Goal: Task Accomplishment & Management: Use online tool/utility

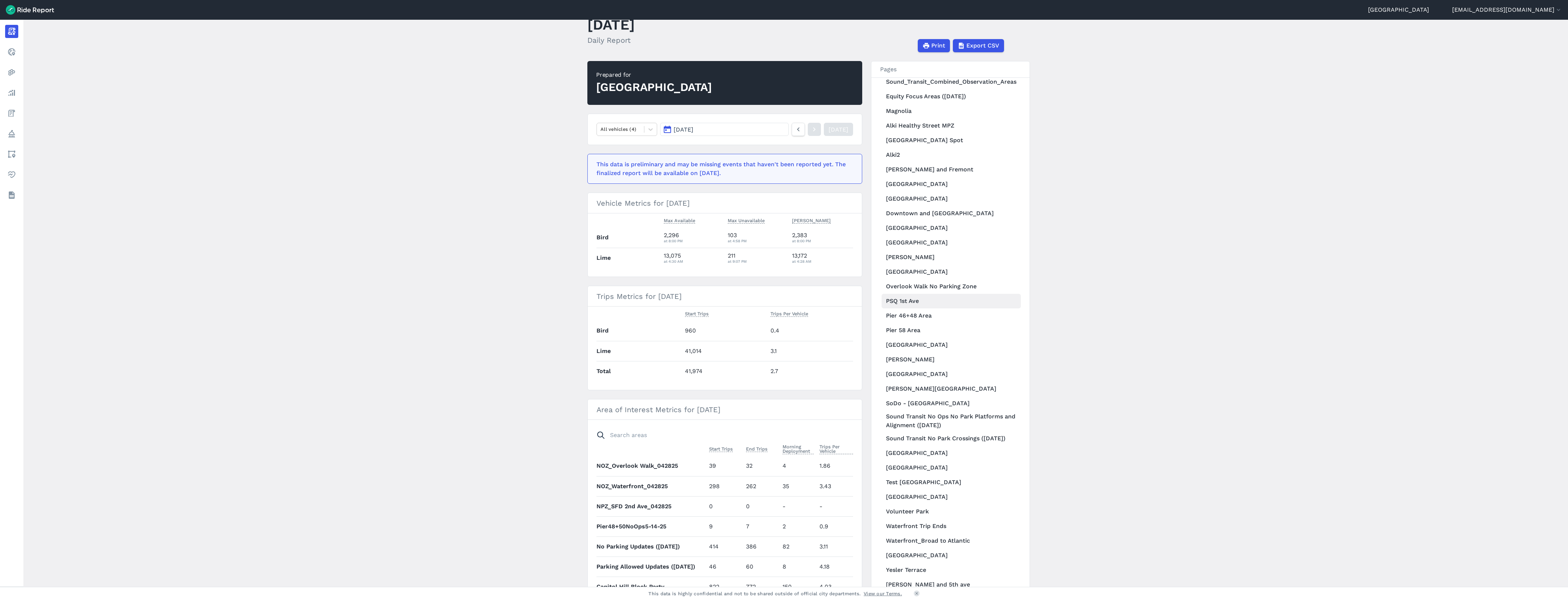
scroll to position [697, 0]
click at [969, 48] on span "Export CSV" at bounding box center [983, 46] width 33 height 9
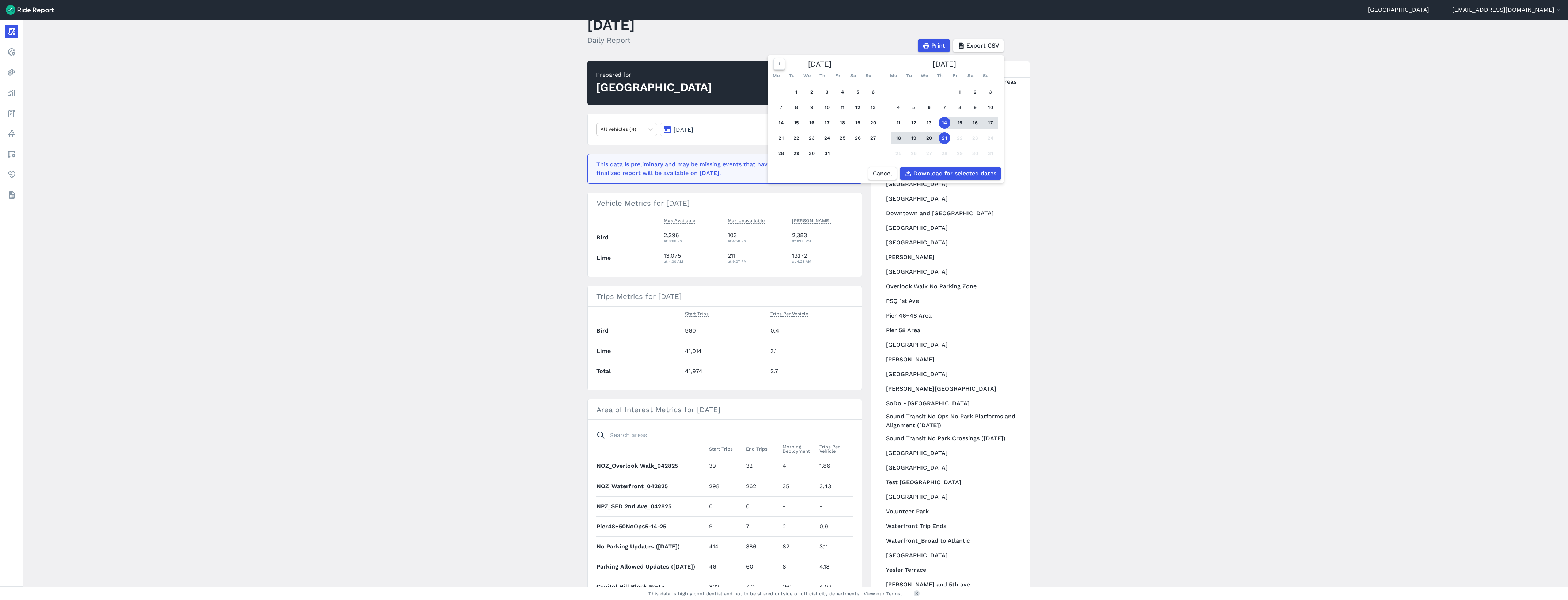
click at [778, 64] on use "button" at bounding box center [779, 64] width 3 height 3
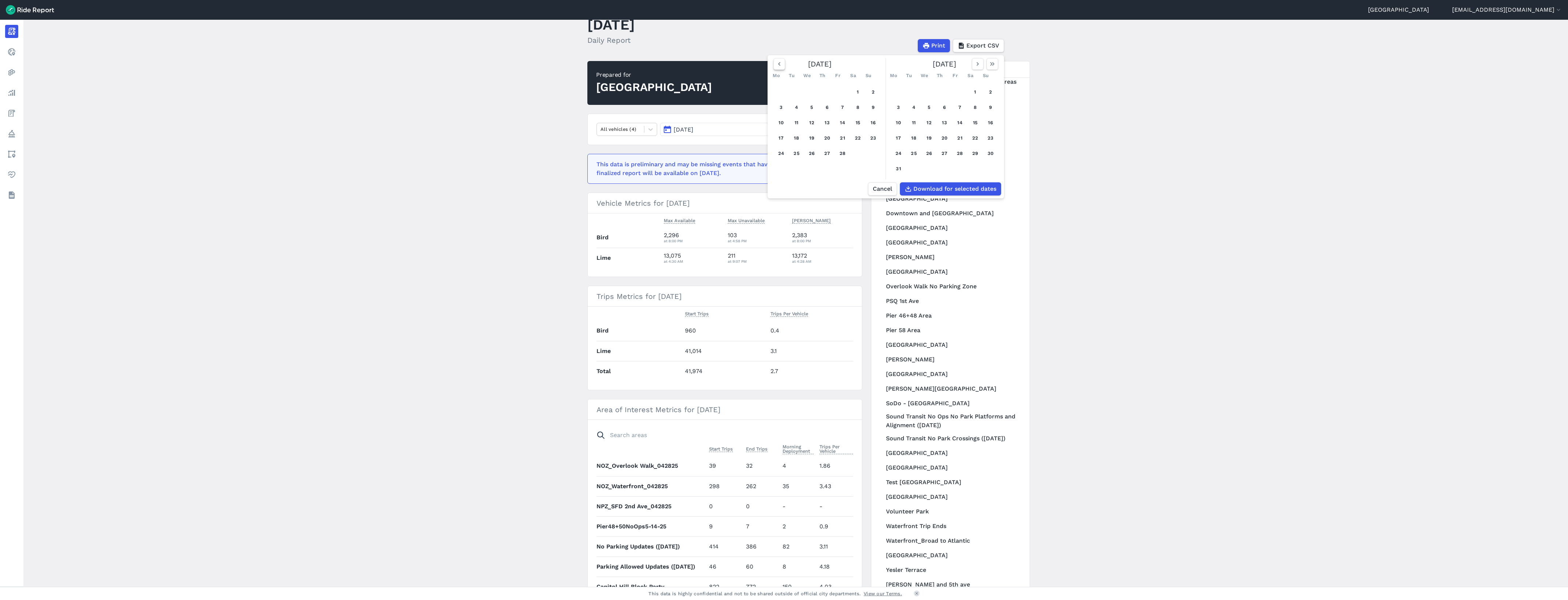
click at [778, 64] on use "button" at bounding box center [779, 64] width 3 height 3
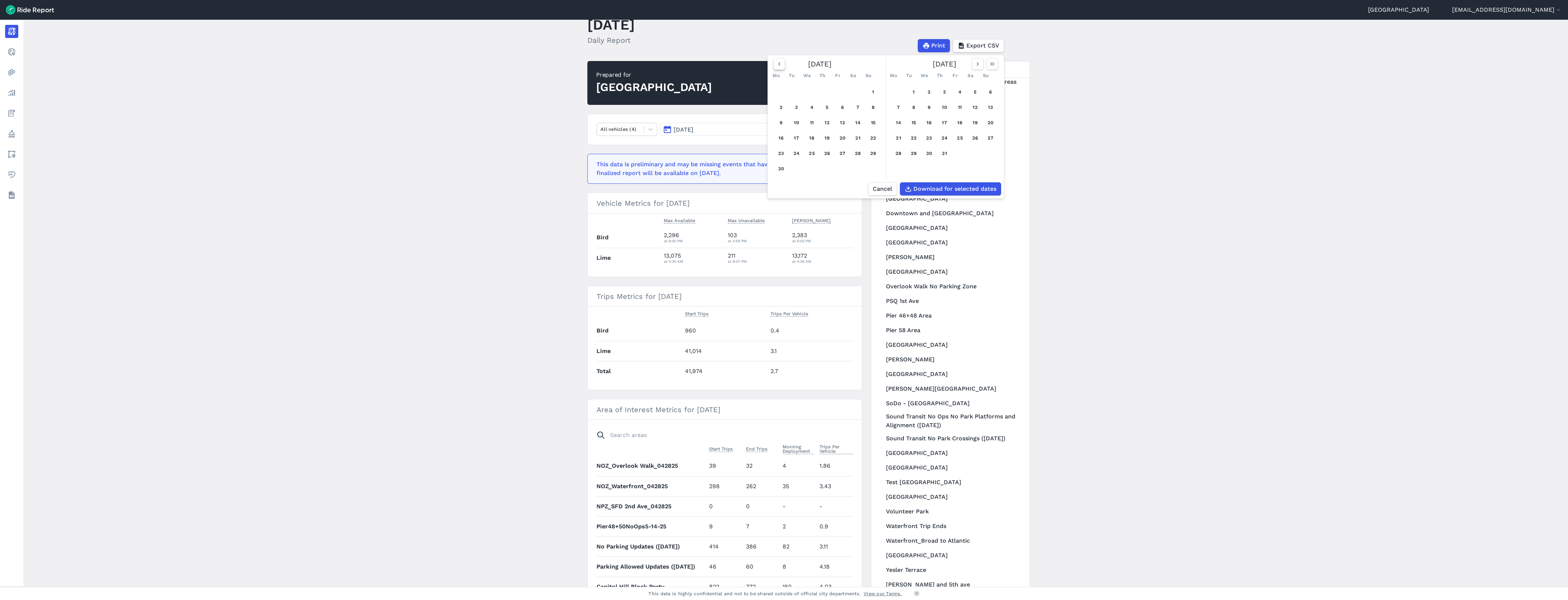
click at [778, 64] on use "button" at bounding box center [779, 64] width 3 height 3
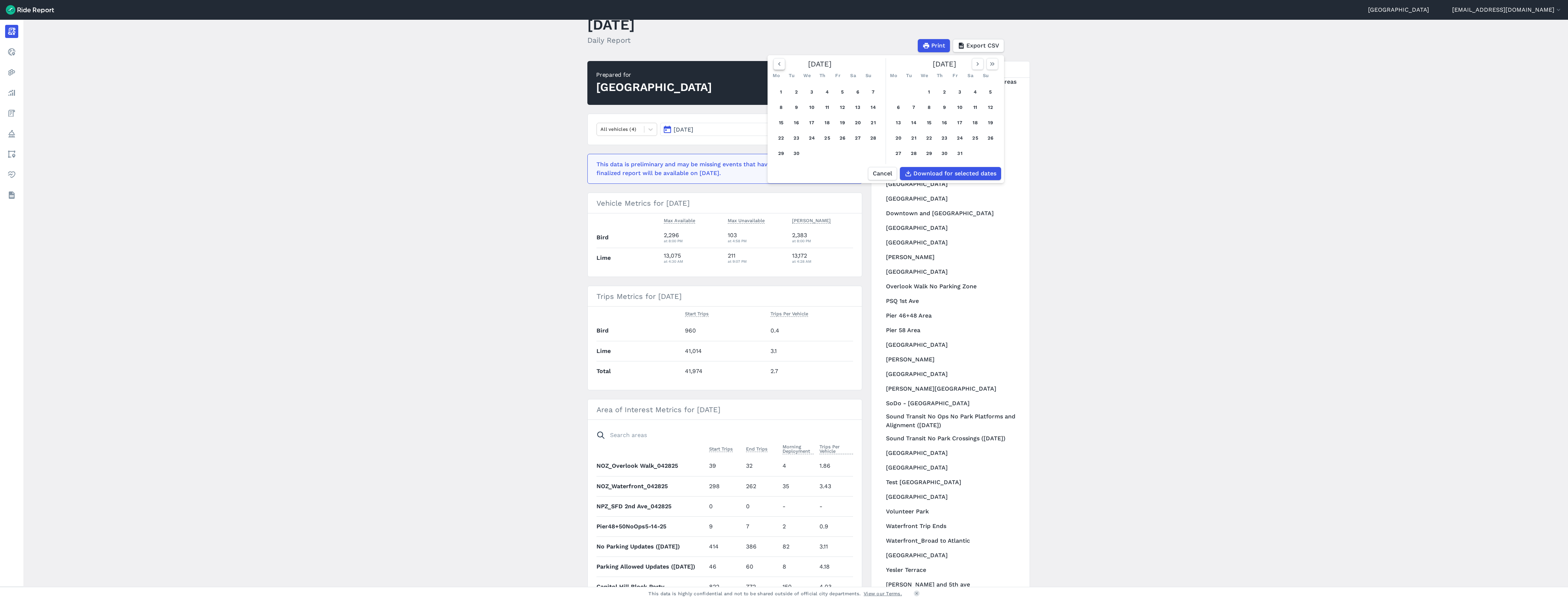
click at [778, 64] on use "button" at bounding box center [779, 64] width 3 height 3
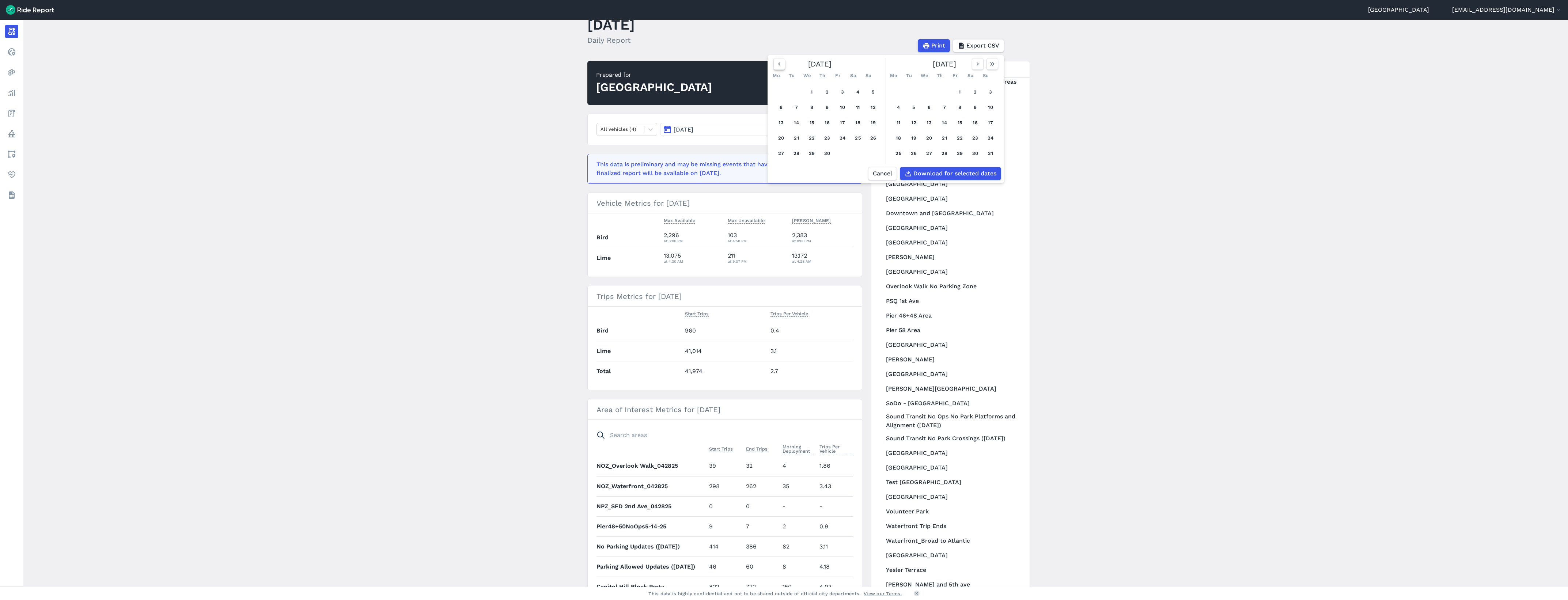
click at [778, 64] on use "button" at bounding box center [779, 64] width 3 height 3
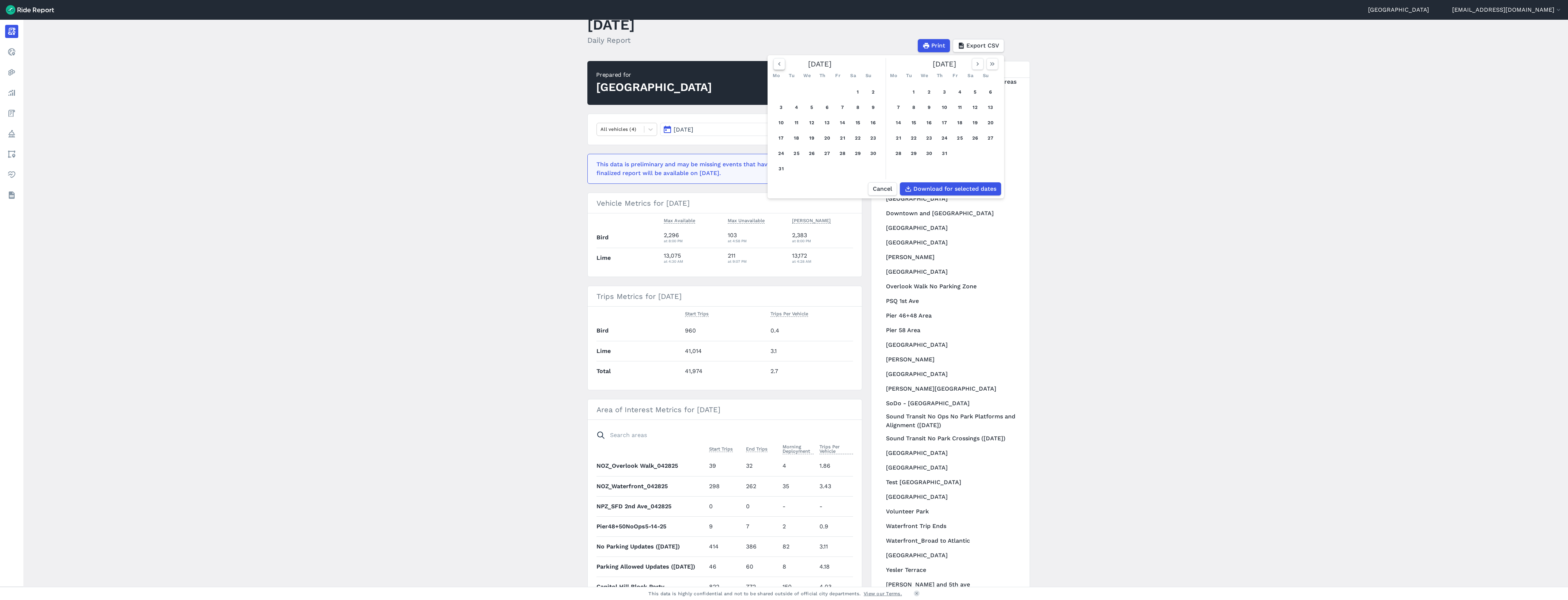
click at [778, 64] on use "button" at bounding box center [779, 64] width 3 height 3
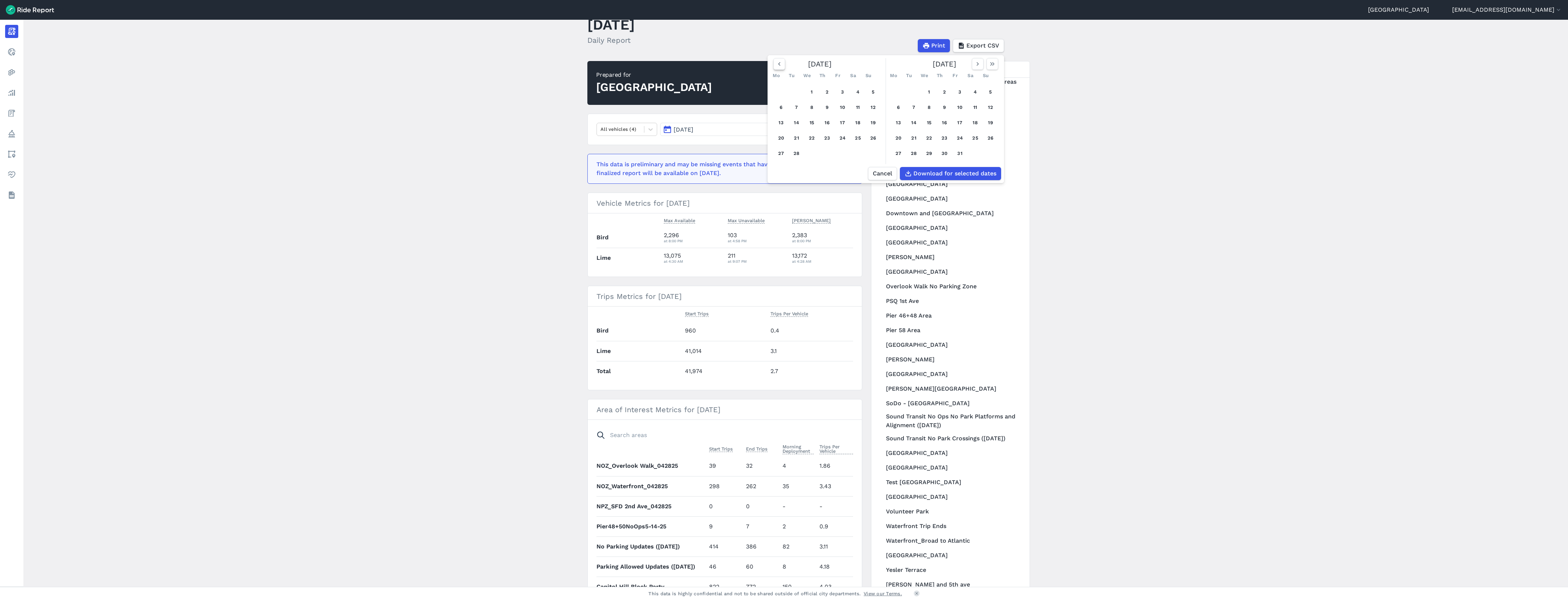
click at [778, 64] on use "button" at bounding box center [779, 64] width 3 height 3
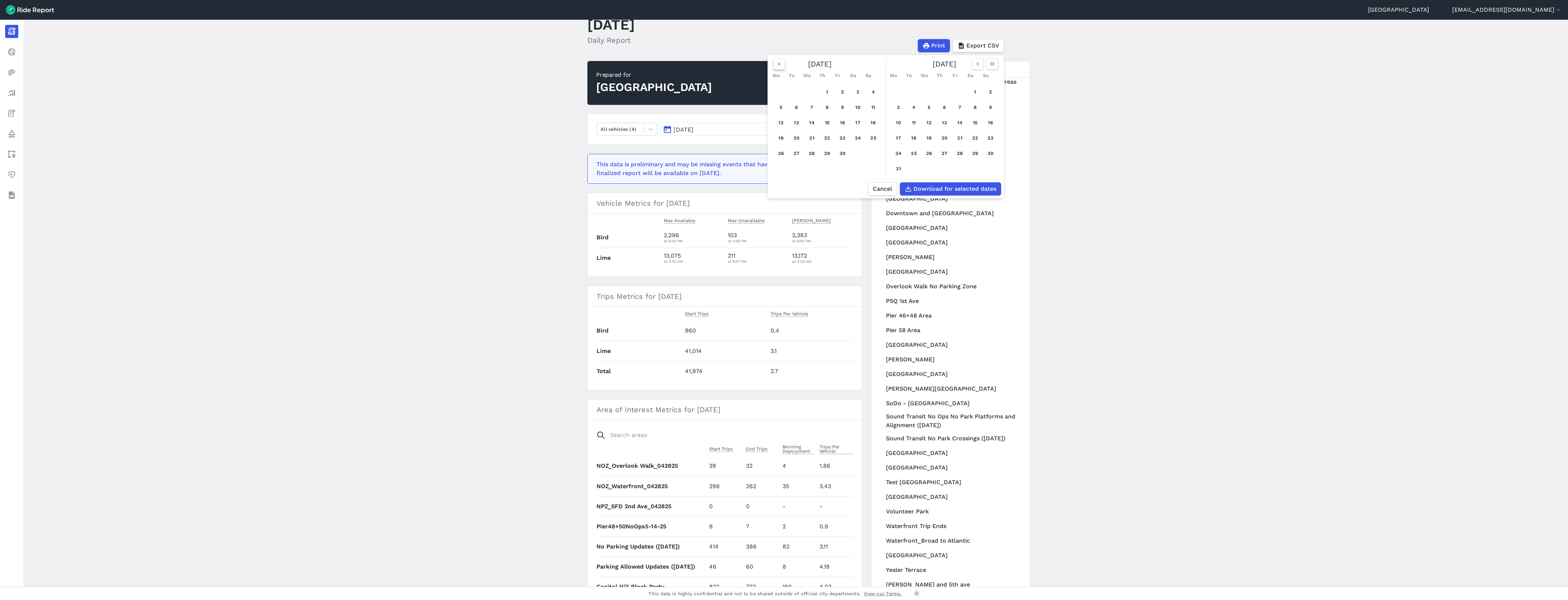
click at [778, 64] on use "button" at bounding box center [779, 64] width 3 height 3
click at [872, 106] on button "8" at bounding box center [873, 107] width 12 height 12
click at [990, 63] on icon "button" at bounding box center [992, 64] width 8 height 8
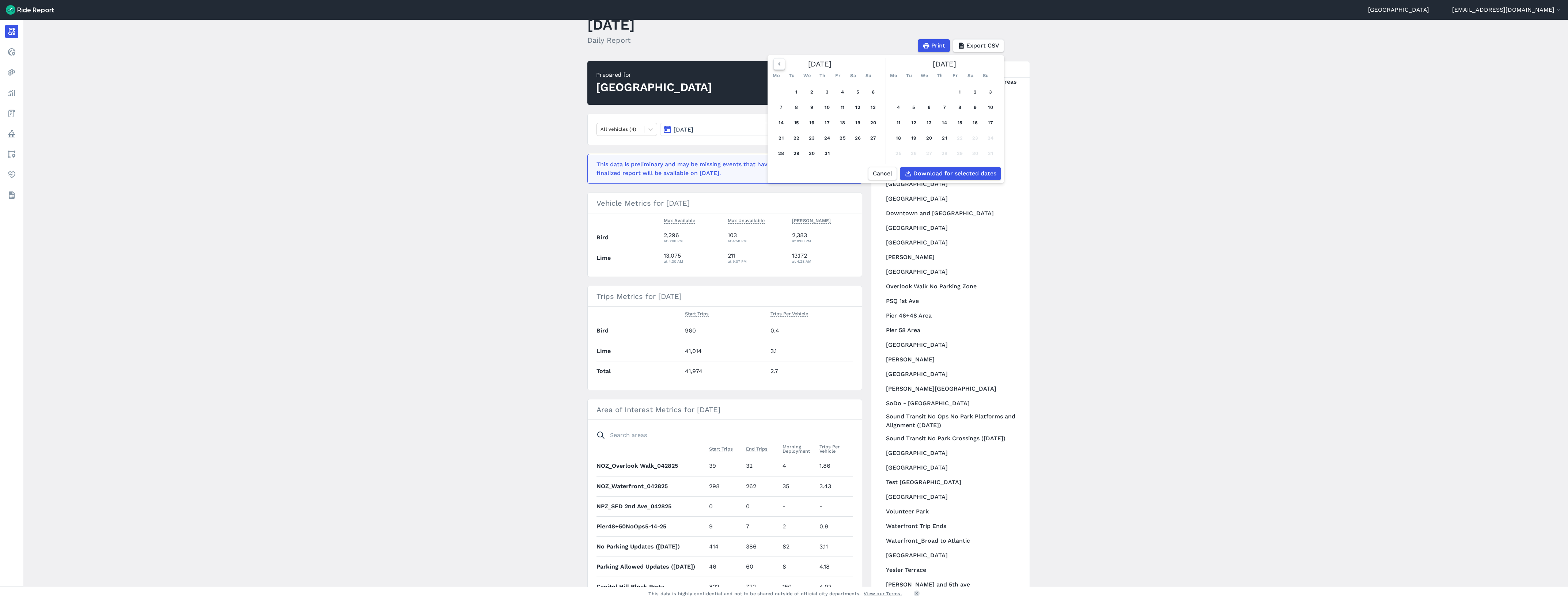
click at [777, 62] on icon "button" at bounding box center [779, 64] width 8 height 8
click at [1047, 121] on main "[DATE] Daily Report Print Export CSV [DATE] Mo Tu We Th Fr Sa Su 1 2 3 4 5 6 7 …" at bounding box center [795, 303] width 1544 height 567
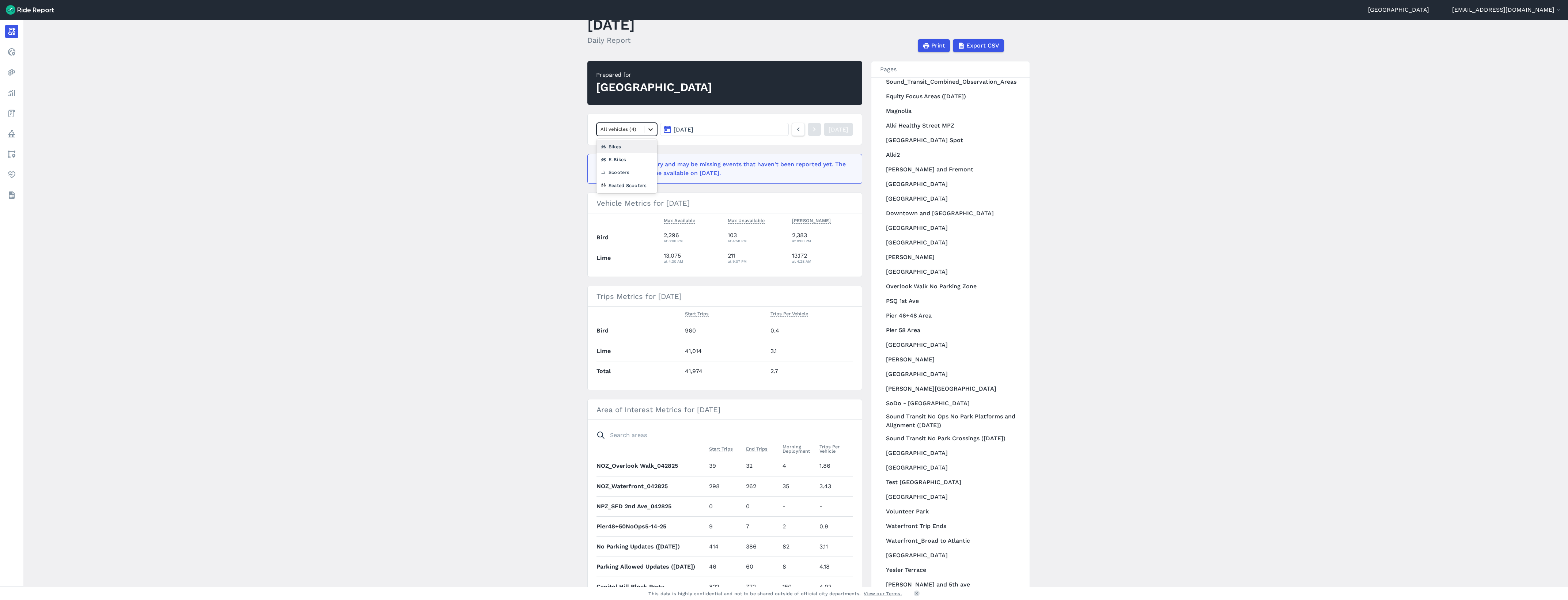
click at [650, 132] on icon at bounding box center [650, 129] width 8 height 8
click at [633, 174] on div "Scooters" at bounding box center [627, 172] width 61 height 13
click at [750, 130] on button "[DATE]" at bounding box center [725, 129] width 129 height 13
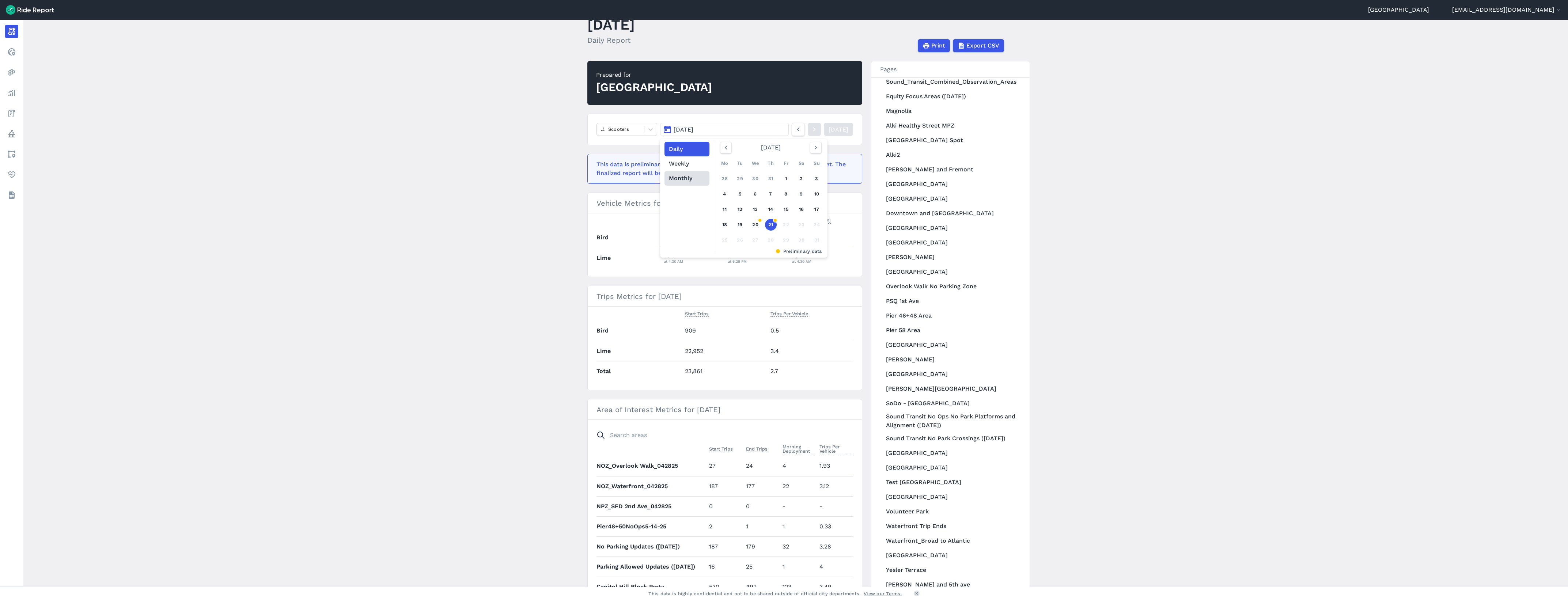
click at [693, 178] on button "Monthly" at bounding box center [687, 178] width 45 height 15
click at [734, 168] on link "Jan" at bounding box center [737, 165] width 32 height 17
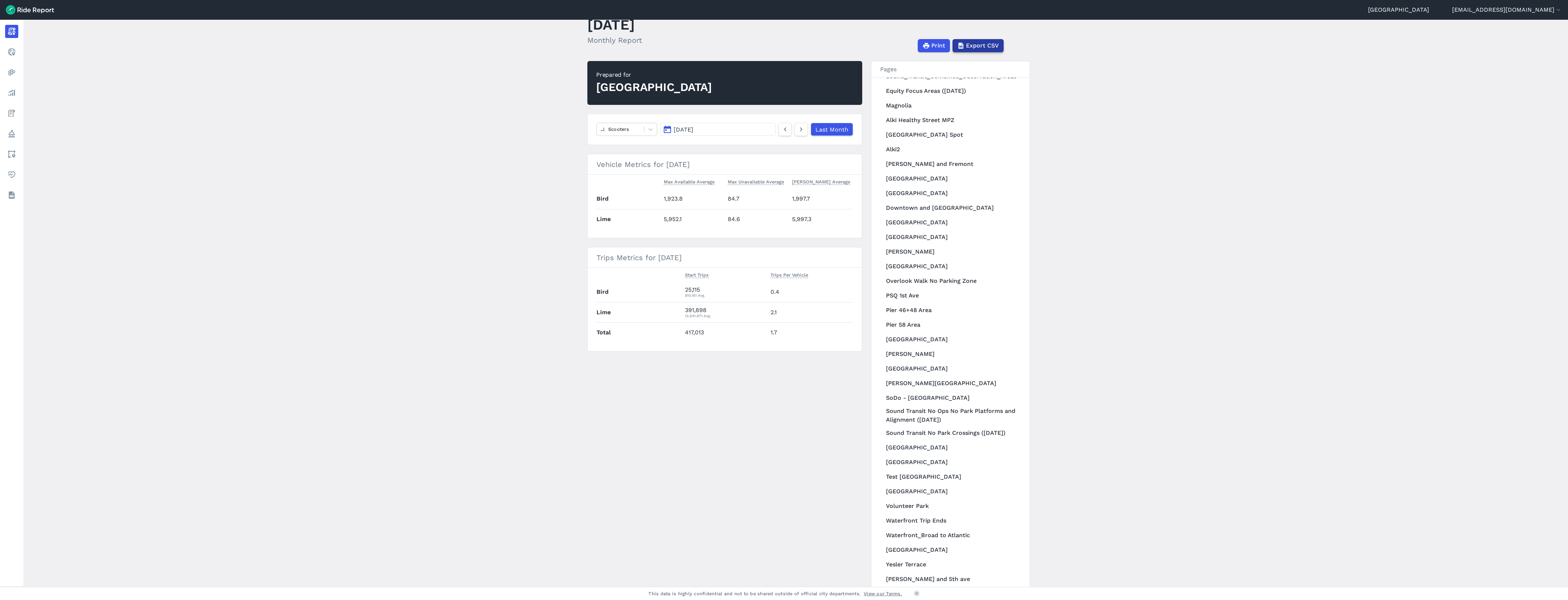
click at [980, 45] on span "Export CSV" at bounding box center [983, 46] width 33 height 9
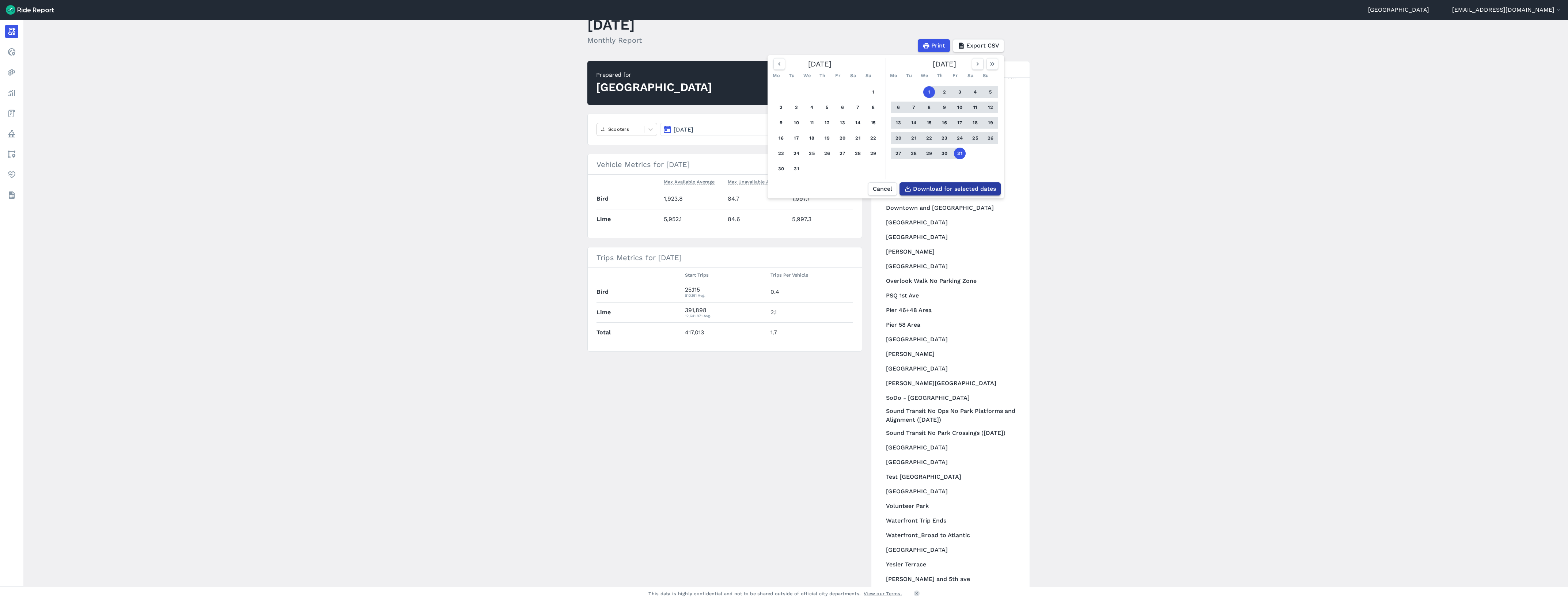
click at [952, 192] on span "Download for selected dates" at bounding box center [954, 189] width 83 height 9
click at [24, 195] on link "Datasets" at bounding box center [29, 194] width 48 height 13
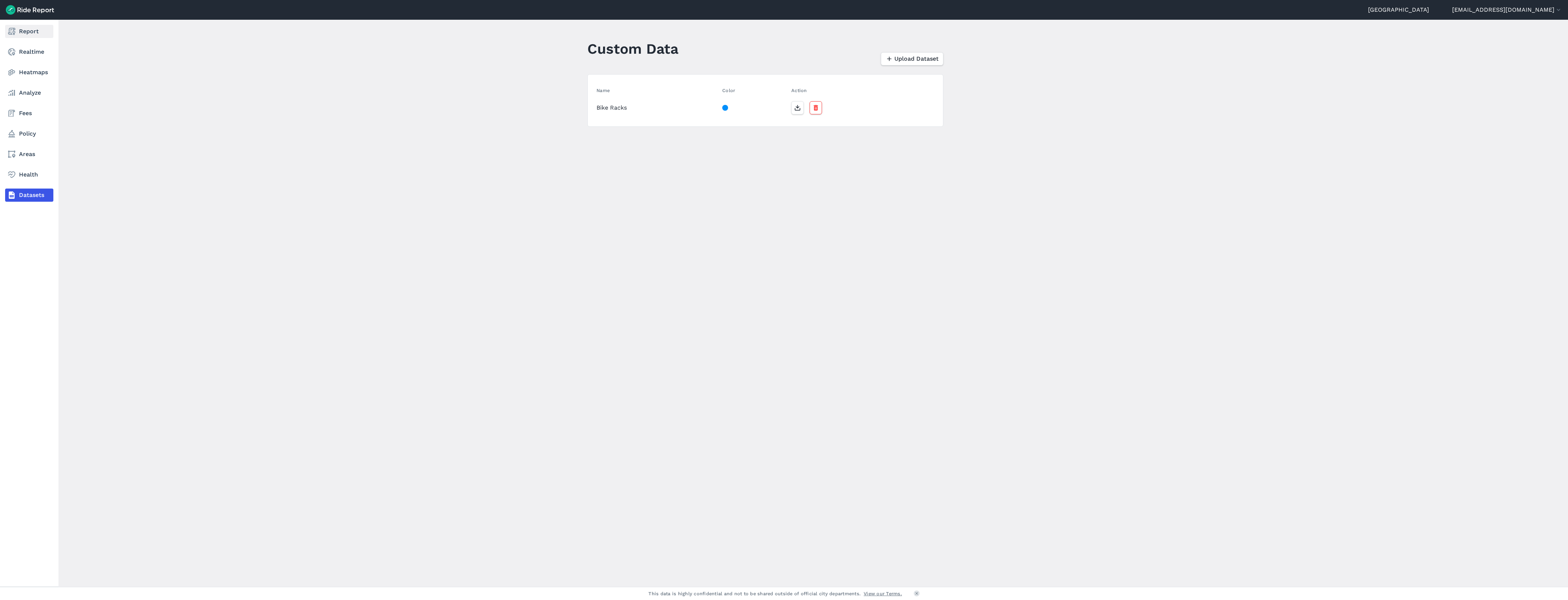
click at [19, 25] on link "Report" at bounding box center [29, 31] width 48 height 13
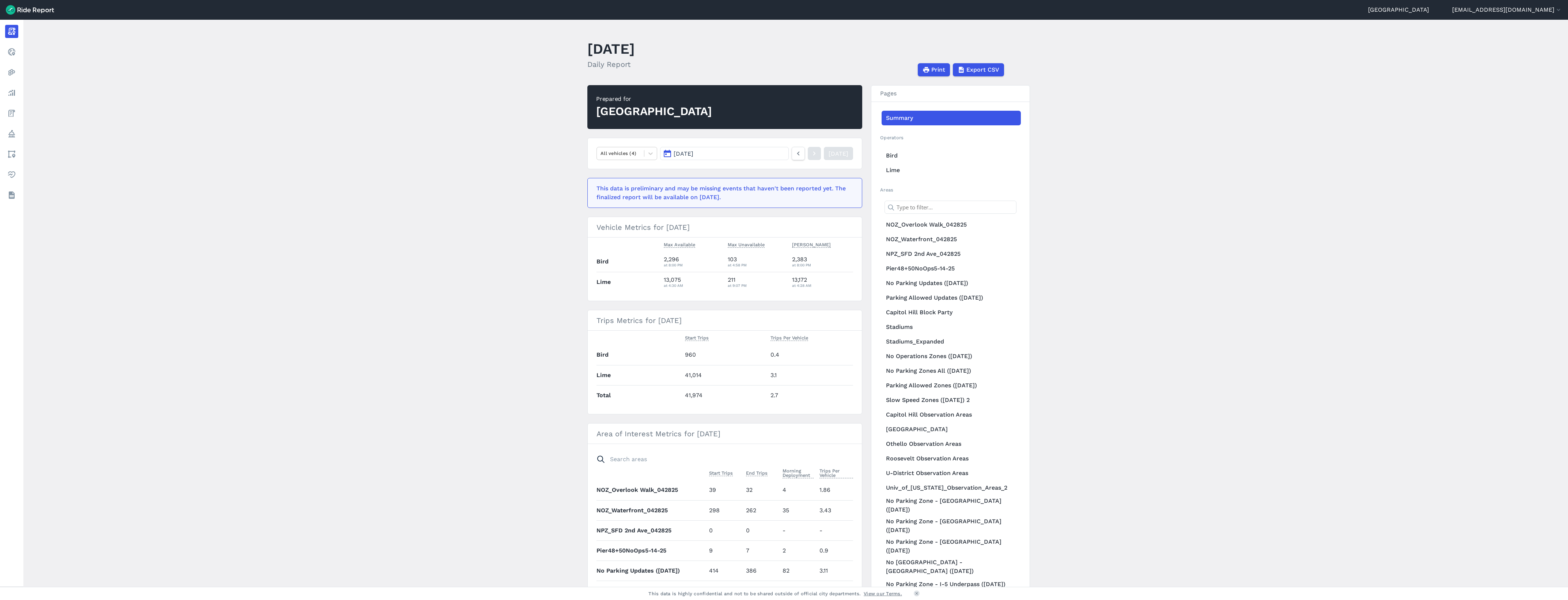
click at [394, 234] on main "[DATE] Daily Report Print Export CSV Prepared for Seattle All vehicles (4) [DAT…" at bounding box center [795, 303] width 1544 height 567
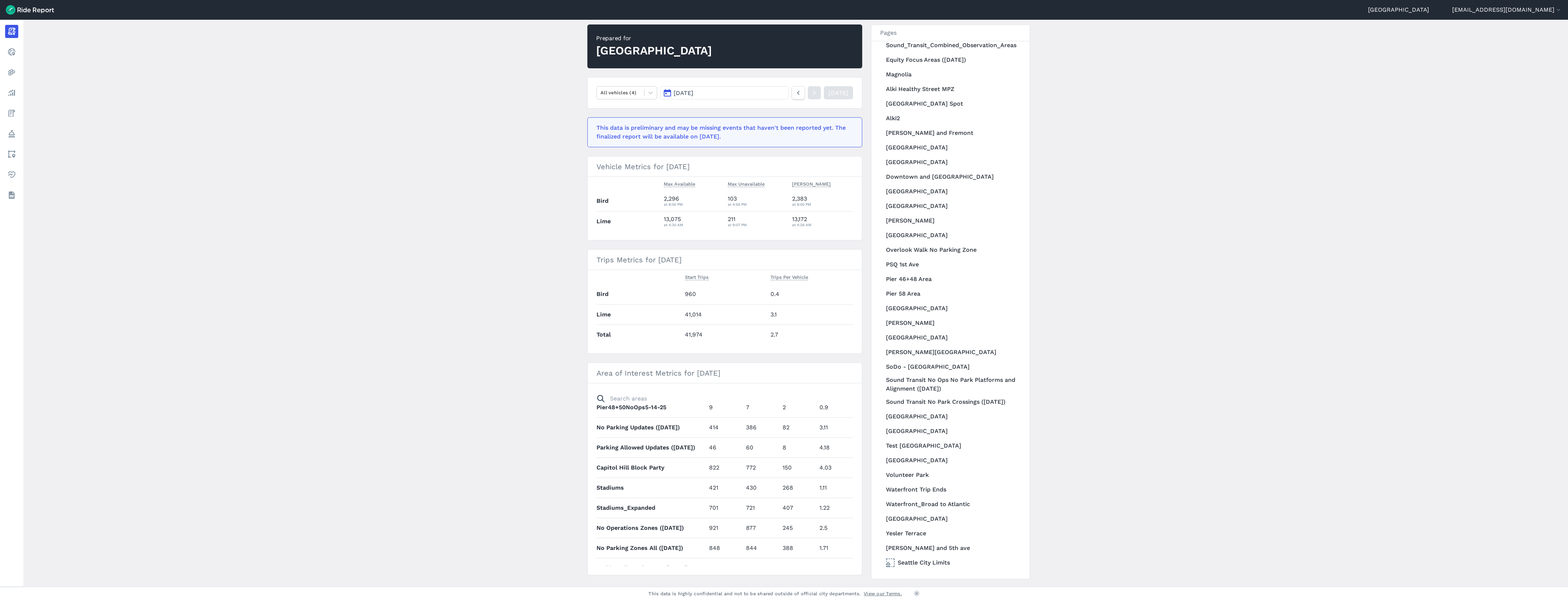
scroll to position [79, 0]
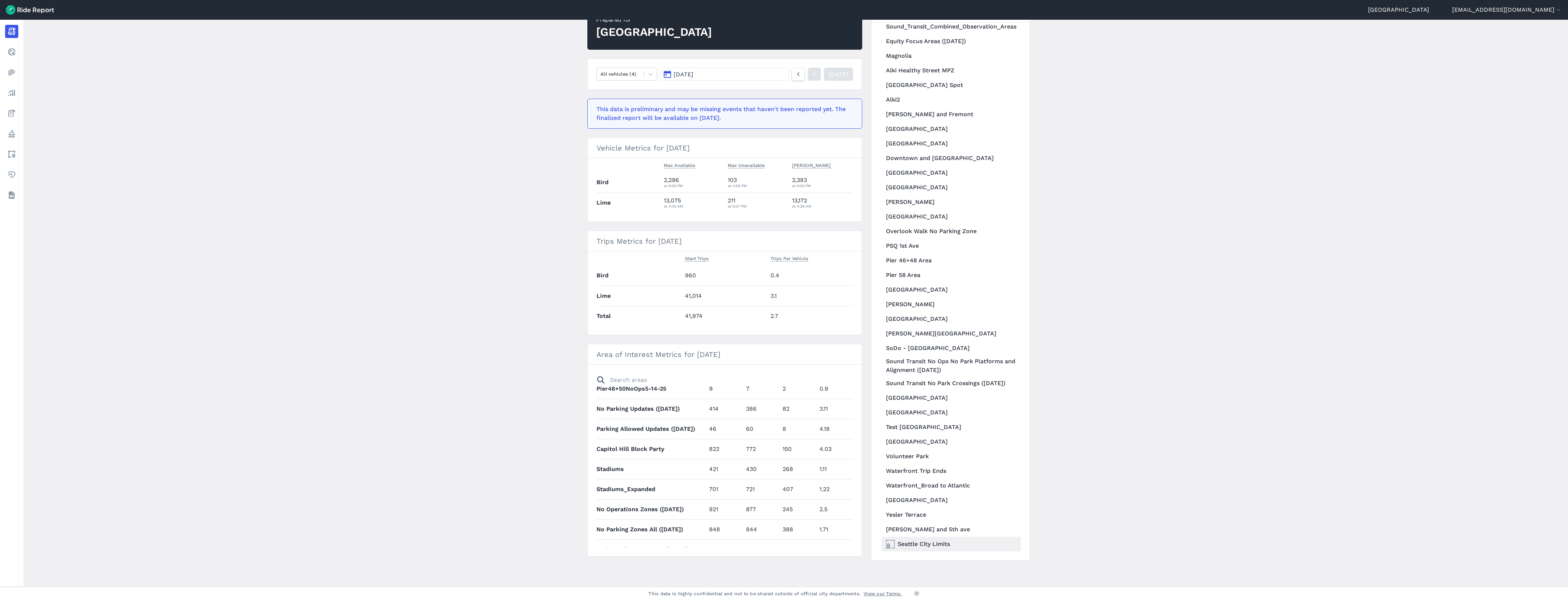
click at [932, 540] on link "Seattle City Limits" at bounding box center [951, 543] width 139 height 15
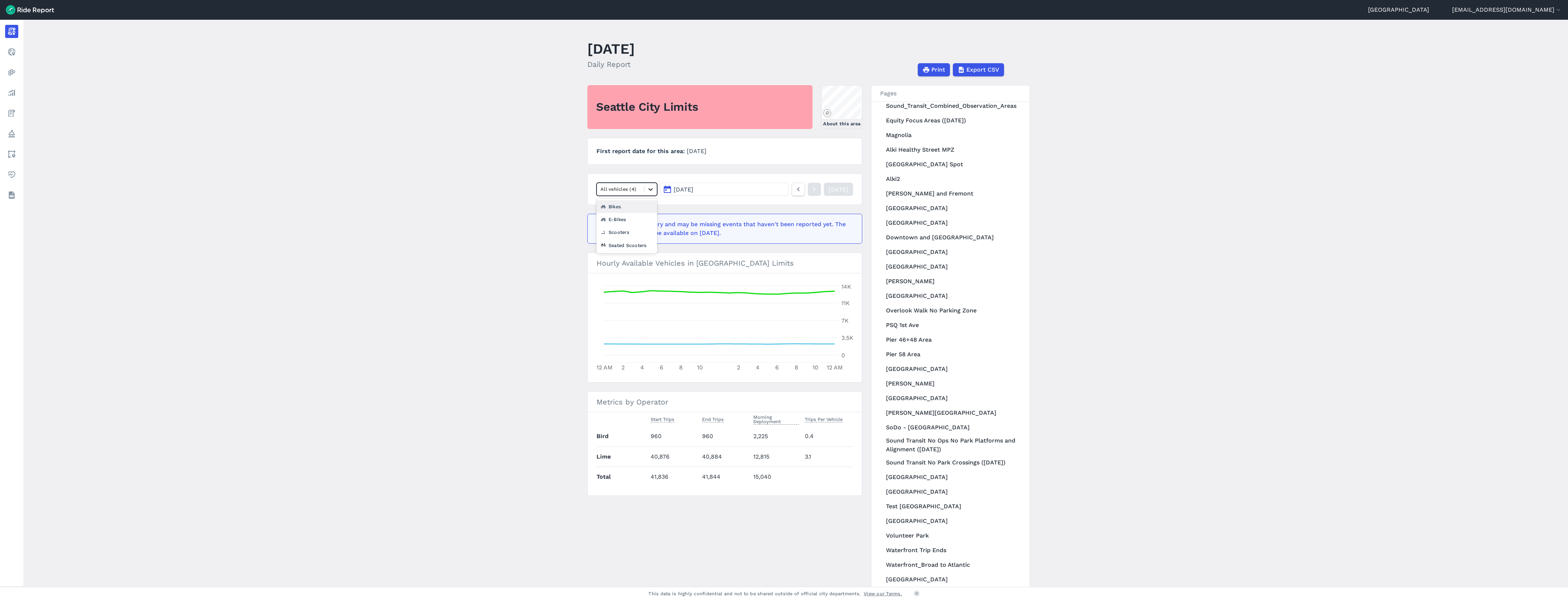
click at [650, 188] on icon at bounding box center [650, 189] width 8 height 8
click at [624, 230] on div "Scooters" at bounding box center [627, 232] width 61 height 13
click at [777, 192] on button "[DATE]" at bounding box center [725, 189] width 129 height 13
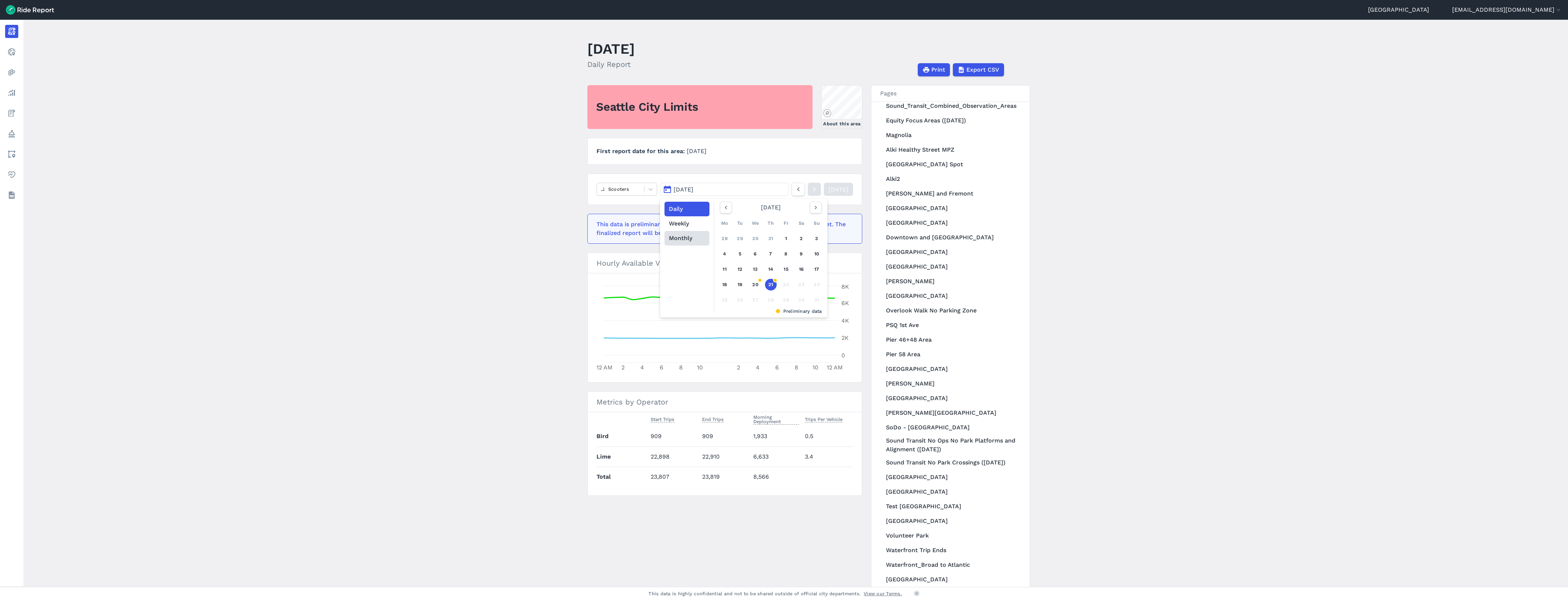
click at [685, 240] on button "Monthly" at bounding box center [687, 238] width 45 height 15
click at [736, 228] on link "Jan" at bounding box center [737, 225] width 32 height 17
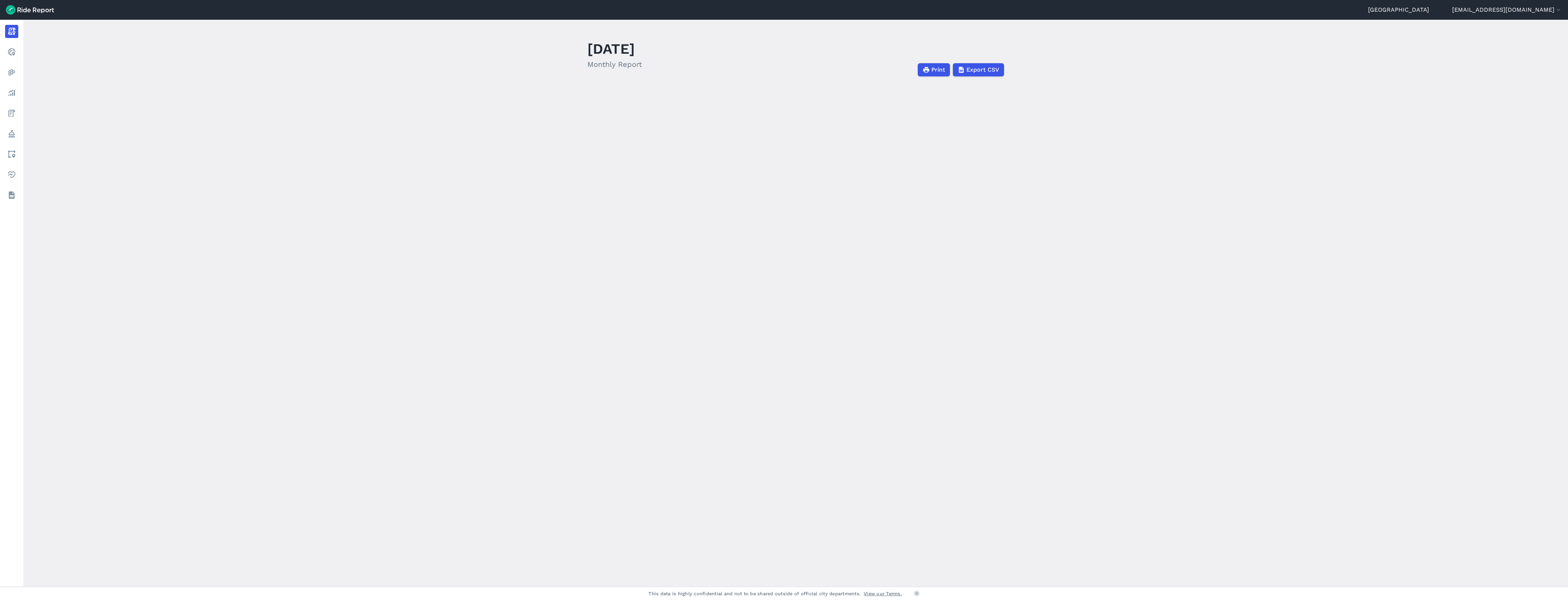
scroll to position [697, 0]
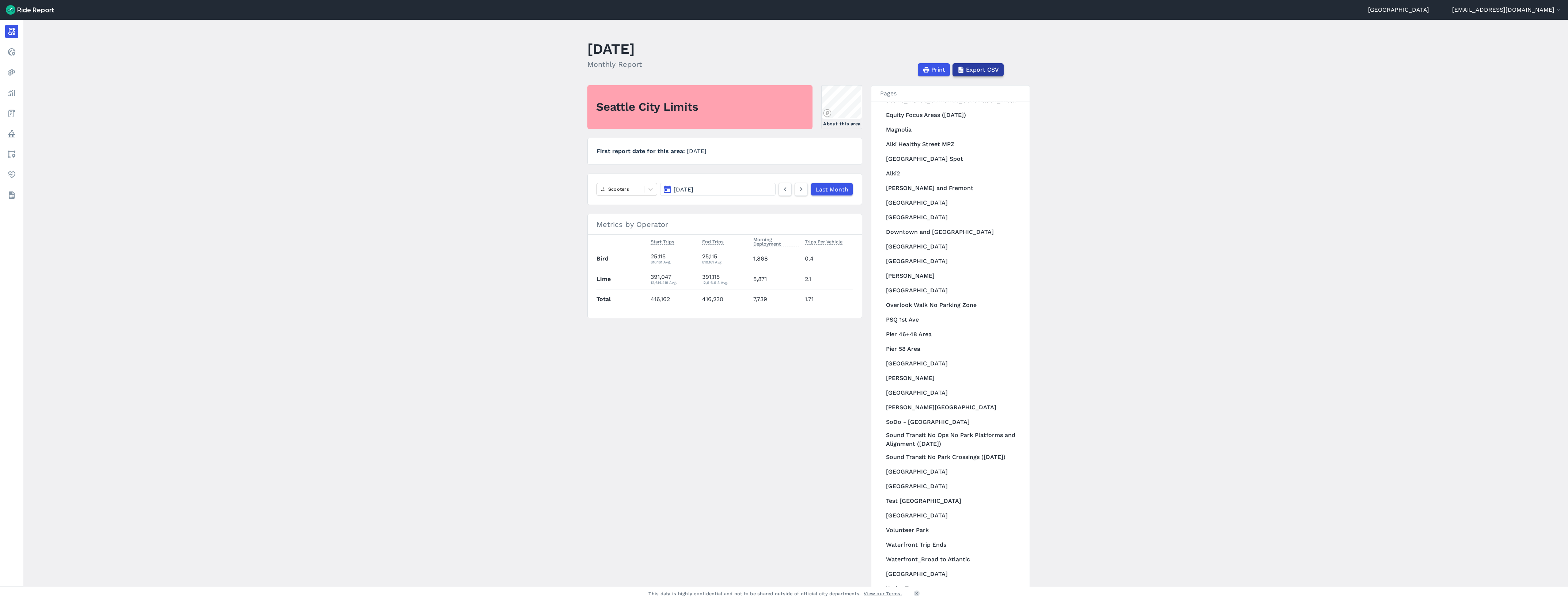
click at [983, 66] on span "Export CSV" at bounding box center [983, 70] width 33 height 9
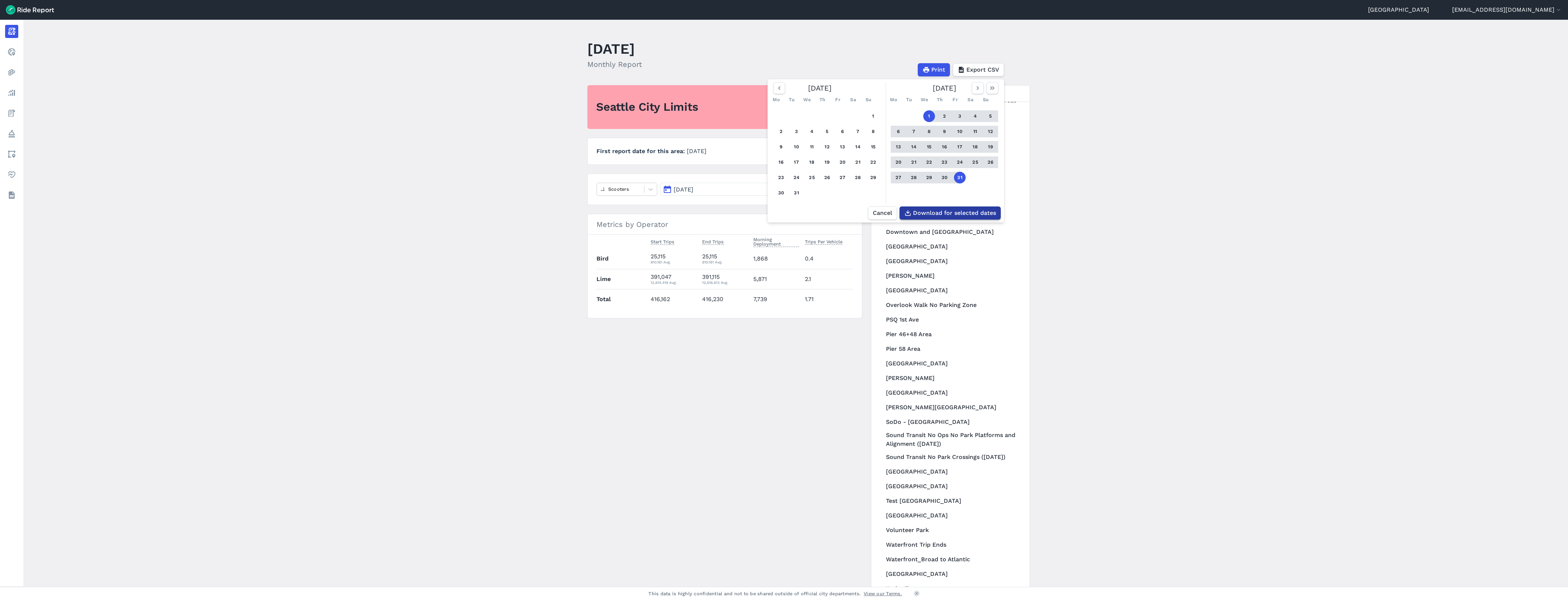
click at [944, 213] on span "Download for selected dates" at bounding box center [954, 213] width 83 height 9
click at [1224, 210] on main "[DATE] Monthly Report Print Export CSV [DATE] Mo Tu We Th Fr Sa Su 1 2 3 4 5 6 …" at bounding box center [795, 303] width 1544 height 567
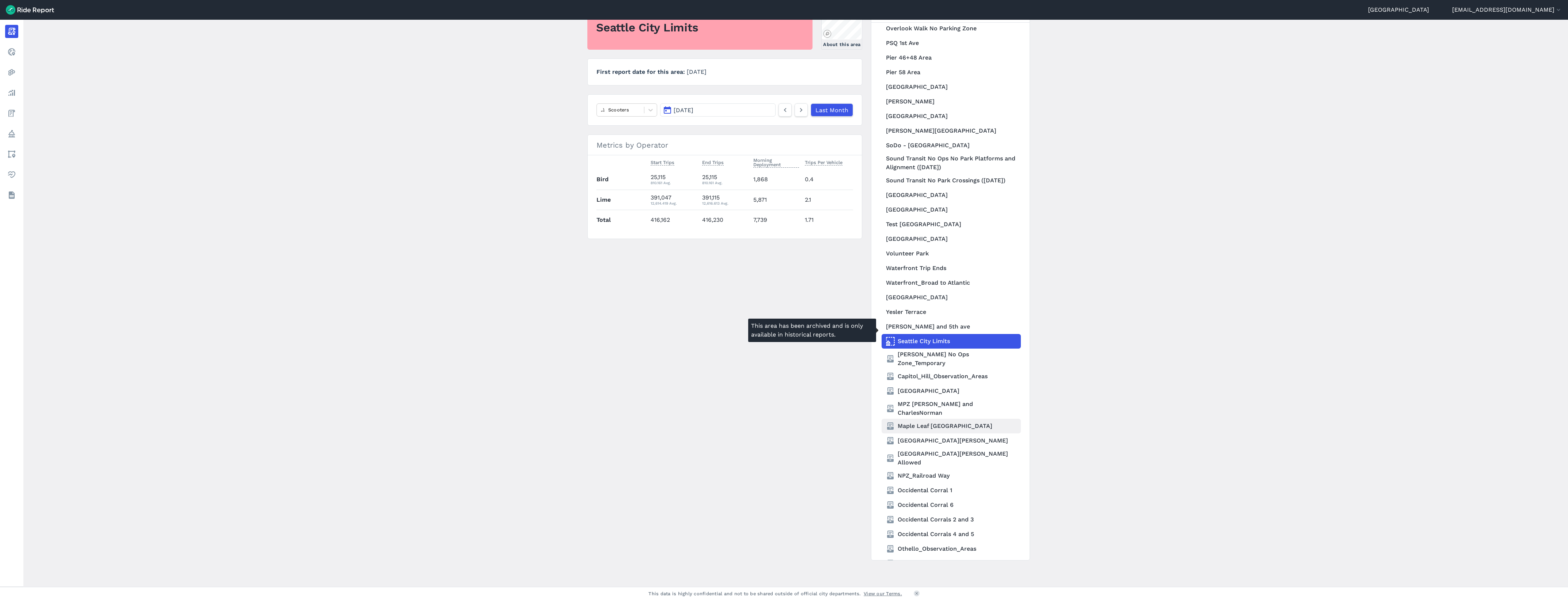
scroll to position [1004, 0]
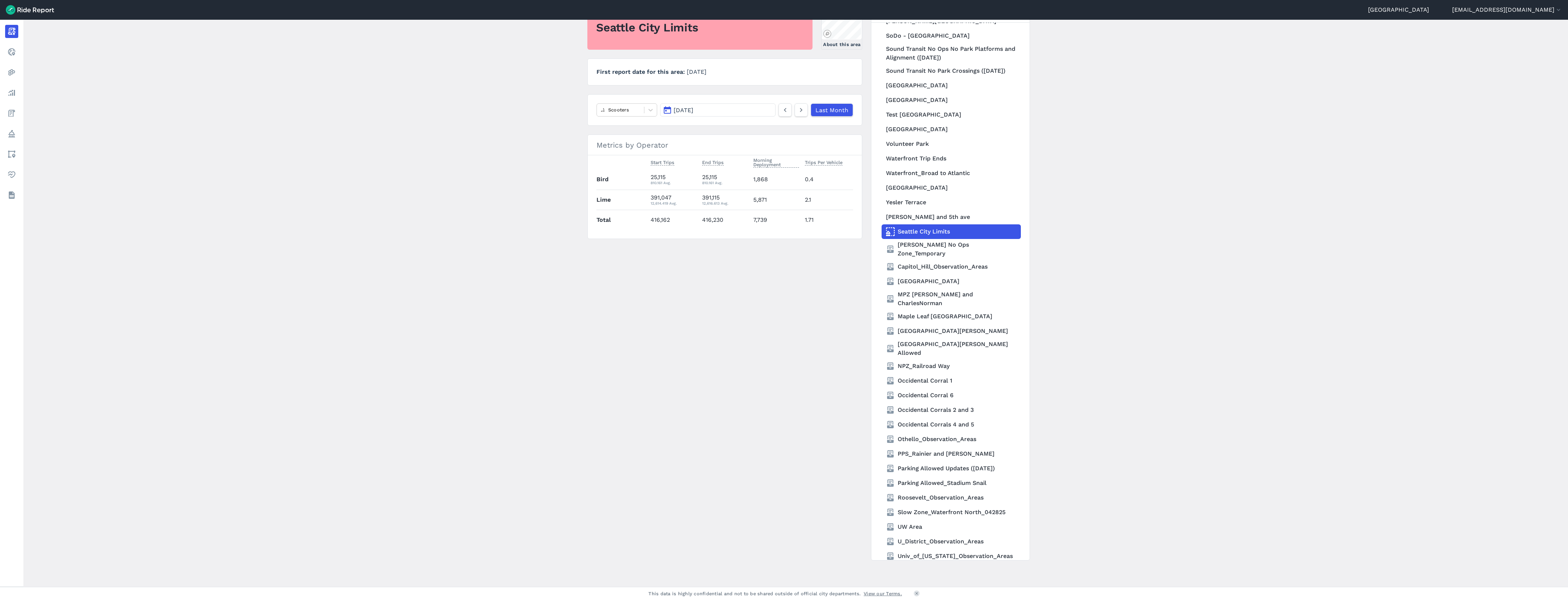
click at [505, 364] on main "[DATE] Monthly Report Print Export CSV [GEOGRAPHIC_DATA] Limits About this area…" at bounding box center [795, 303] width 1544 height 567
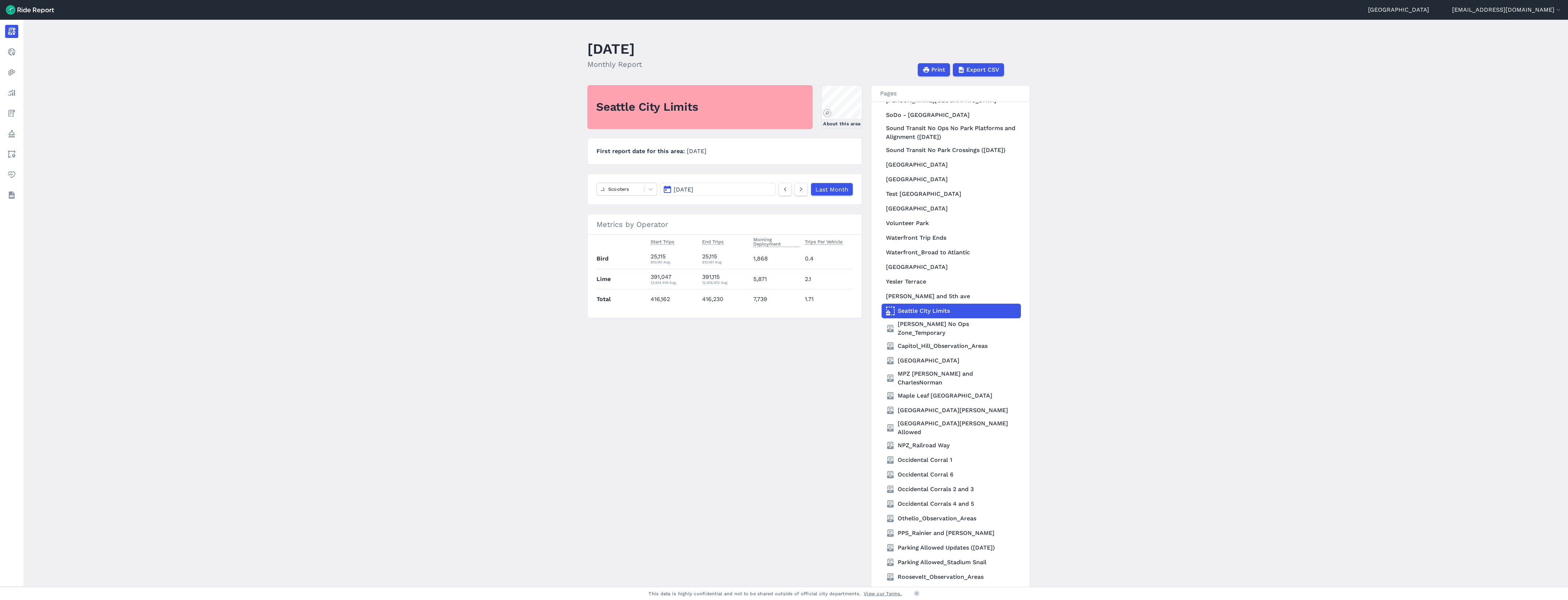
click at [730, 190] on button "[DATE]" at bounding box center [718, 189] width 115 height 13
click at [725, 212] on button "button" at bounding box center [726, 208] width 12 height 12
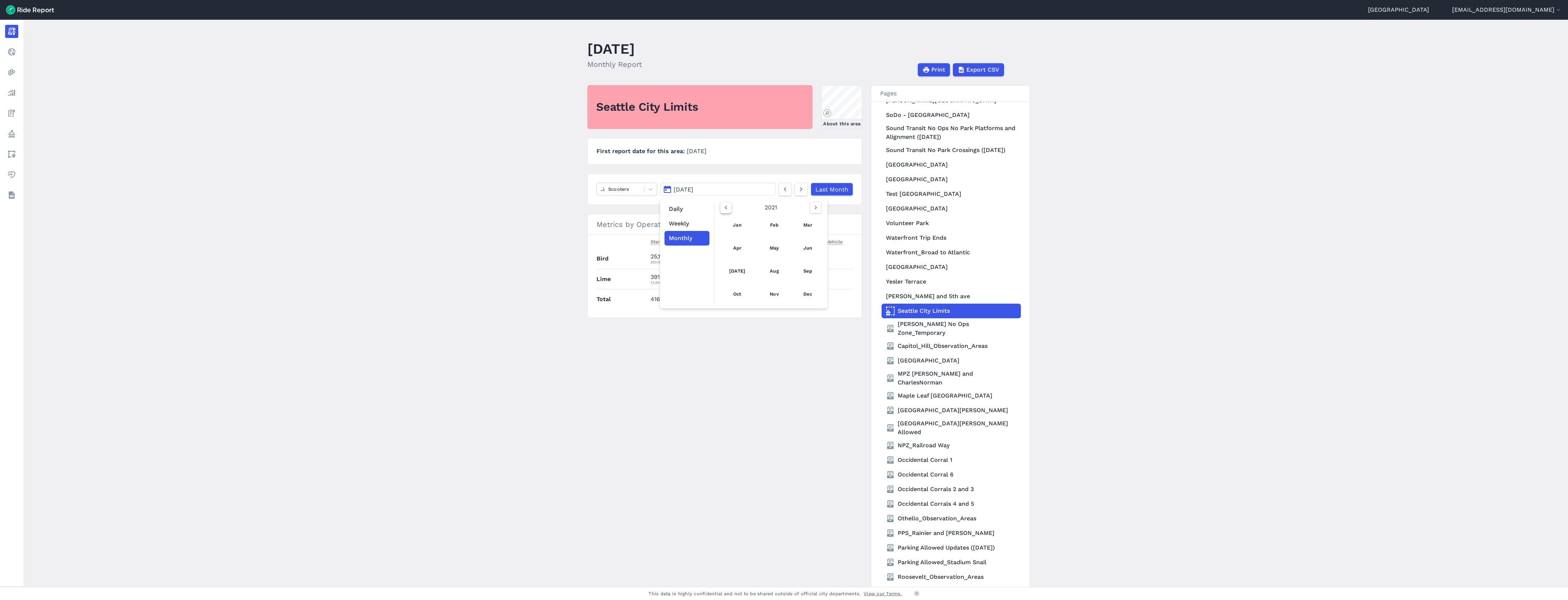
click at [725, 212] on button "button" at bounding box center [726, 208] width 12 height 12
click at [812, 209] on icon "button" at bounding box center [816, 207] width 8 height 8
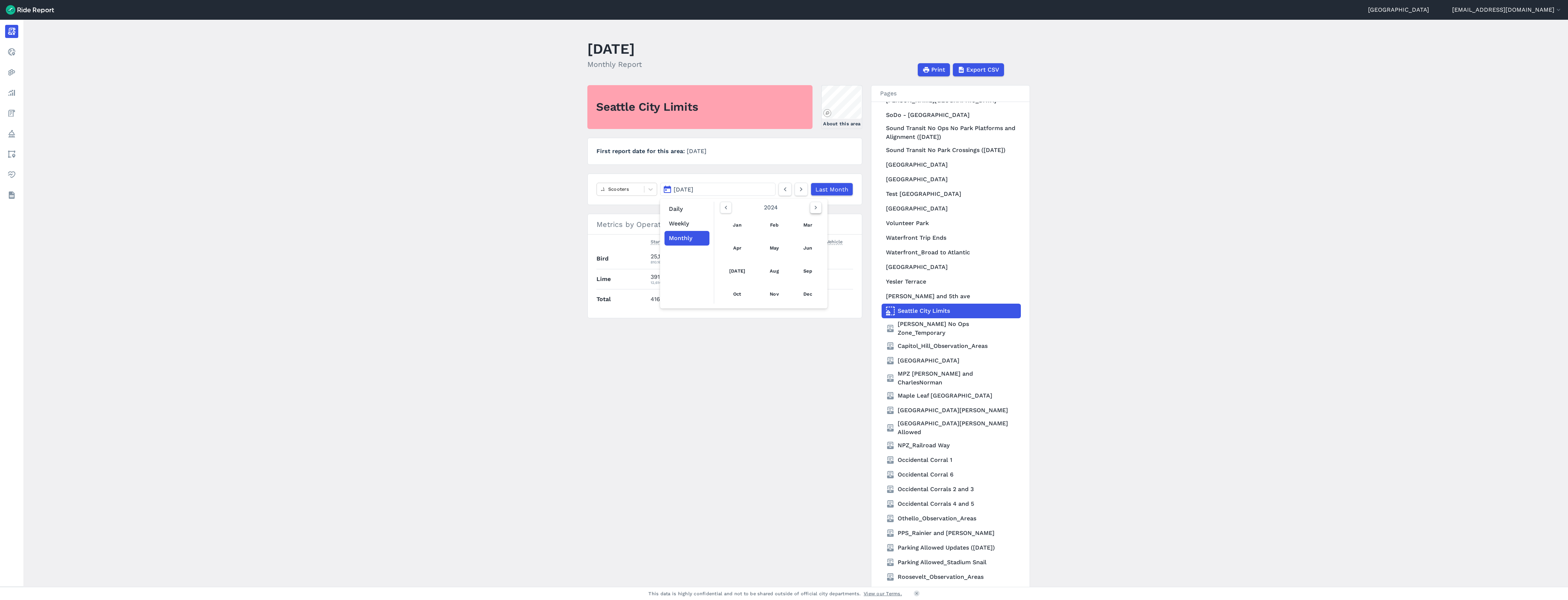
click at [812, 209] on icon "button" at bounding box center [816, 207] width 8 height 8
click at [551, 152] on main "[DATE] Monthly Report Print Export CSV [GEOGRAPHIC_DATA] Limits About this area…" at bounding box center [795, 303] width 1544 height 567
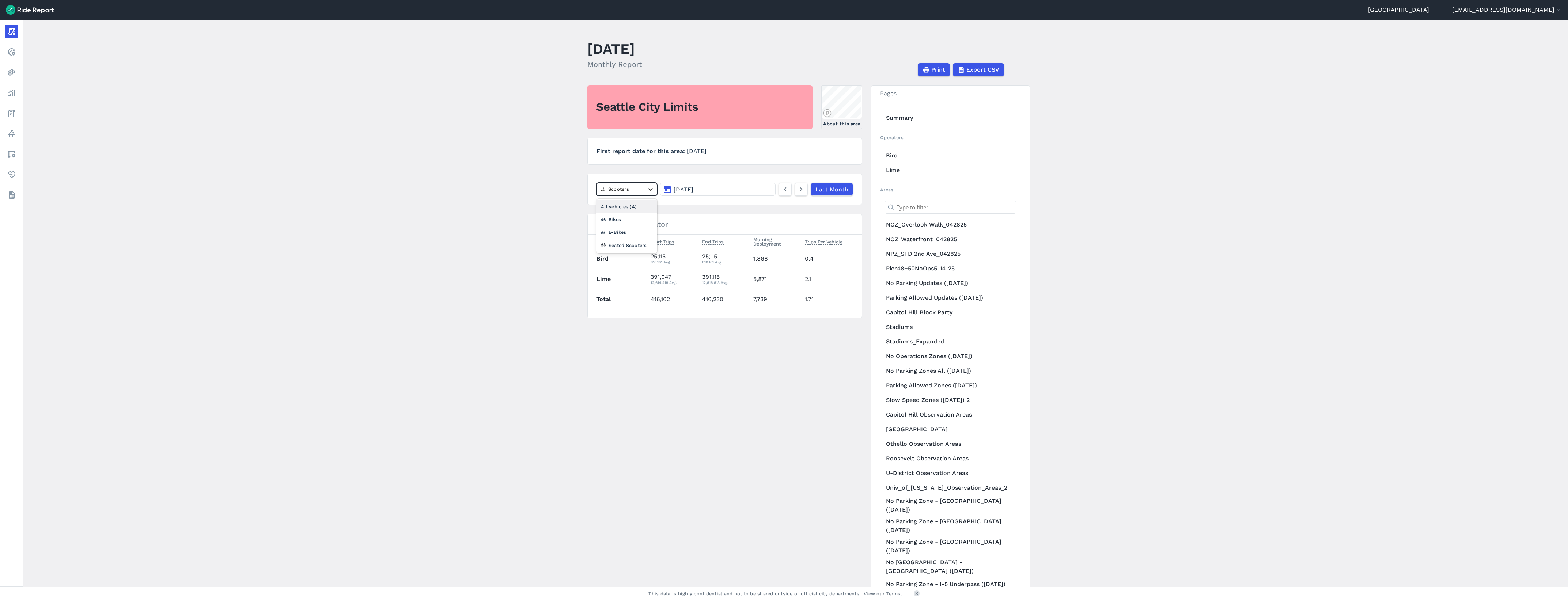
click at [653, 190] on div at bounding box center [650, 189] width 12 height 12
click at [585, 171] on main "[DATE] Monthly Report Print Export CSV [GEOGRAPHIC_DATA] Limits About this area…" at bounding box center [795, 303] width 1544 height 567
click at [13, 58] on link "Realtime" at bounding box center [29, 52] width 48 height 13
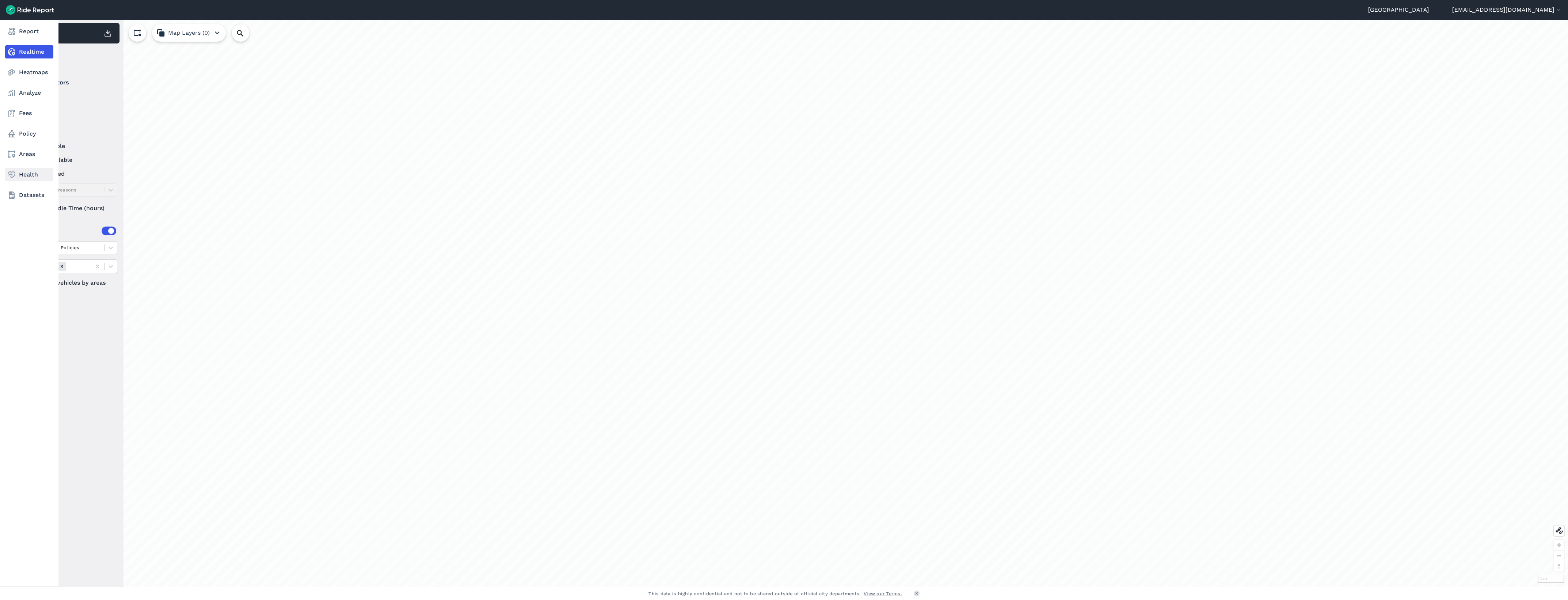
click at [29, 177] on link "Health" at bounding box center [29, 174] width 48 height 13
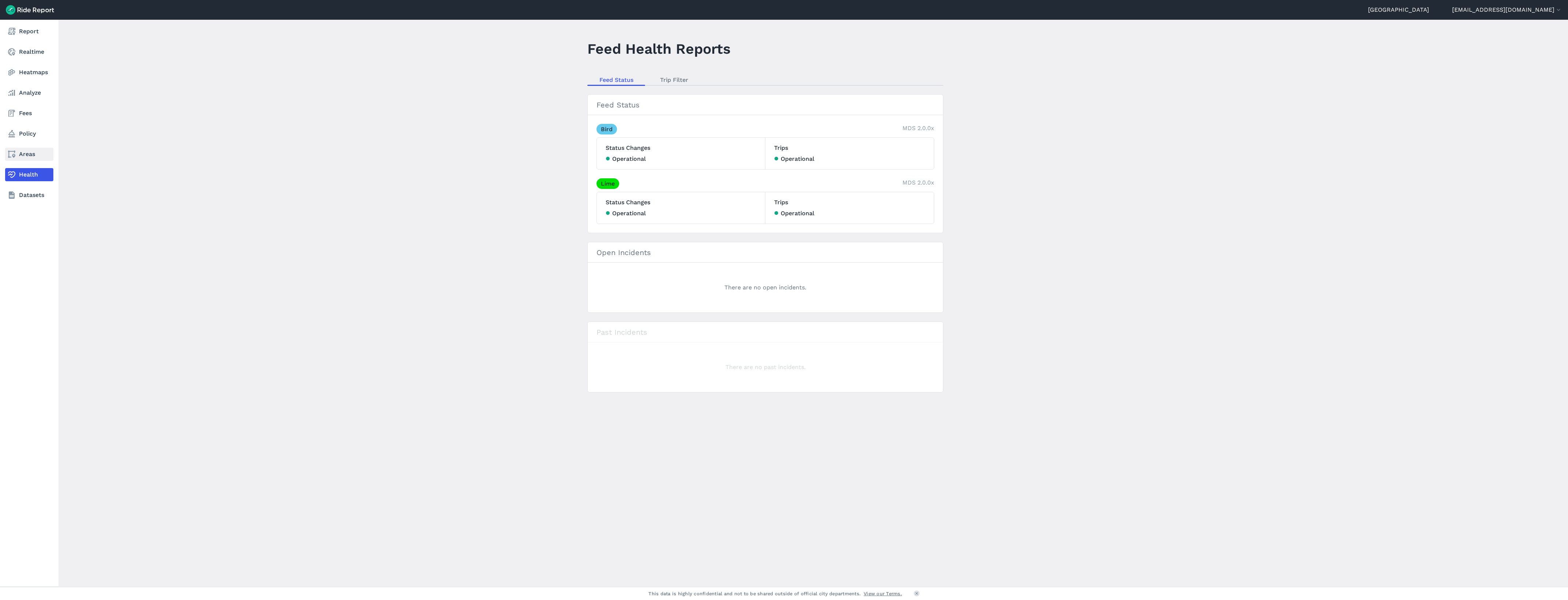
click at [28, 156] on link "Areas" at bounding box center [29, 154] width 48 height 13
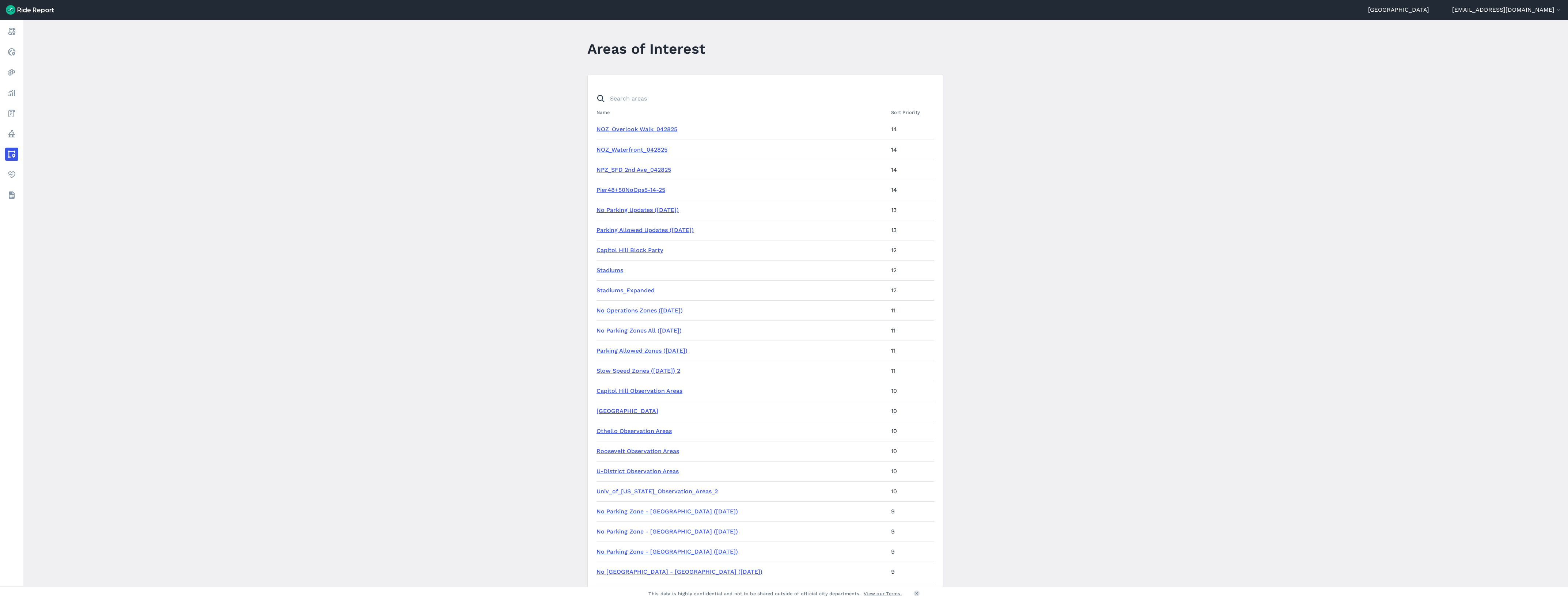
click at [630, 130] on link "NOZ_Overlook Walk_042825" at bounding box center [637, 129] width 81 height 7
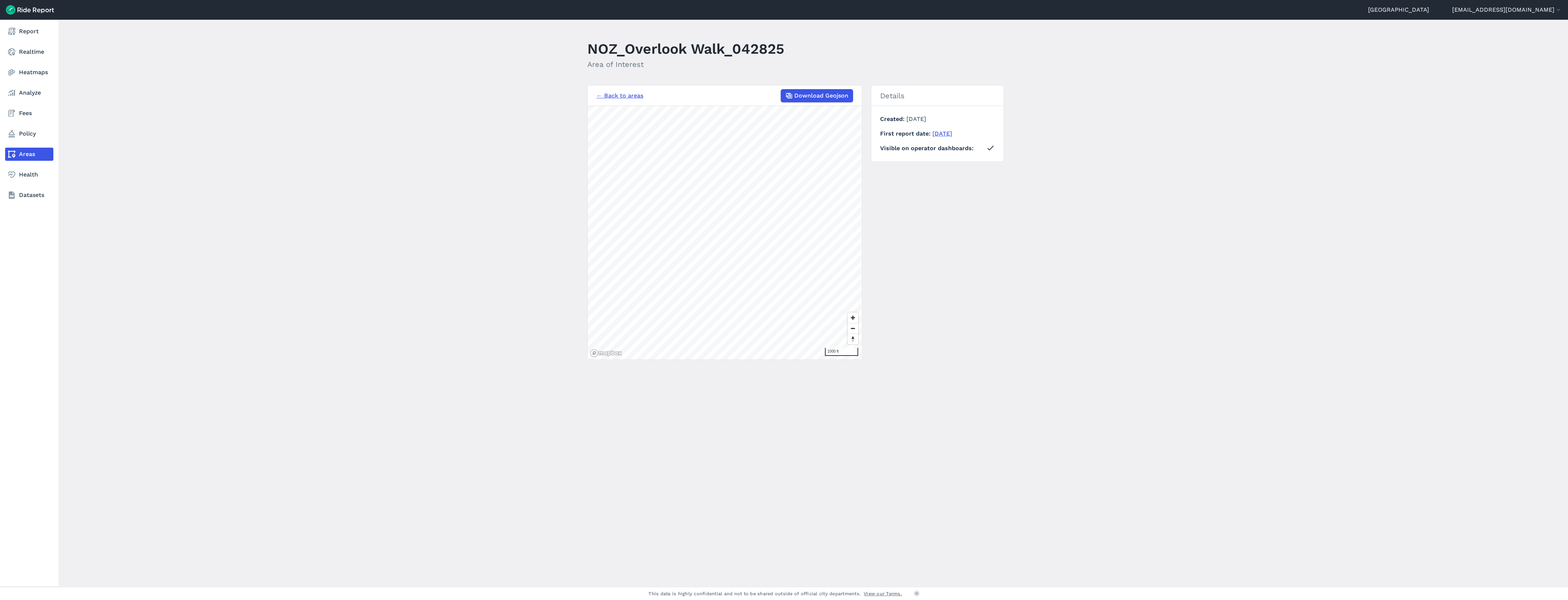
click at [11, 150] on icon at bounding box center [12, 154] width 9 height 9
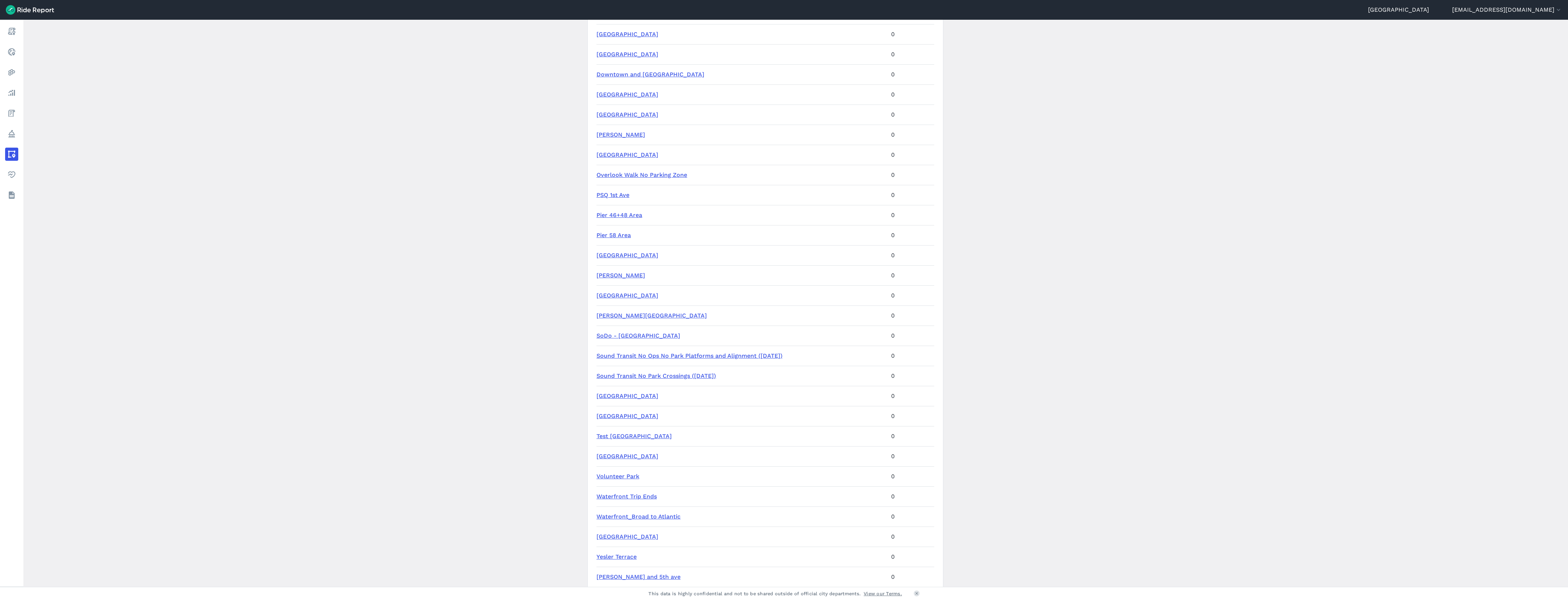
scroll to position [1001, 0]
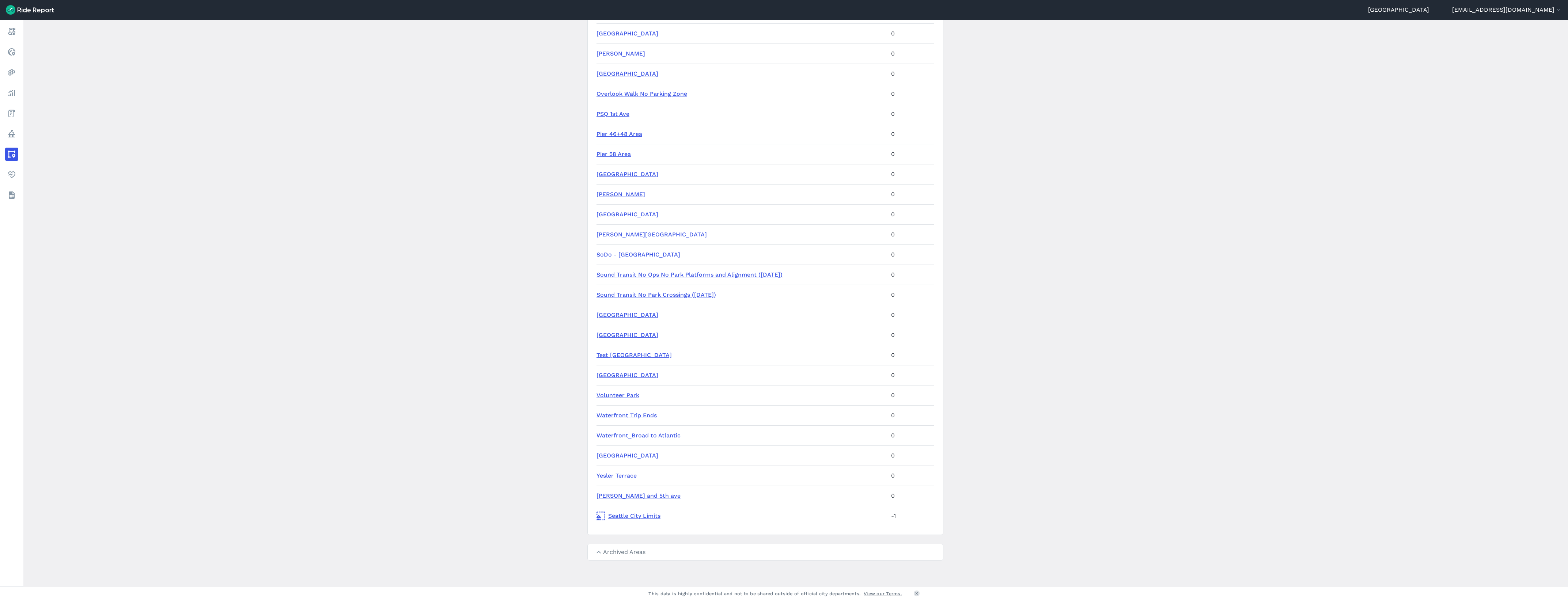
click at [630, 517] on link "Seattle City Limits" at bounding box center [741, 516] width 289 height 9
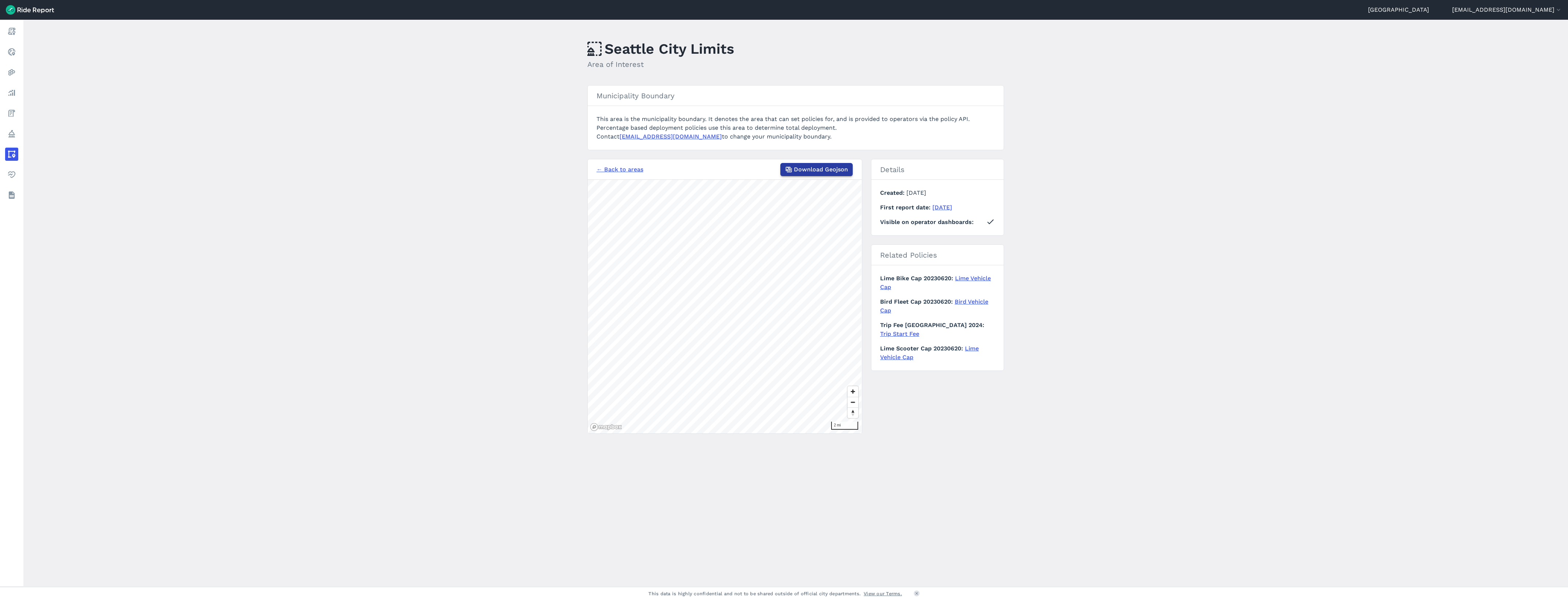
click at [816, 173] on span "Download Geojson" at bounding box center [820, 169] width 54 height 9
click at [542, 388] on main "[GEOGRAPHIC_DATA] Area of Interest Municipality [GEOGRAPHIC_DATA] This area is …" at bounding box center [795, 303] width 1544 height 567
click at [919, 330] on link "Trip Start Fee" at bounding box center [899, 334] width 39 height 7
click at [13, 157] on icon at bounding box center [12, 154] width 9 height 9
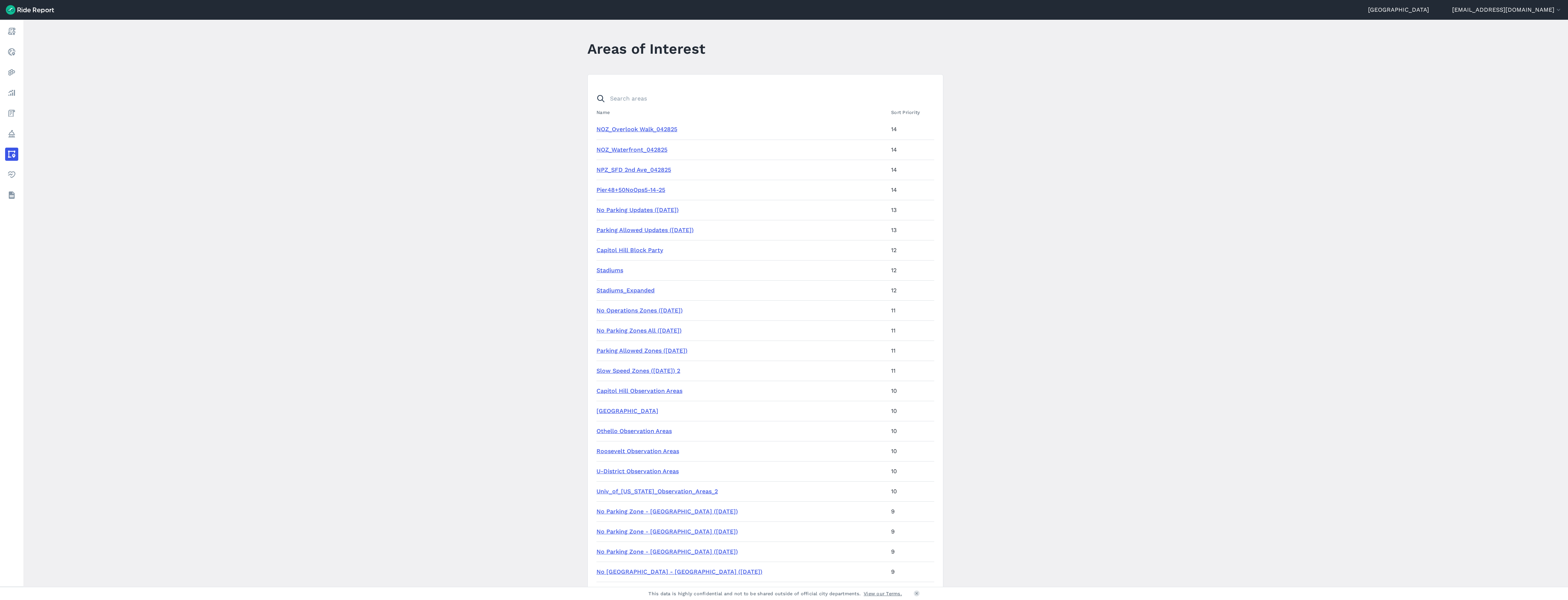
click at [657, 130] on link "NOZ_Overlook Walk_042825" at bounding box center [637, 129] width 81 height 7
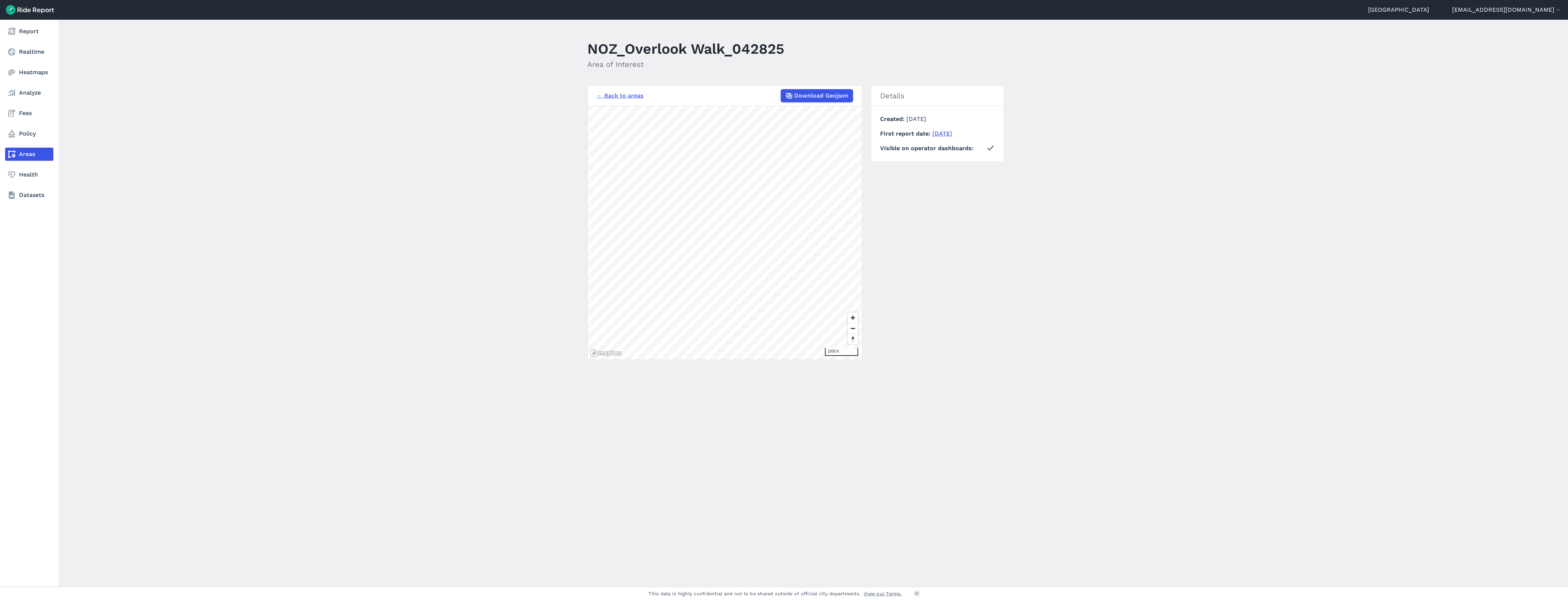
click at [36, 156] on link "Areas" at bounding box center [29, 154] width 48 height 13
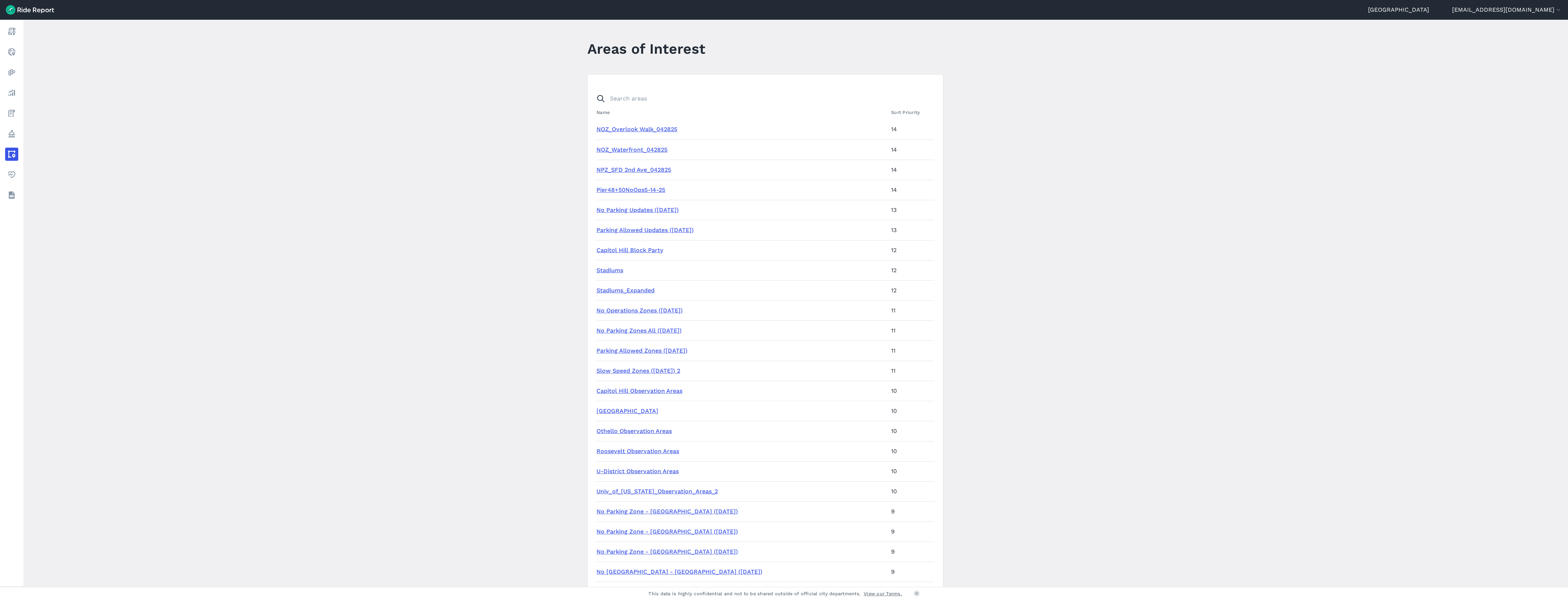
click at [646, 148] on link "NOZ_Waterfront_042825" at bounding box center [632, 150] width 70 height 7
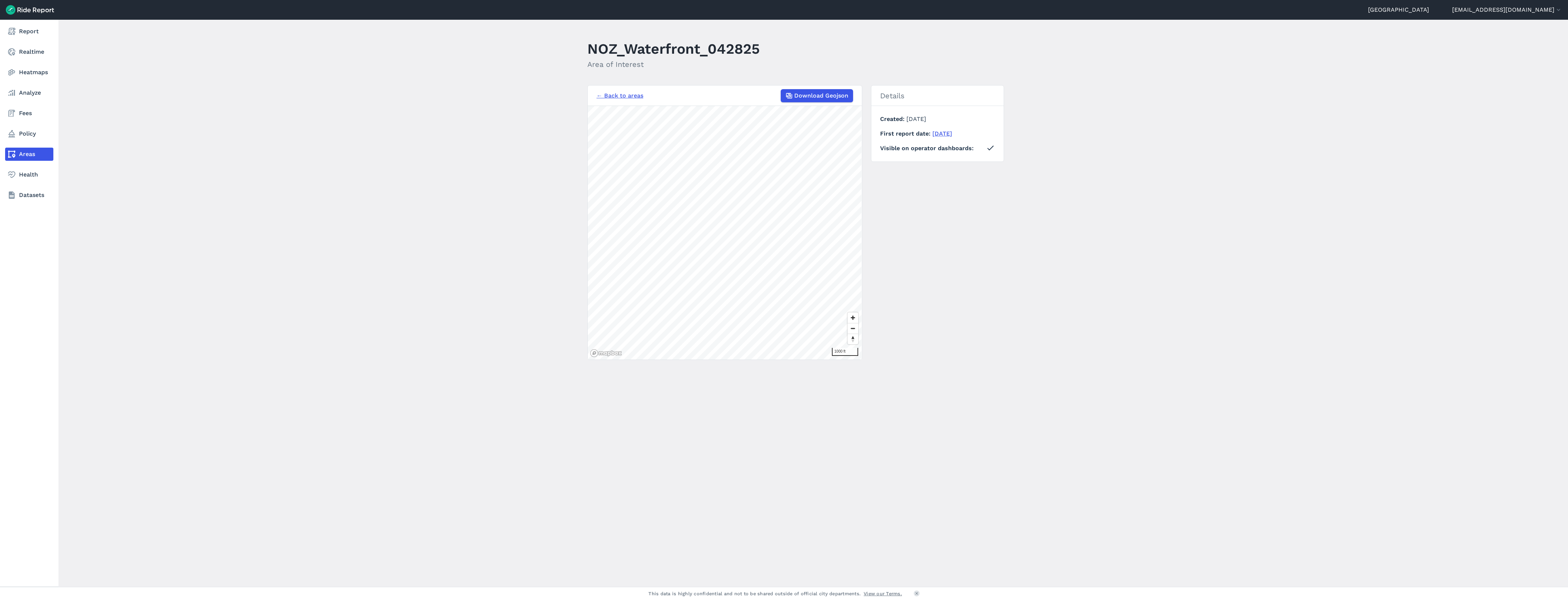
click at [21, 155] on link "Areas" at bounding box center [29, 154] width 48 height 13
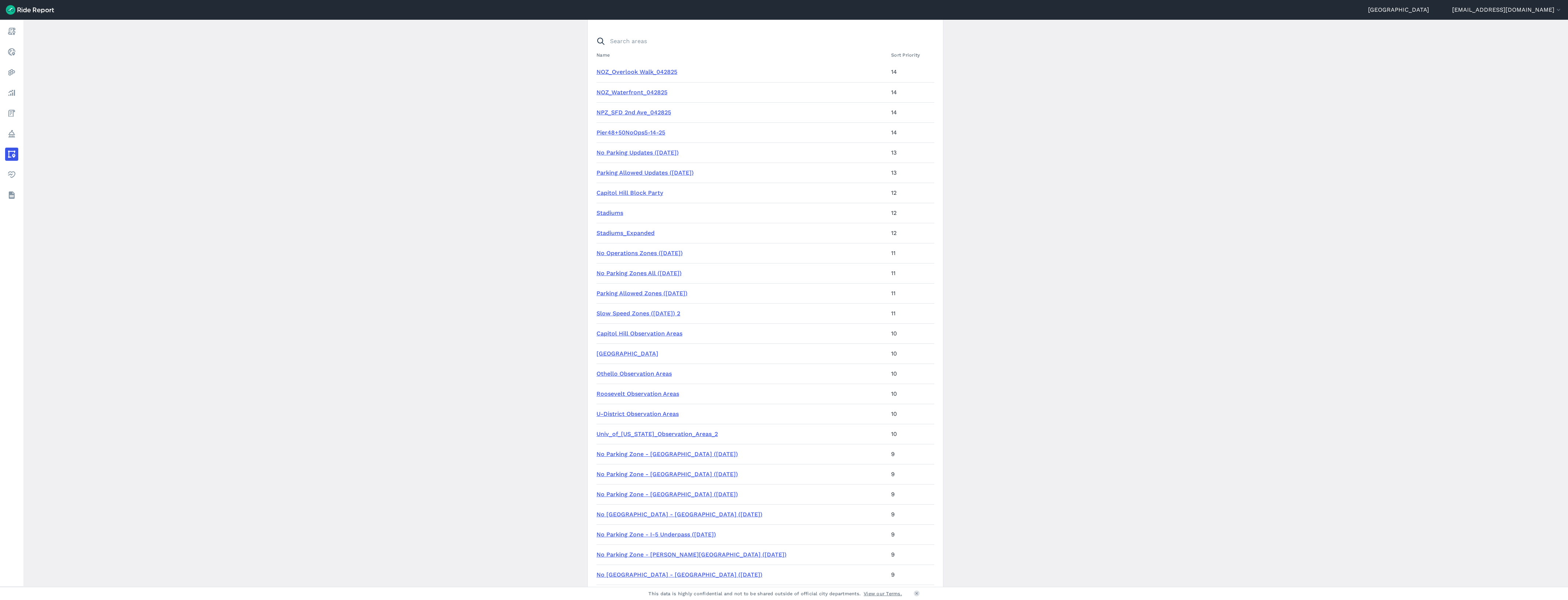
scroll to position [61, 0]
click at [643, 408] on link "U-District Observation Areas" at bounding box center [638, 410] width 83 height 7
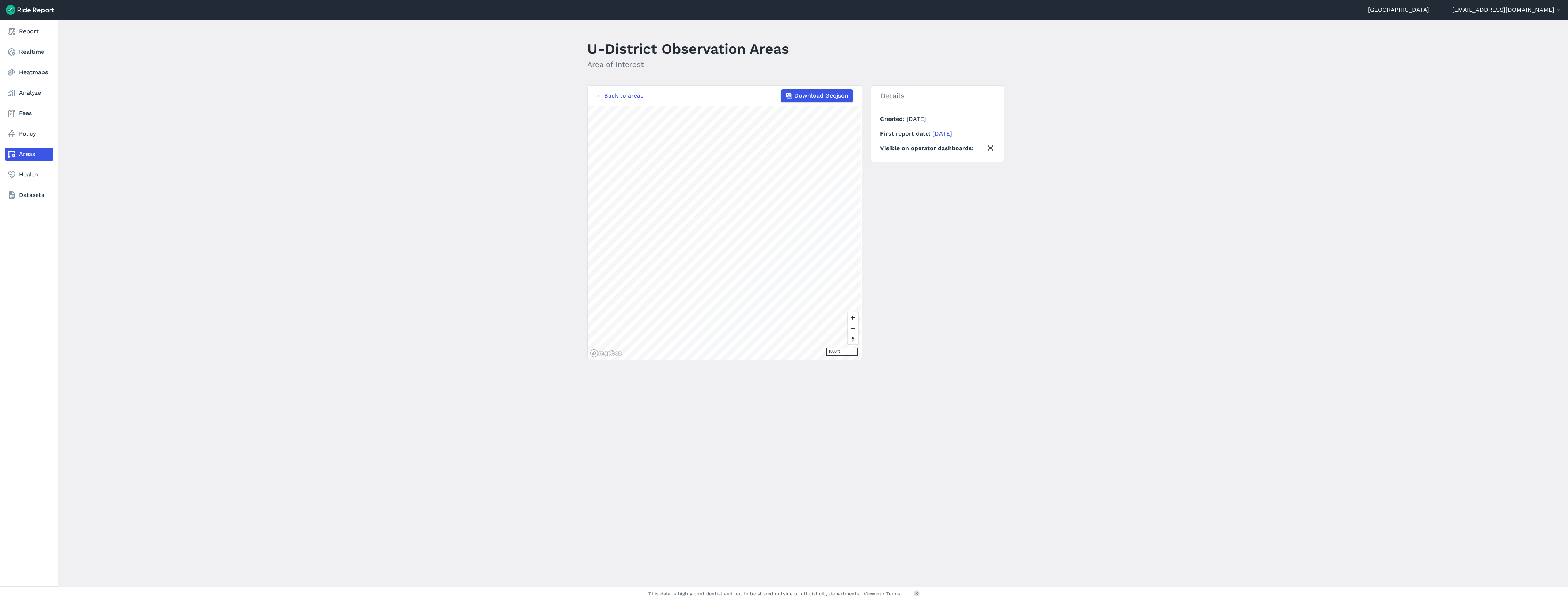
click at [19, 156] on link "Areas" at bounding box center [29, 154] width 48 height 13
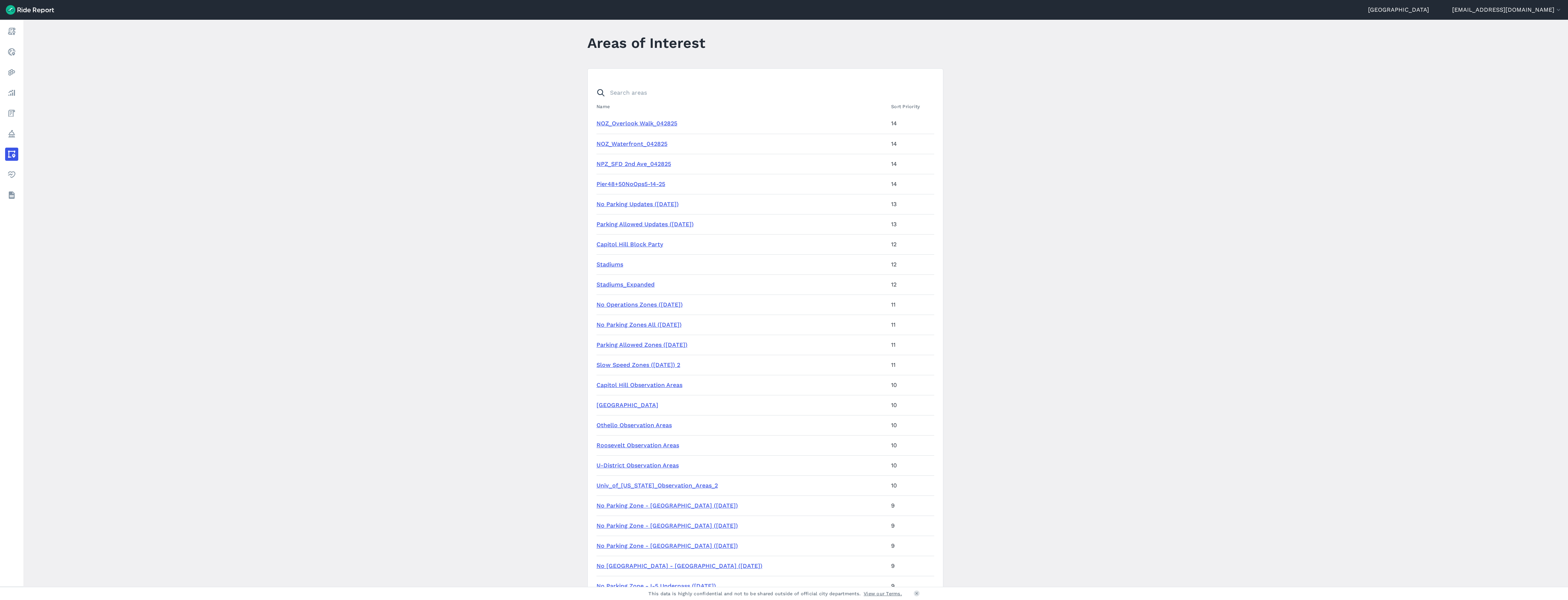
scroll to position [9, 0]
click at [671, 362] on link "Slow Speed Zones ([DATE]) 2" at bounding box center [638, 362] width 83 height 7
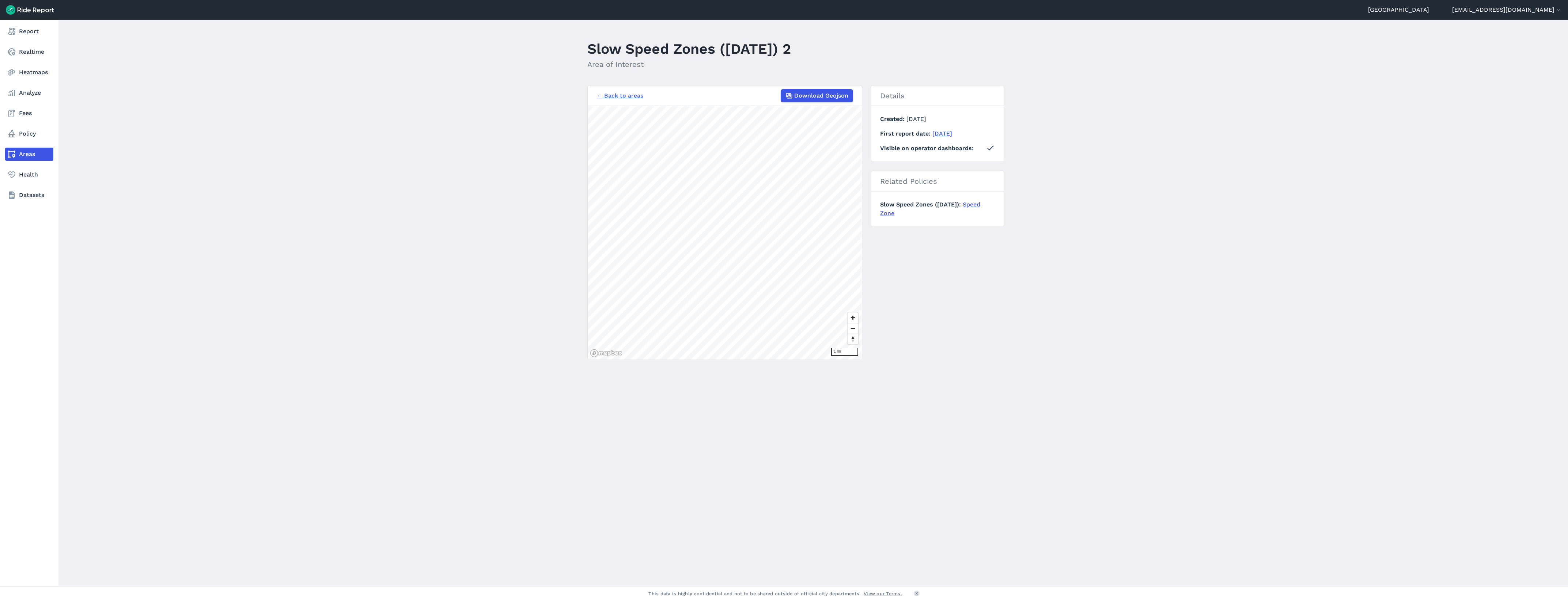
click at [15, 157] on icon at bounding box center [12, 154] width 9 height 9
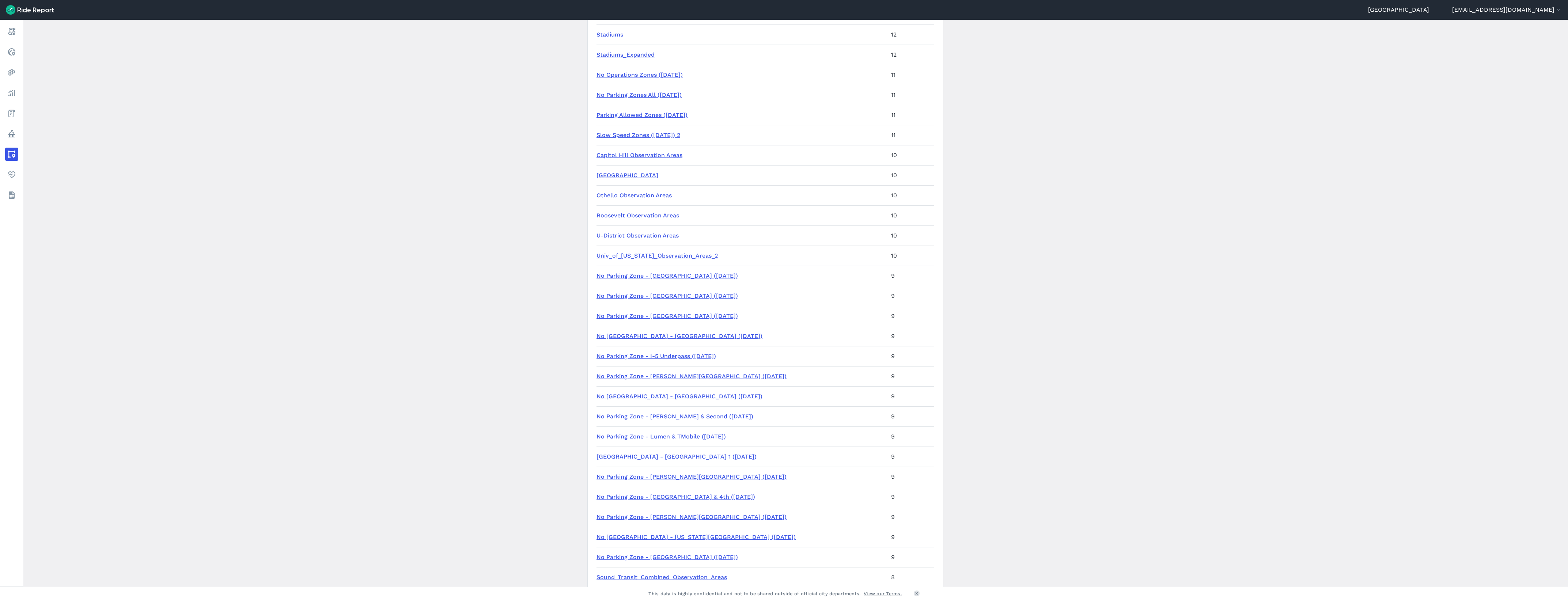
scroll to position [630, 0]
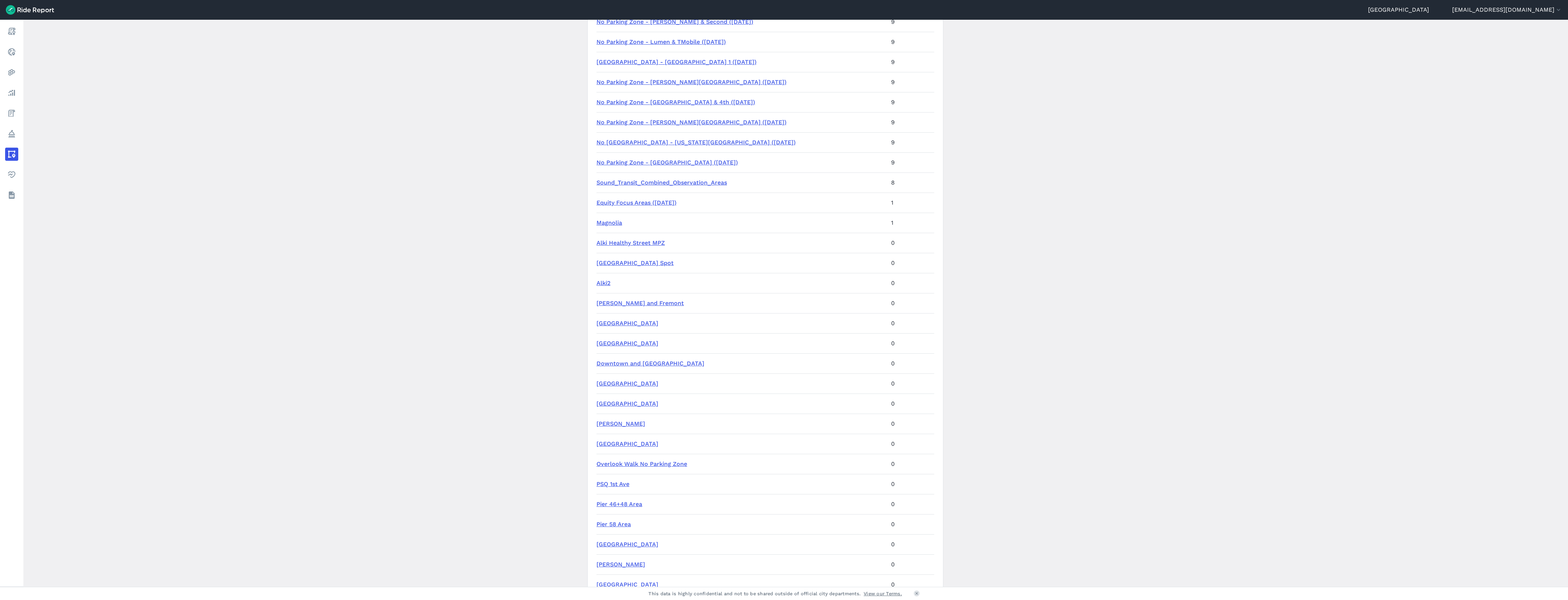
click at [625, 302] on link "[PERSON_NAME] and Fremont" at bounding box center [640, 303] width 88 height 7
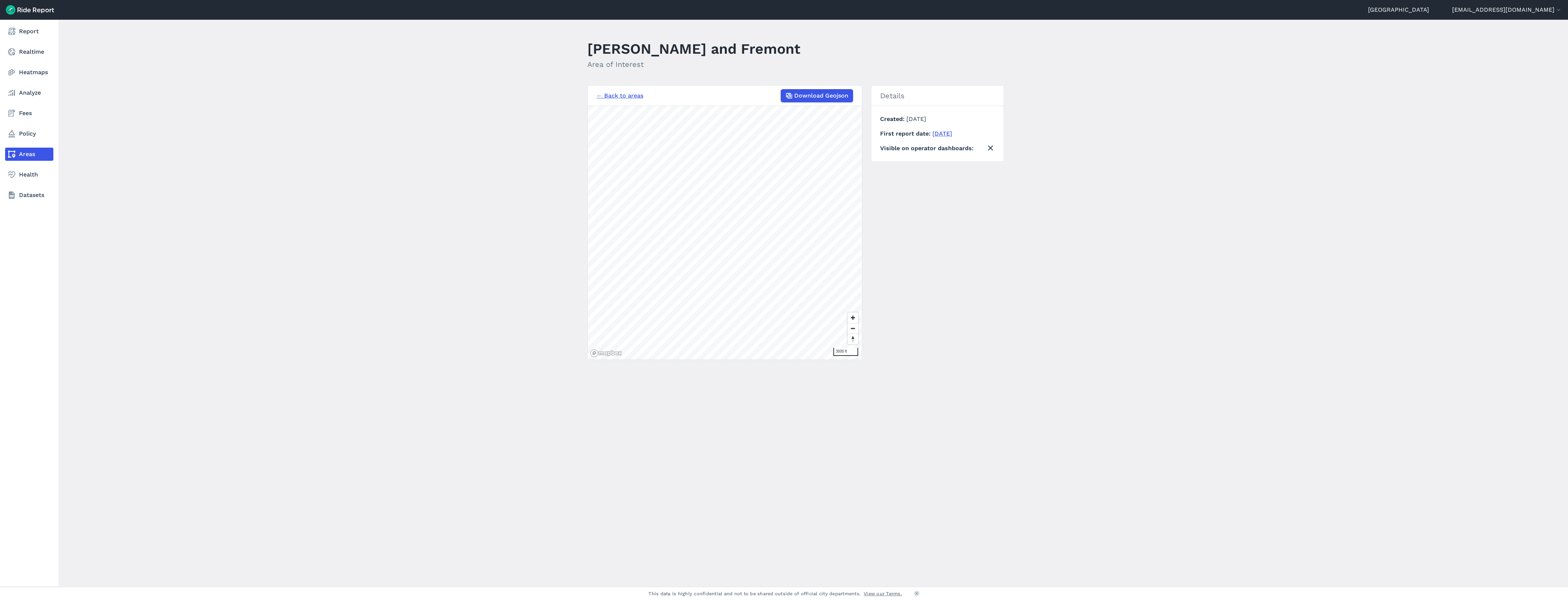
click at [18, 156] on link "Areas" at bounding box center [29, 154] width 48 height 13
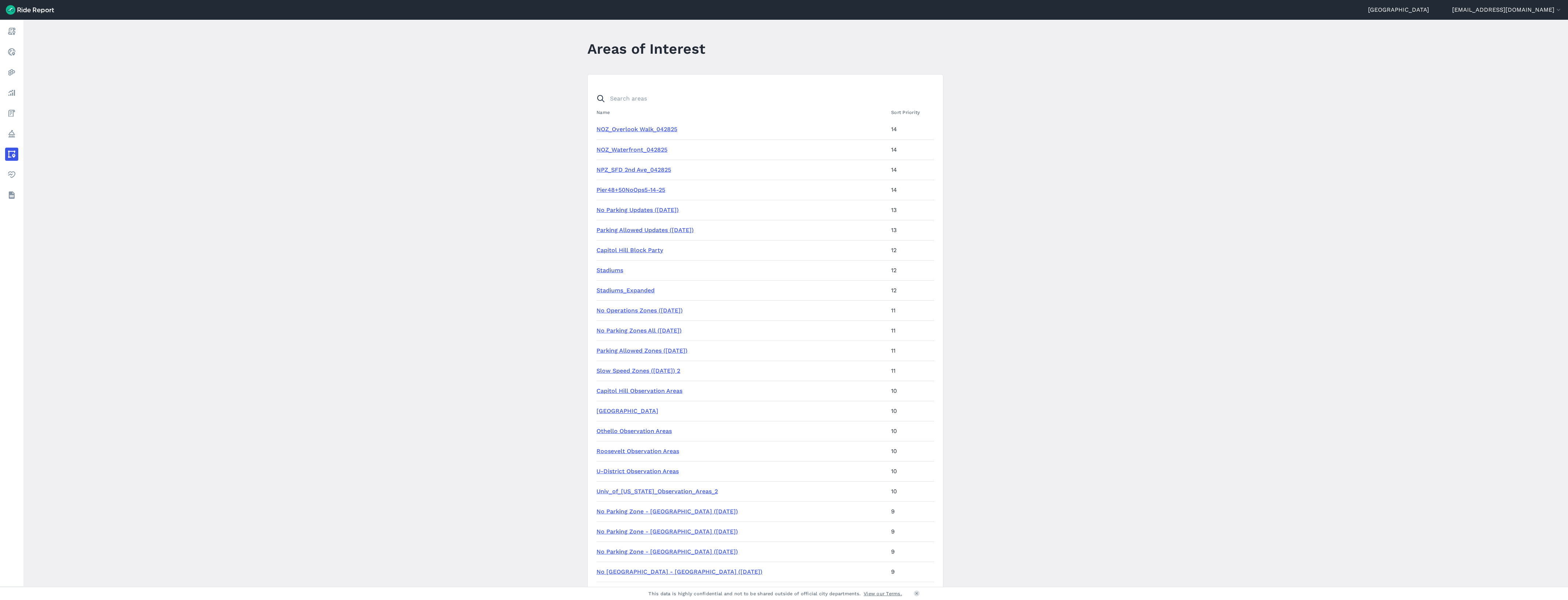
click at [658, 131] on link "NOZ_Overlook Walk_042825" at bounding box center [637, 129] width 81 height 7
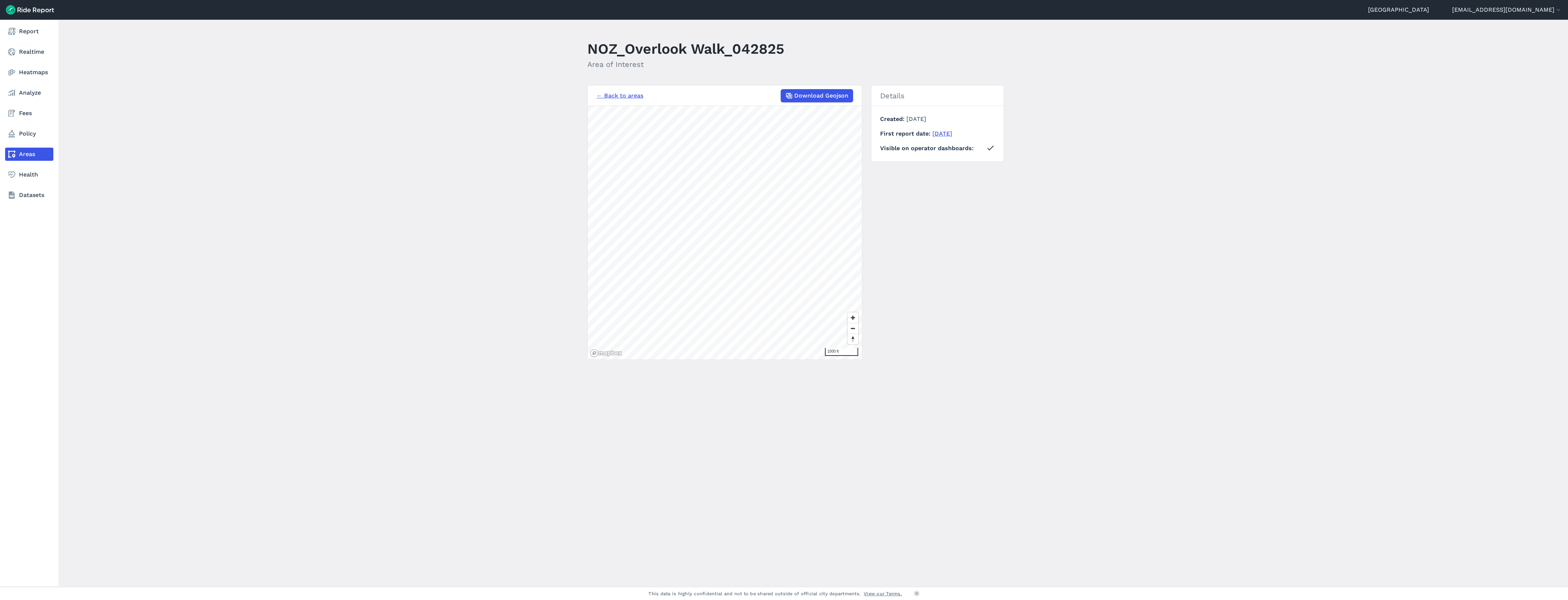
click at [15, 158] on icon at bounding box center [12, 154] width 9 height 9
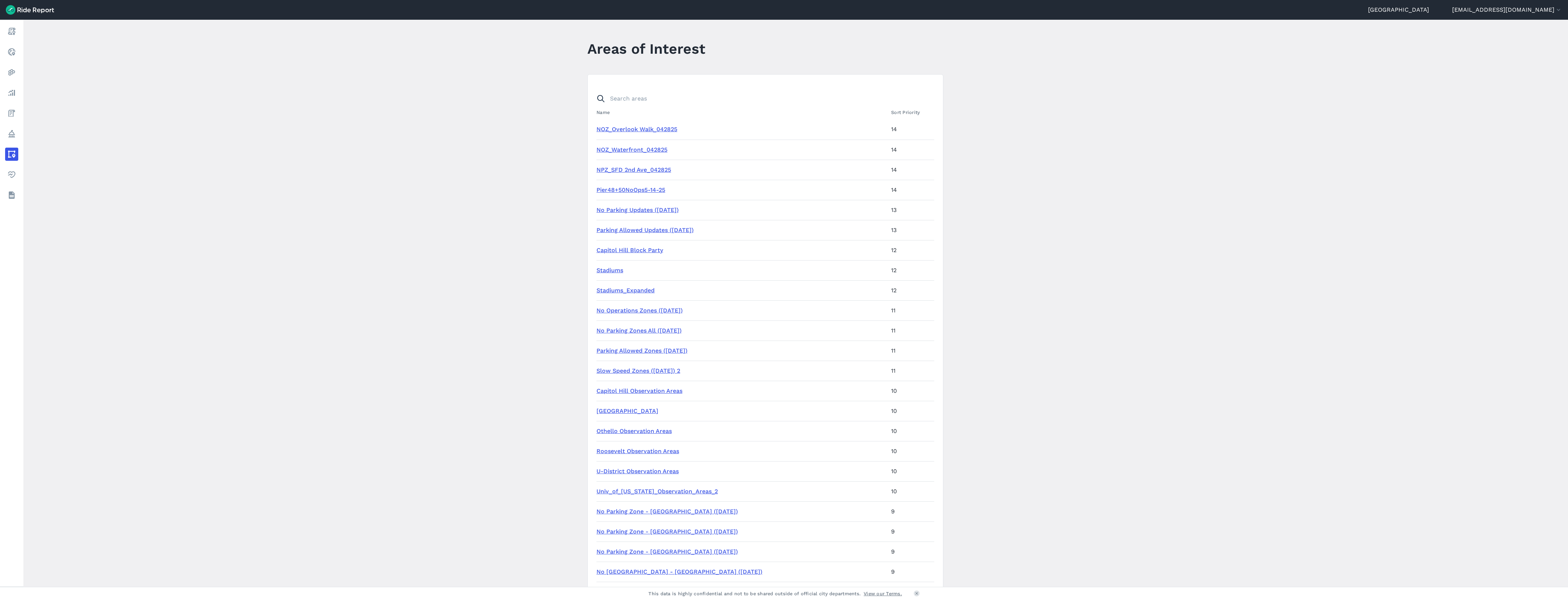
click at [1027, 235] on main "Areas of Interest Name Sort Priority NOZ_Overlook Walk_042825 14 NOZ_Waterfront…" at bounding box center [795, 303] width 1544 height 567
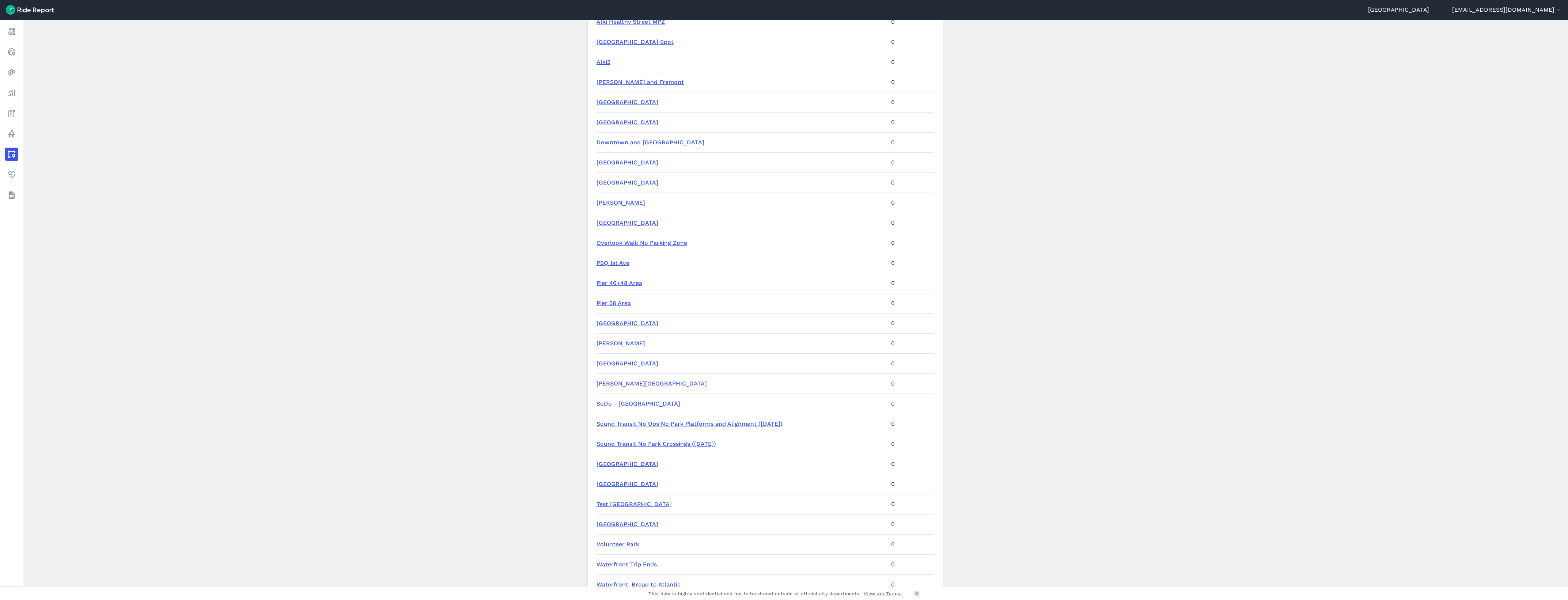
scroll to position [852, 0]
click at [653, 401] on link "SoDo - [GEOGRAPHIC_DATA]" at bounding box center [638, 403] width 83 height 7
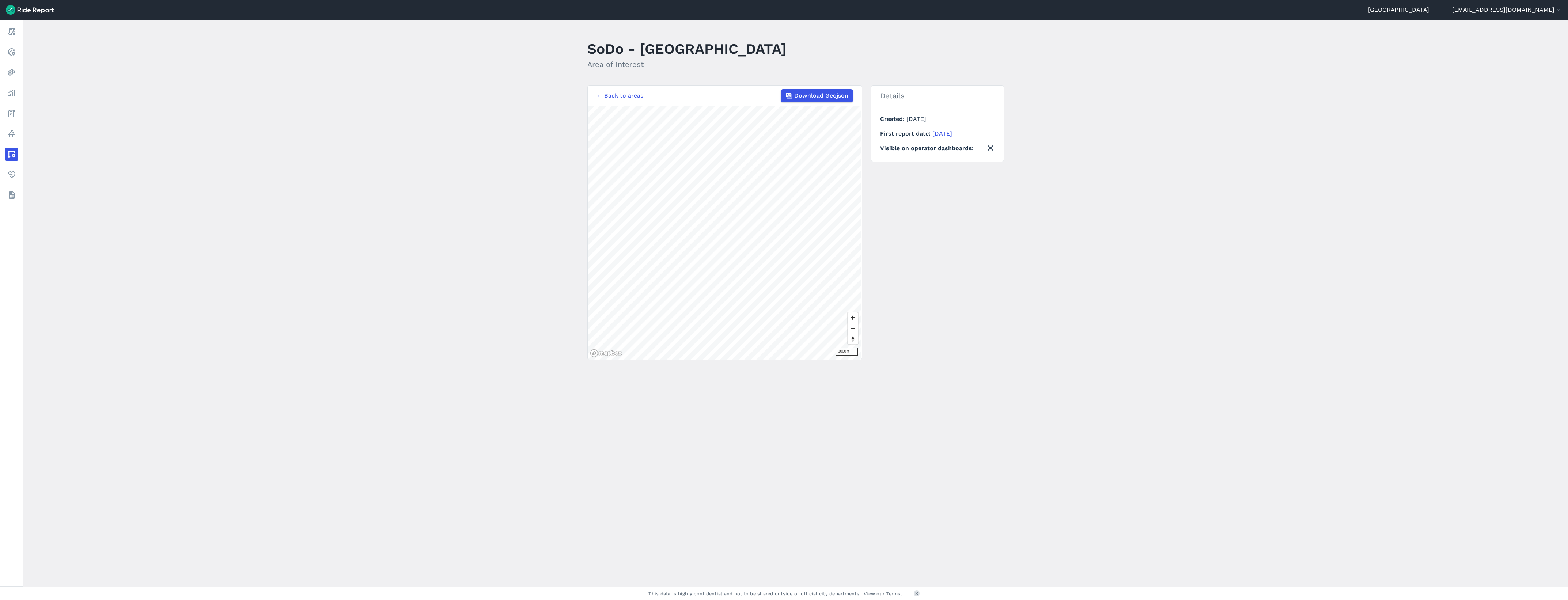
click at [616, 91] on link "← Back to areas" at bounding box center [620, 95] width 46 height 9
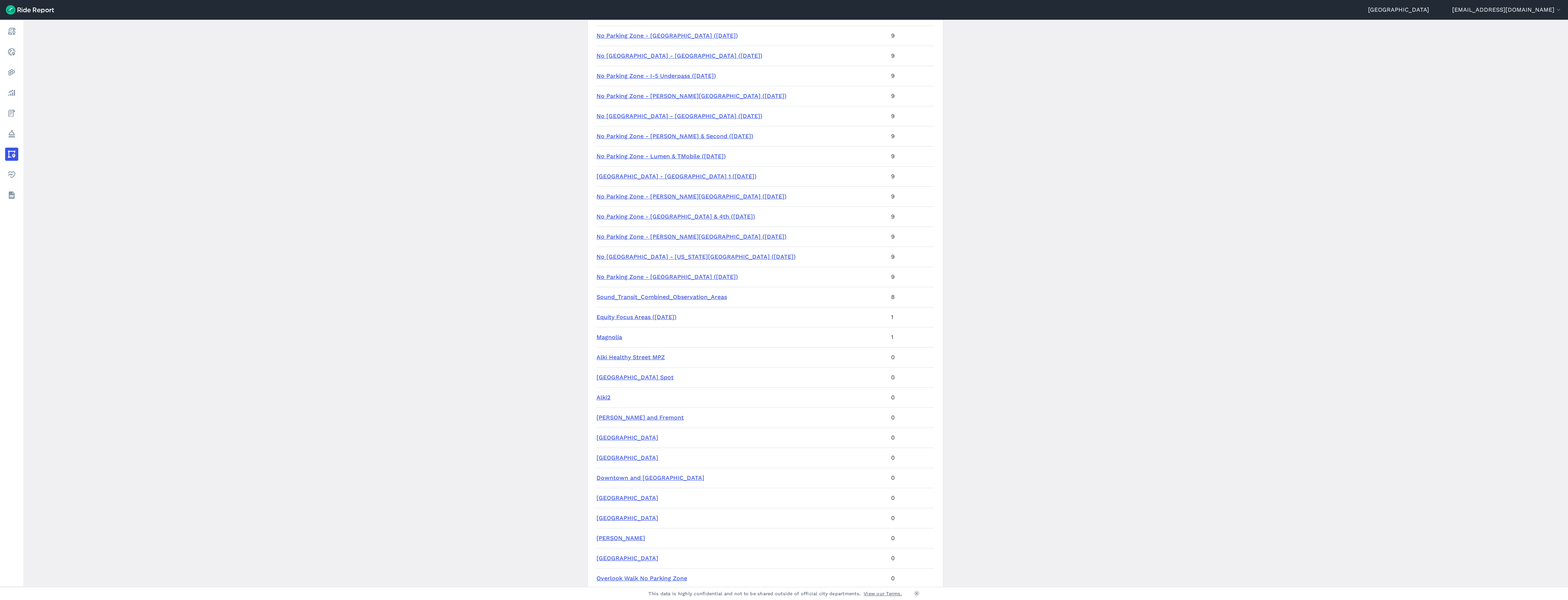
scroll to position [524, 0]
click at [618, 430] on link "[GEOGRAPHIC_DATA]" at bounding box center [628, 429] width 62 height 7
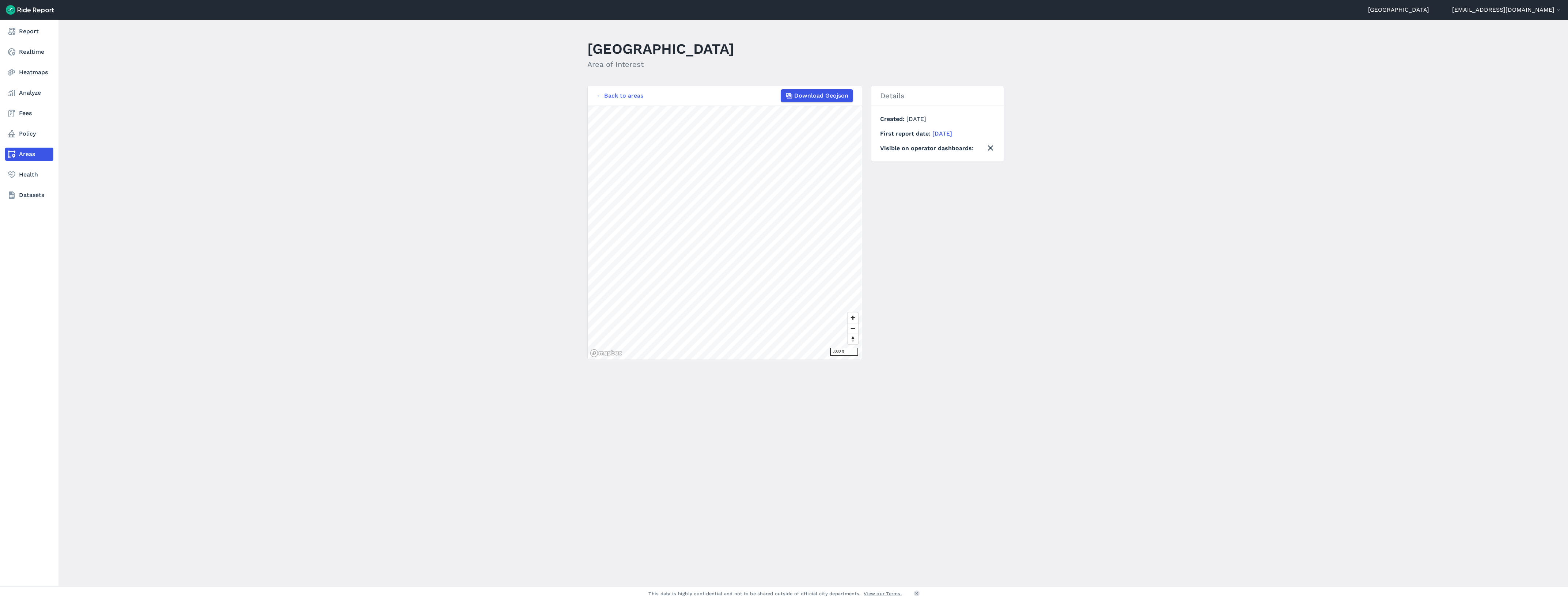
click at [33, 153] on link "Areas" at bounding box center [29, 154] width 48 height 13
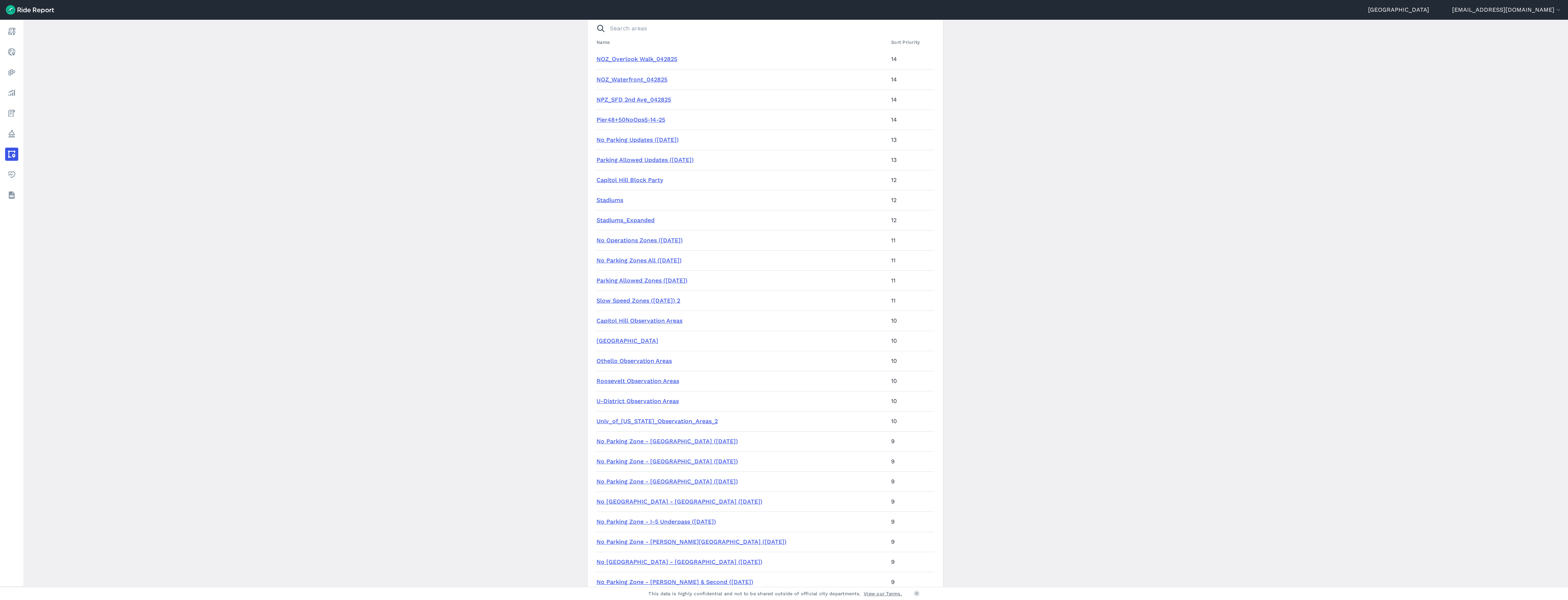
scroll to position [70, 0]
click at [664, 383] on link "Roosevelt Observation Areas" at bounding box center [638, 381] width 83 height 7
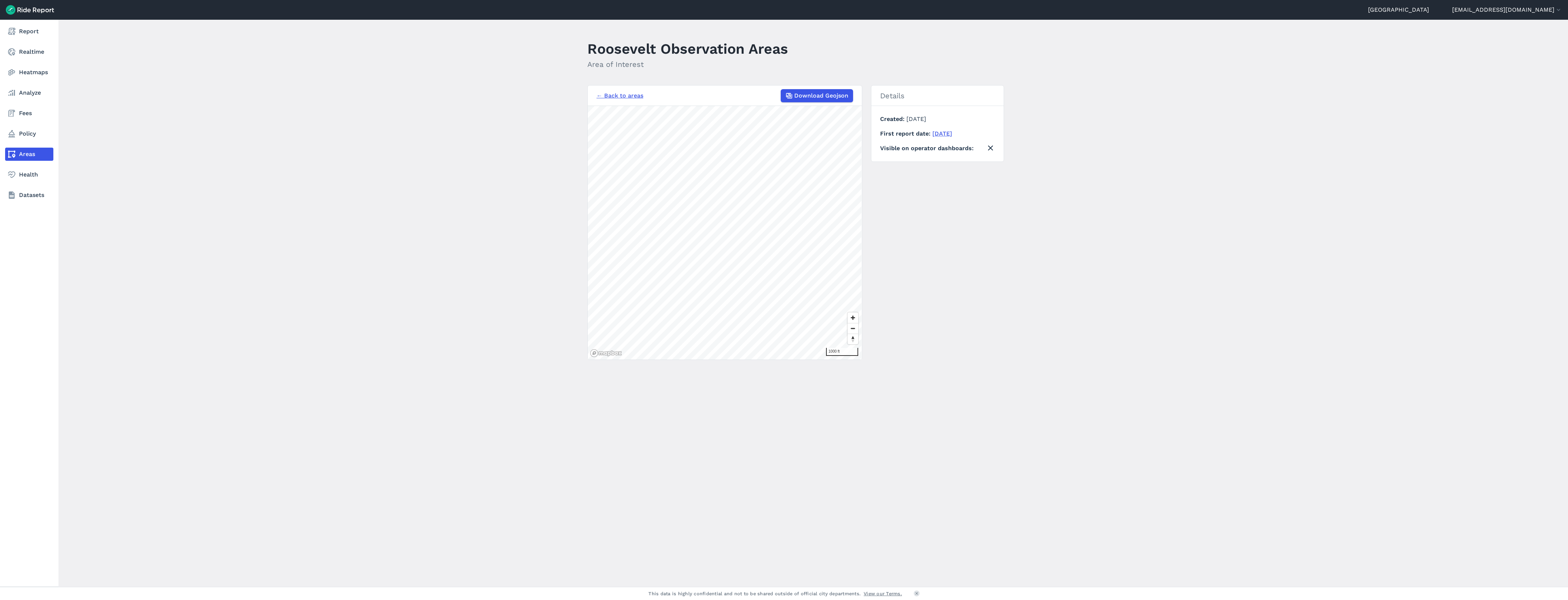
click at [16, 156] on link "Areas" at bounding box center [29, 154] width 48 height 13
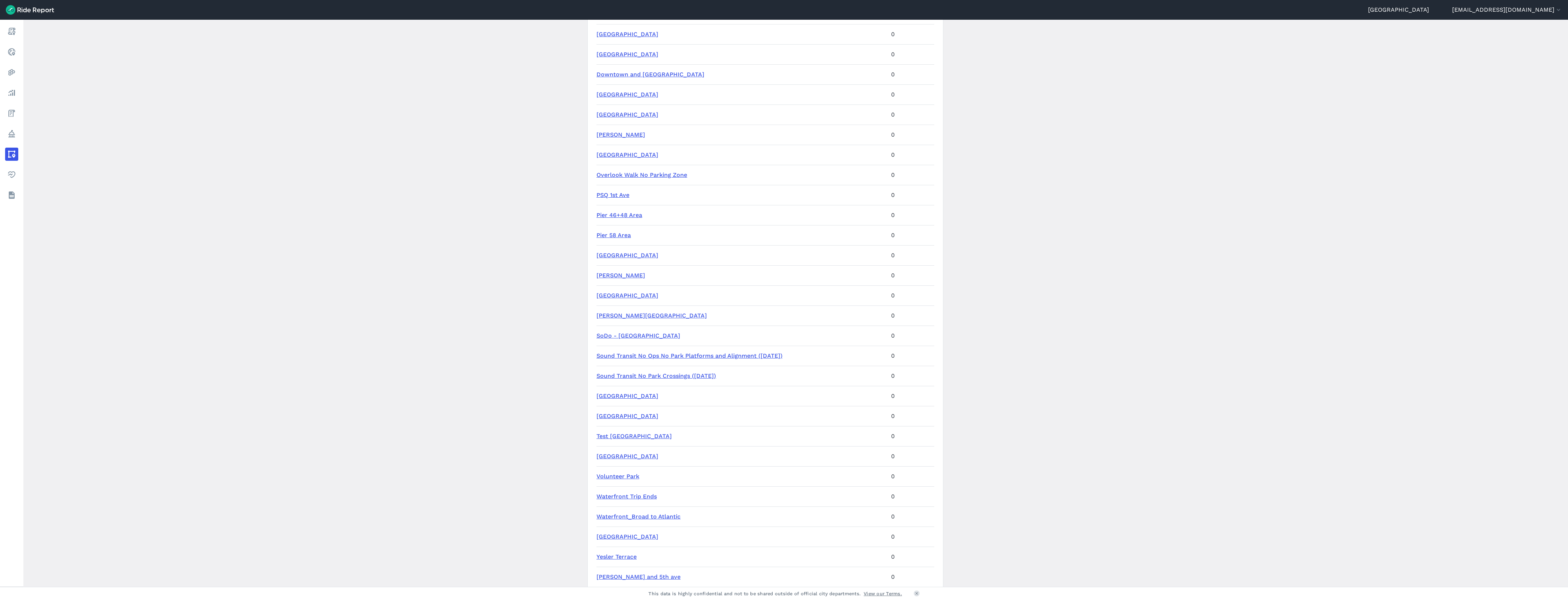
scroll to position [1001, 0]
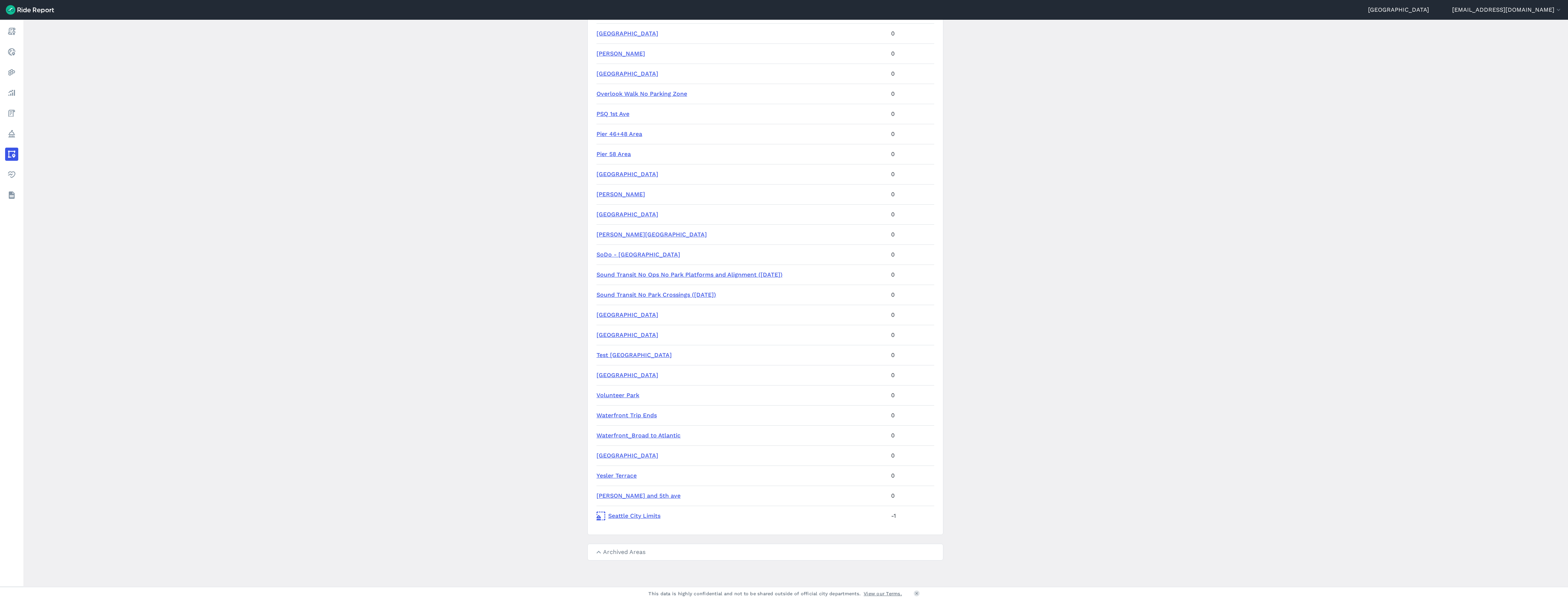
click at [622, 456] on link "[GEOGRAPHIC_DATA]" at bounding box center [628, 456] width 62 height 7
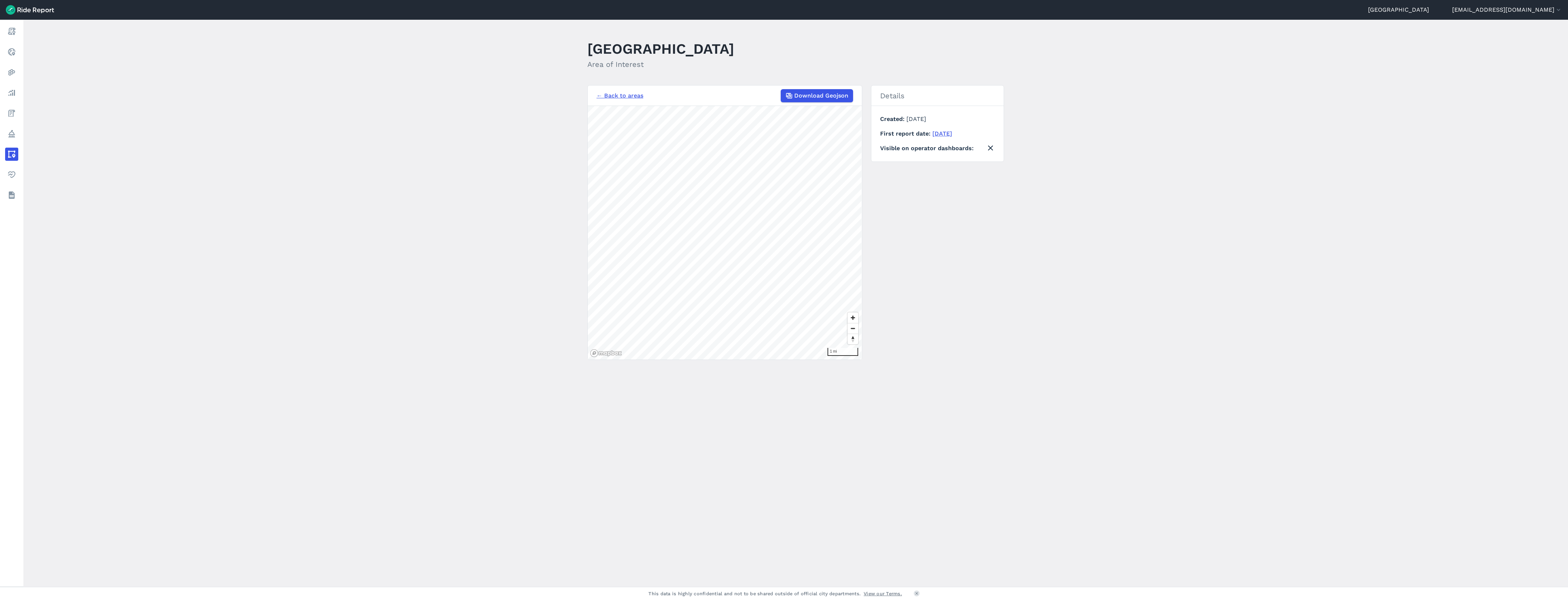
click at [619, 101] on div "← Back to areas Download Geojson" at bounding box center [725, 95] width 256 height 13
click at [619, 98] on link "← Back to areas" at bounding box center [620, 95] width 46 height 9
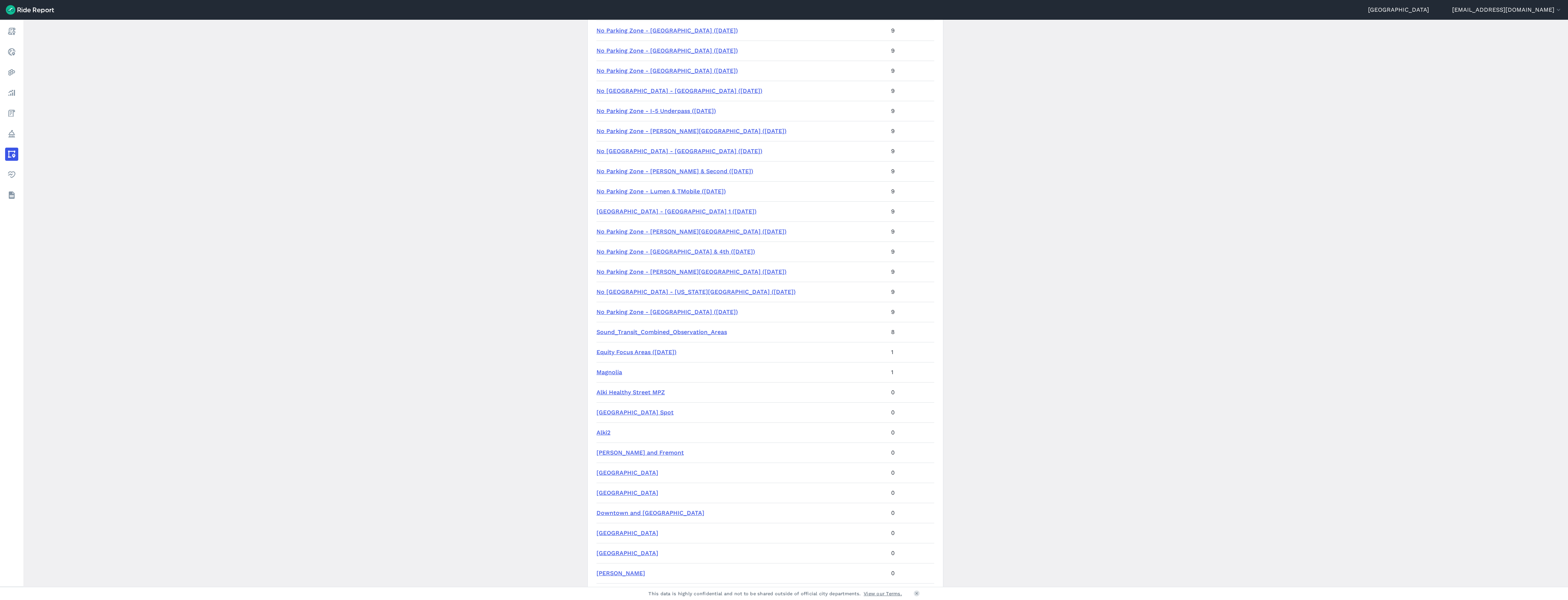
scroll to position [481, 0]
click at [607, 370] on link "Magnolia" at bounding box center [609, 371] width 26 height 7
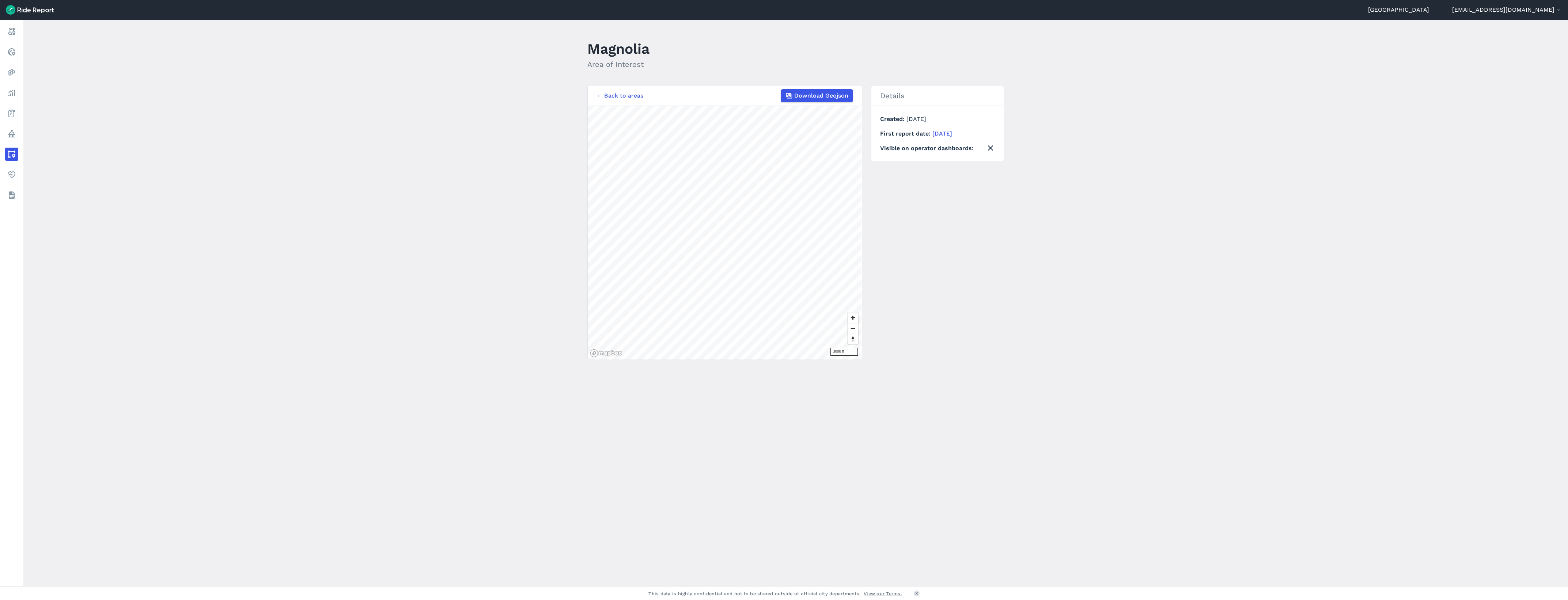
click at [600, 95] on link "← Back to areas" at bounding box center [620, 95] width 46 height 9
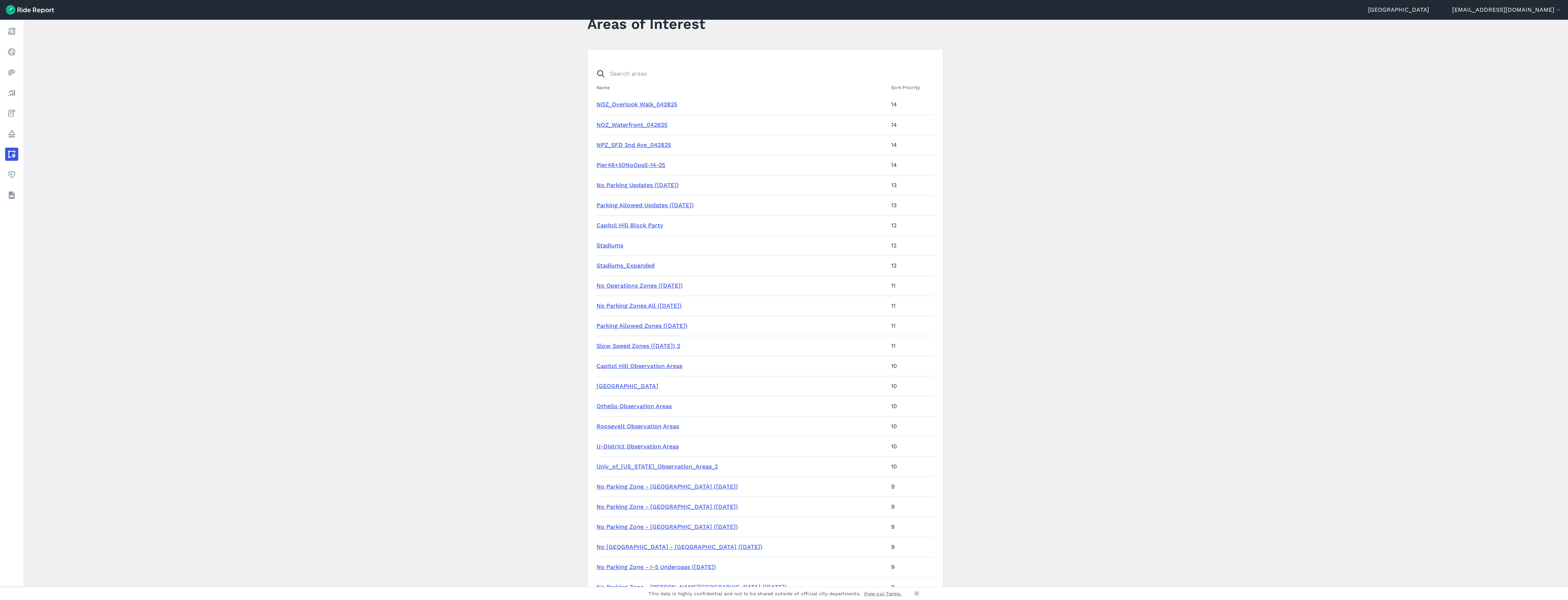
scroll to position [27, 0]
click at [29, 30] on link "Report" at bounding box center [29, 31] width 48 height 13
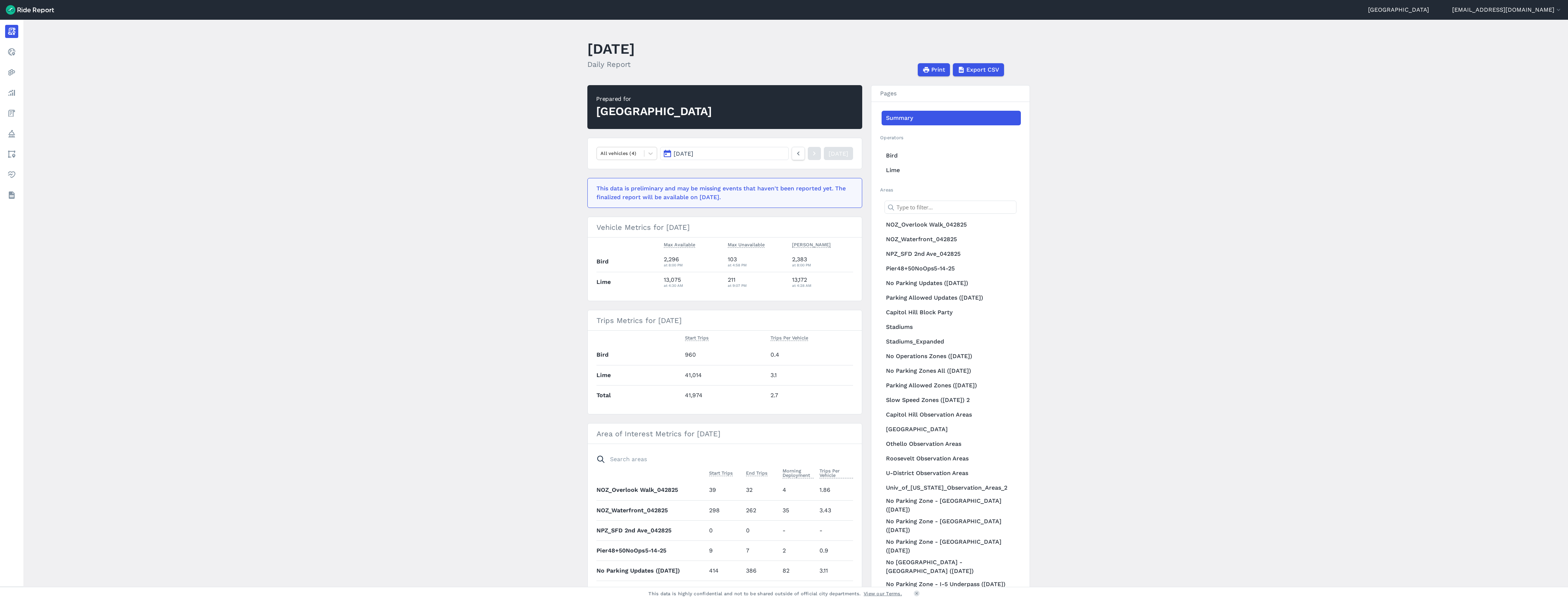
click at [922, 205] on input "text" at bounding box center [950, 206] width 132 height 13
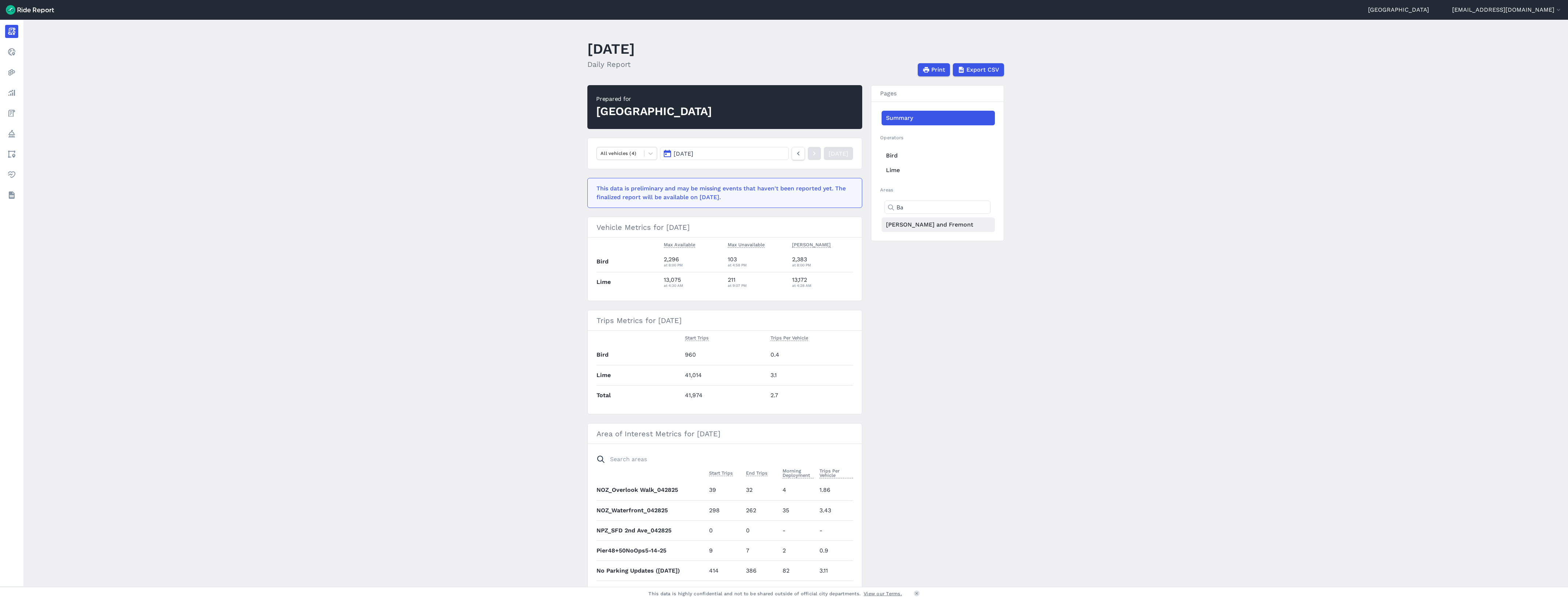
type input "Ba"
click at [918, 223] on link "[PERSON_NAME] and Fremont" at bounding box center [938, 224] width 113 height 15
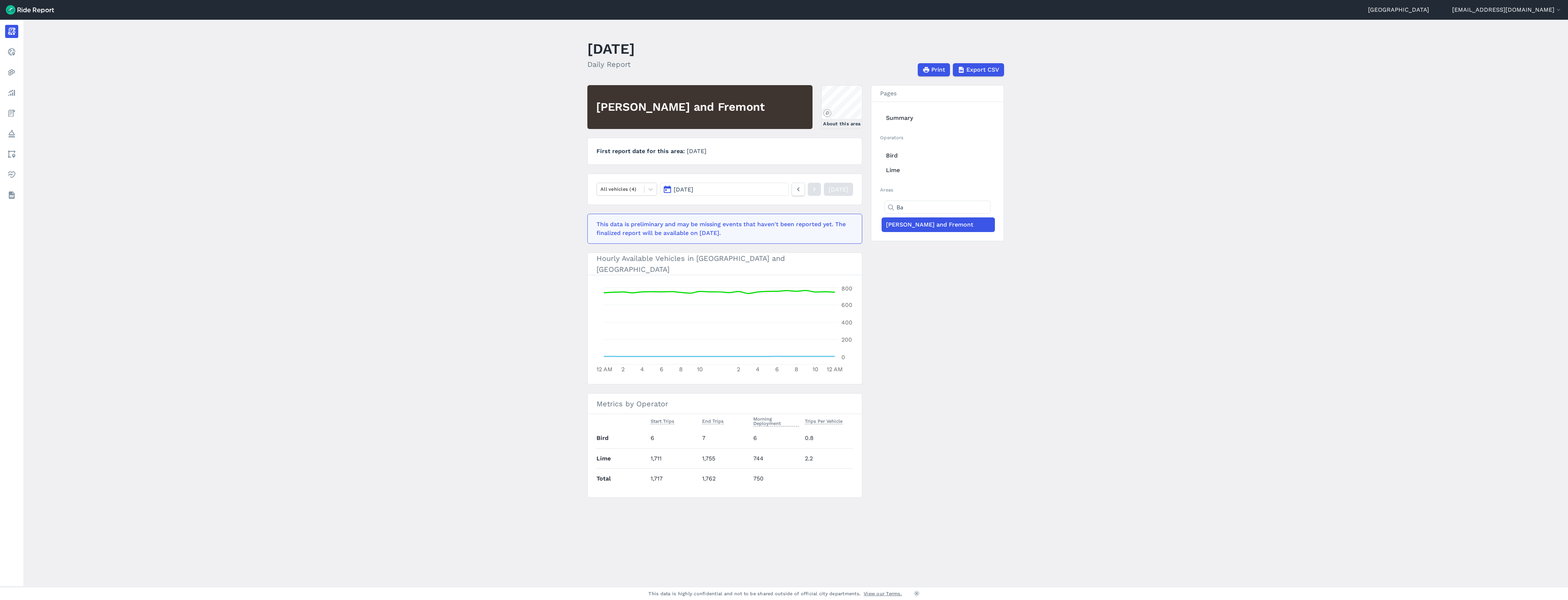
click at [914, 207] on input "Ba" at bounding box center [937, 206] width 106 height 13
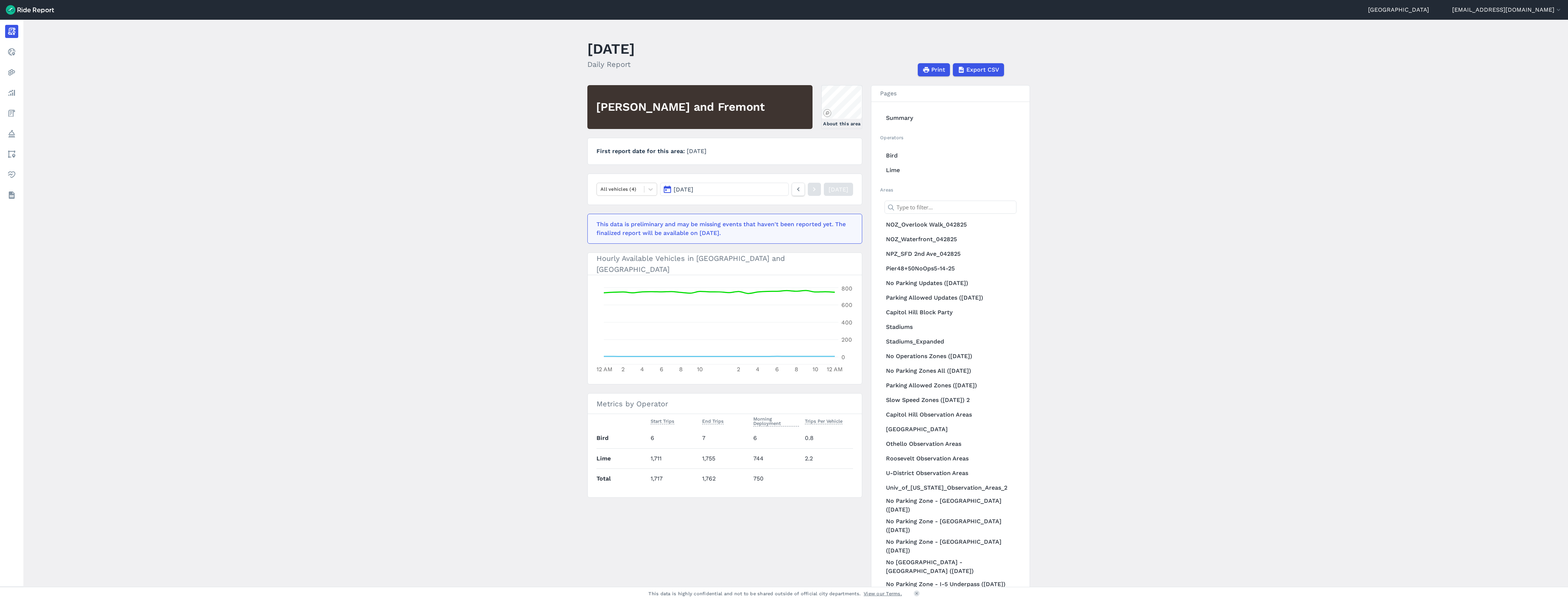
click at [1180, 199] on main "[DATE] Daily Report Print Export CSV [PERSON_NAME] and [GEOGRAPHIC_DATA] About …" at bounding box center [795, 303] width 1544 height 567
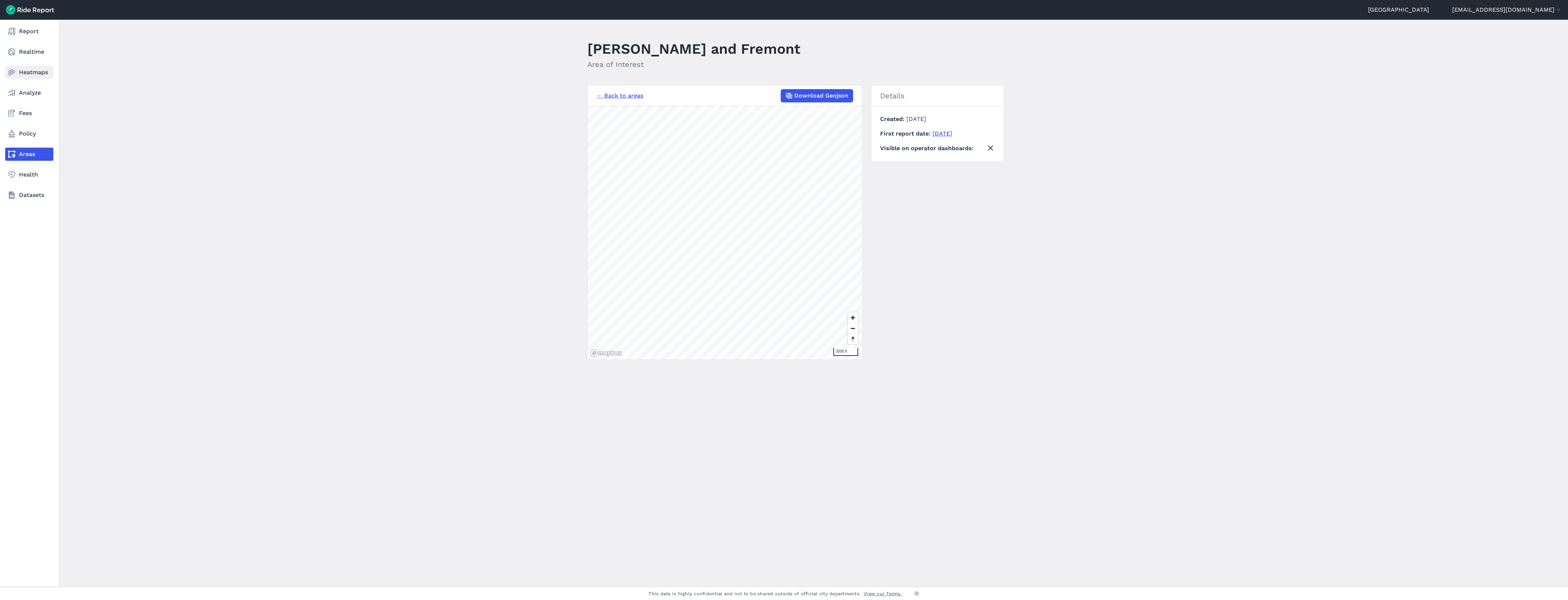
click at [39, 74] on link "Heatmaps" at bounding box center [29, 72] width 48 height 13
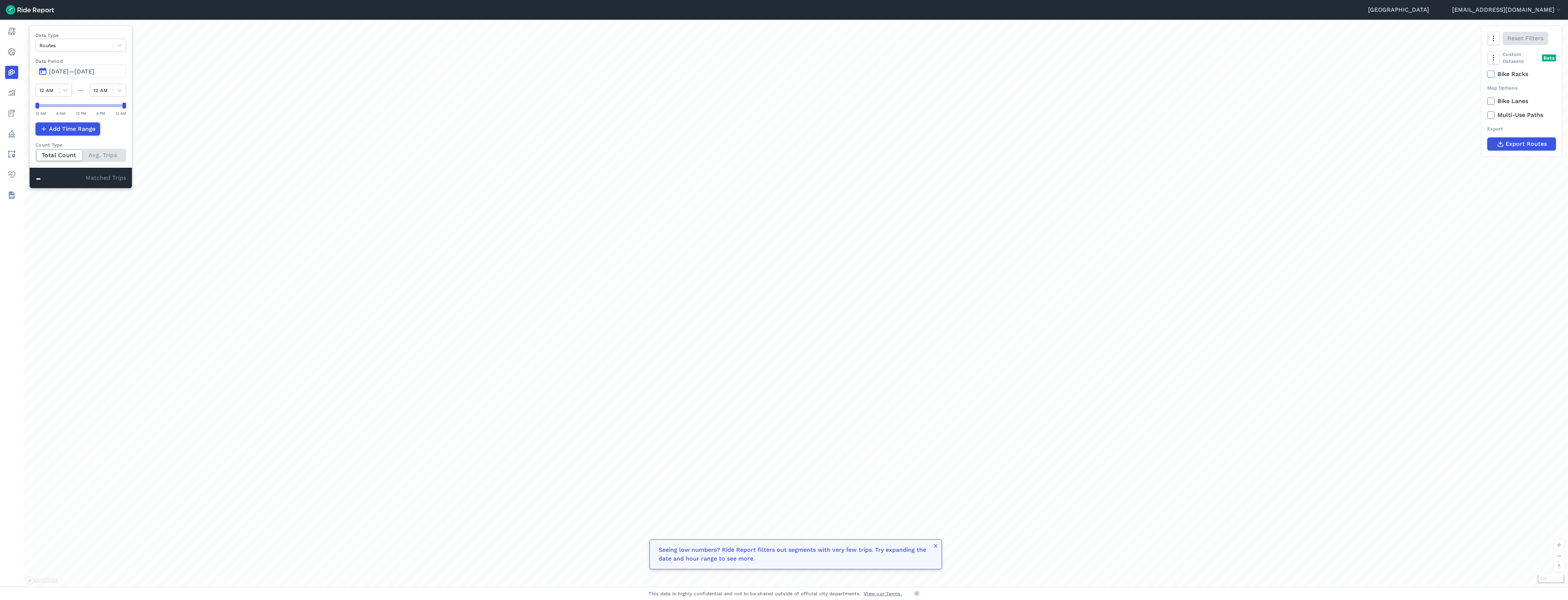
click at [72, 76] on button "May 22, 2025—Aug 20, 2025" at bounding box center [80, 70] width 90 height 13
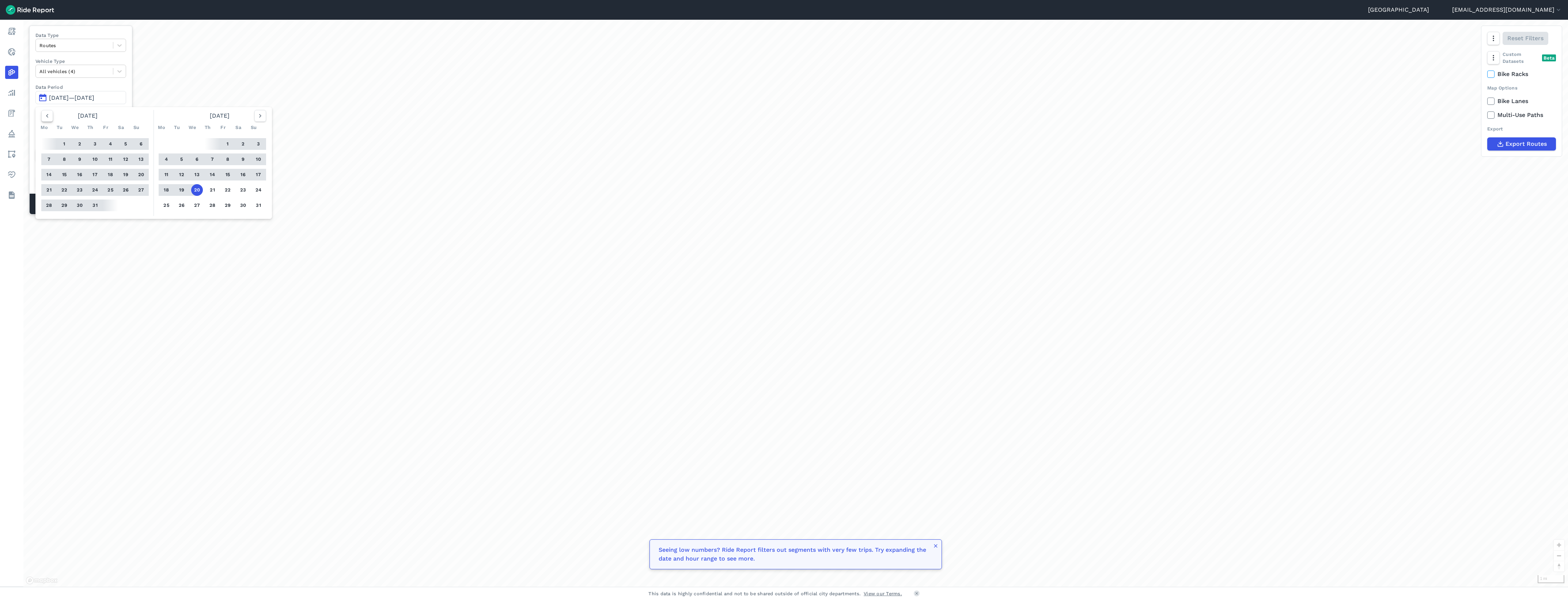
click at [46, 119] on icon "button" at bounding box center [47, 116] width 8 height 8
click at [94, 86] on label "Data Period" at bounding box center [80, 87] width 90 height 7
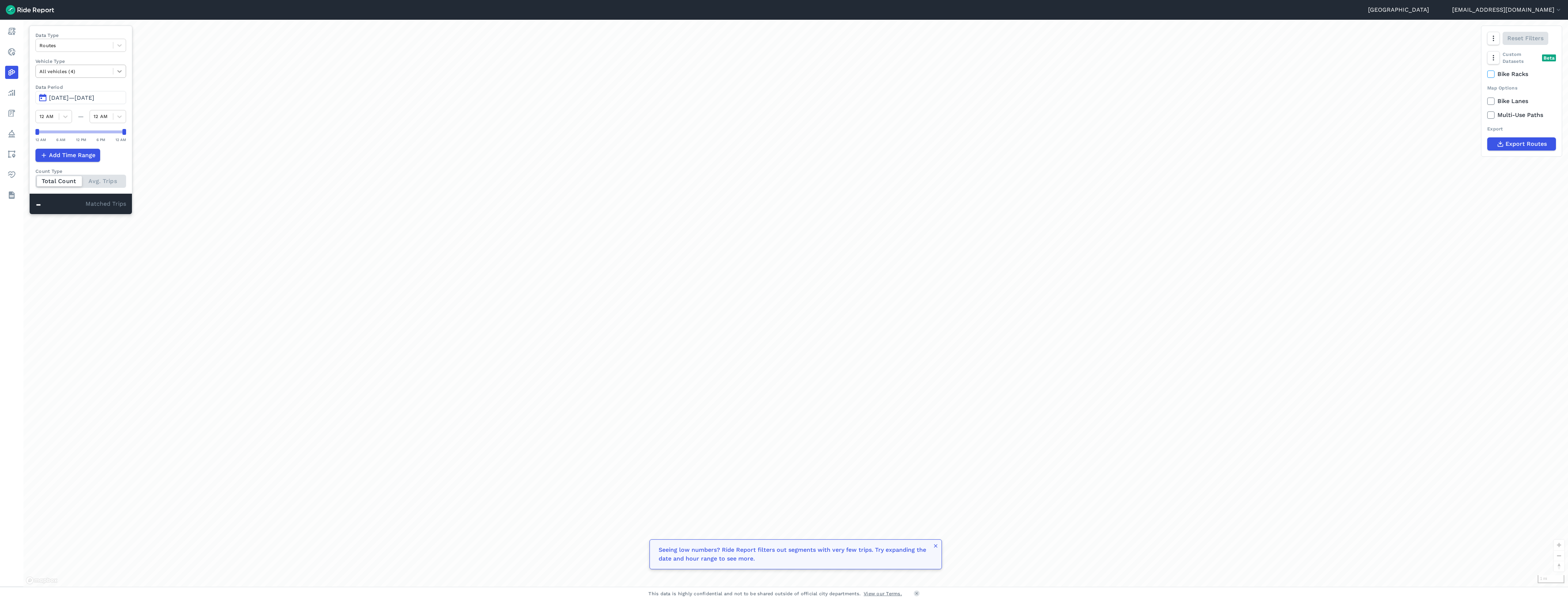
click at [123, 74] on icon at bounding box center [119, 71] width 8 height 8
click at [89, 113] on div "Scooters" at bounding box center [80, 114] width 90 height 13
click at [1491, 56] on icon "button" at bounding box center [1492, 58] width 8 height 8
click at [1490, 40] on icon "button" at bounding box center [1492, 38] width 8 height 8
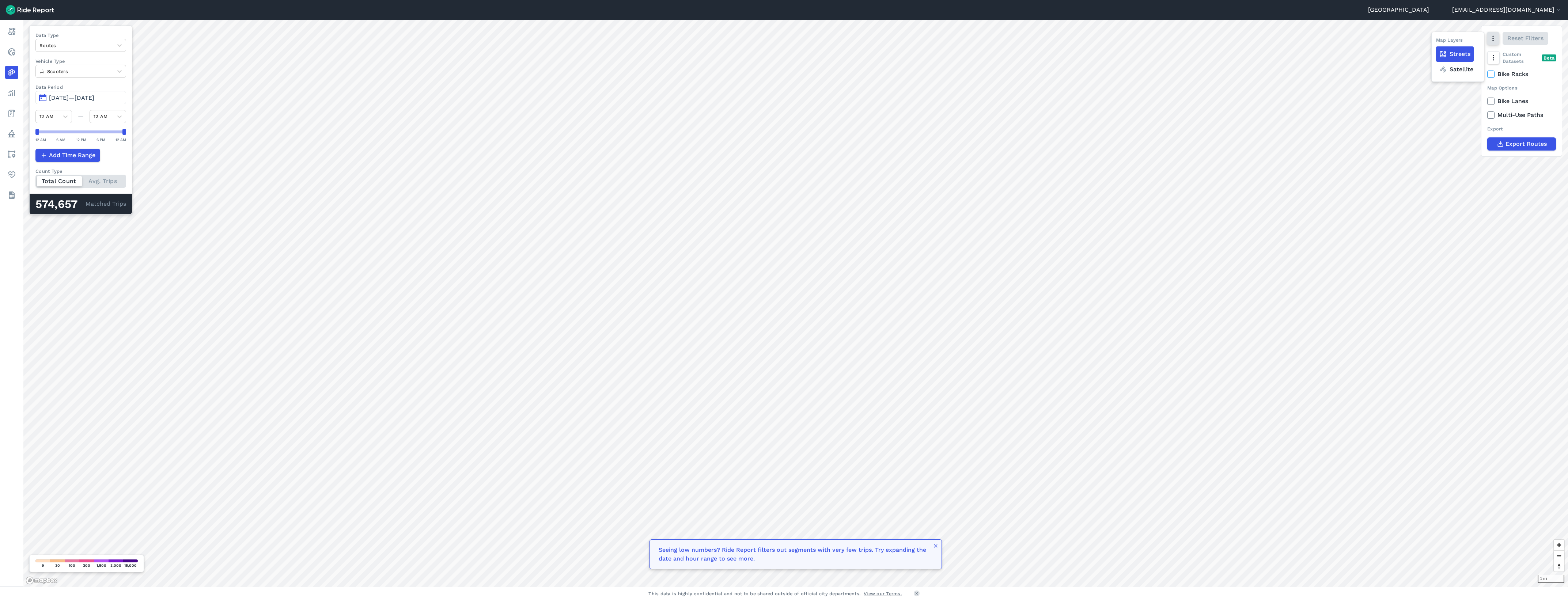
click at [1490, 40] on icon "button" at bounding box center [1492, 38] width 8 height 8
click at [1496, 126] on div "Export" at bounding box center [1522, 129] width 69 height 7
click at [1519, 142] on span "Export Routes" at bounding box center [1526, 144] width 41 height 9
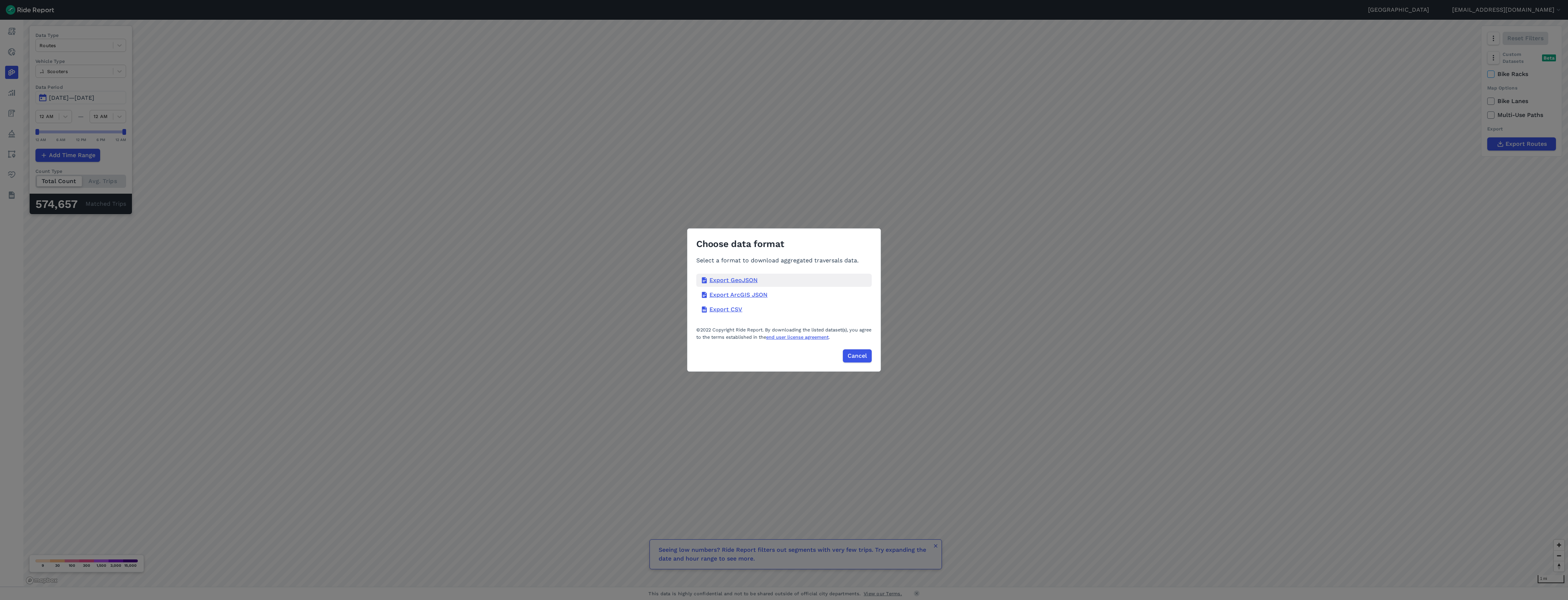
click at [756, 282] on div "Export GeoJSON" at bounding box center [784, 279] width 175 height 13
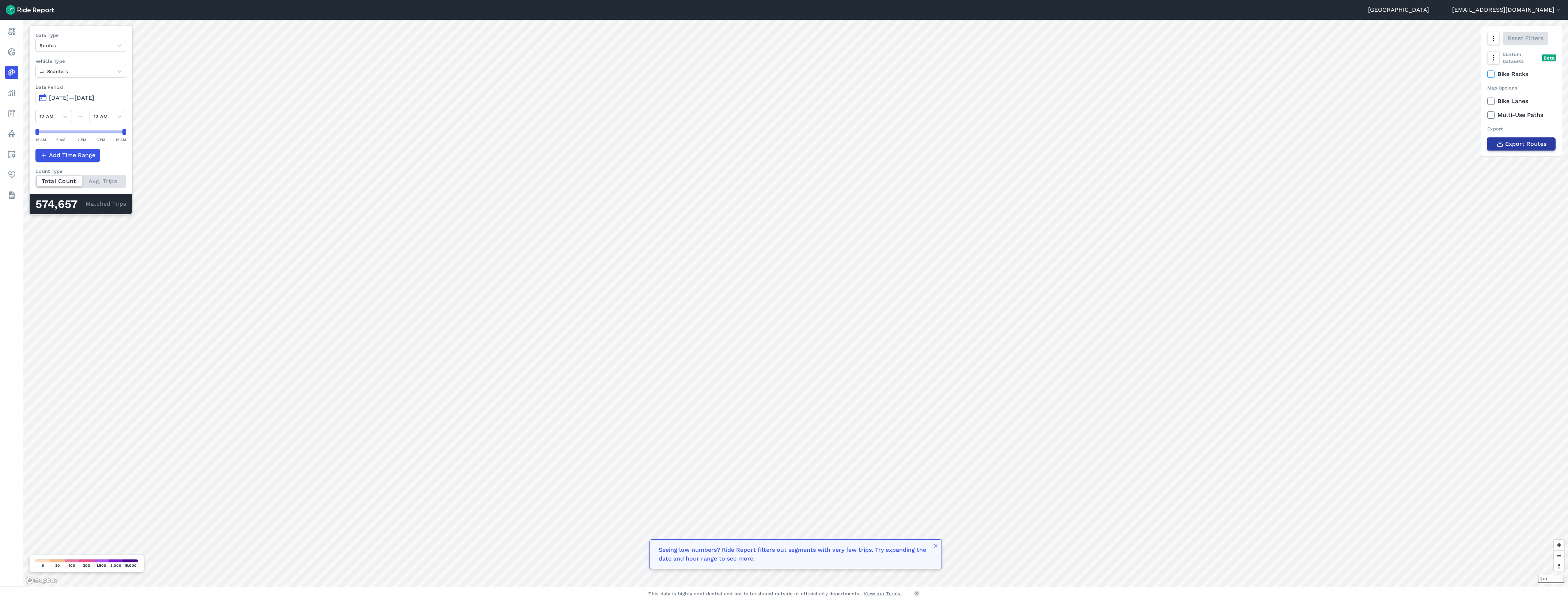
click at [1542, 144] on span "Export Routes" at bounding box center [1526, 144] width 41 height 9
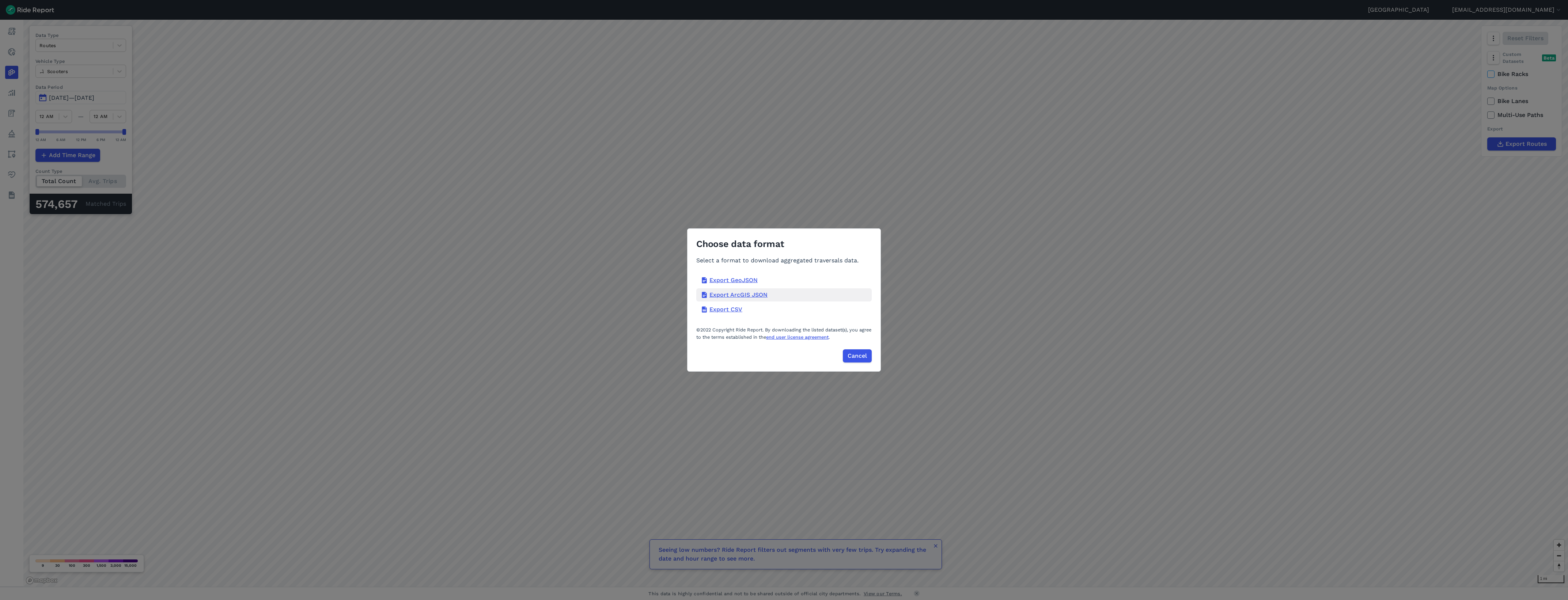
click at [756, 297] on div "Export ArcGIS JSON" at bounding box center [784, 294] width 175 height 13
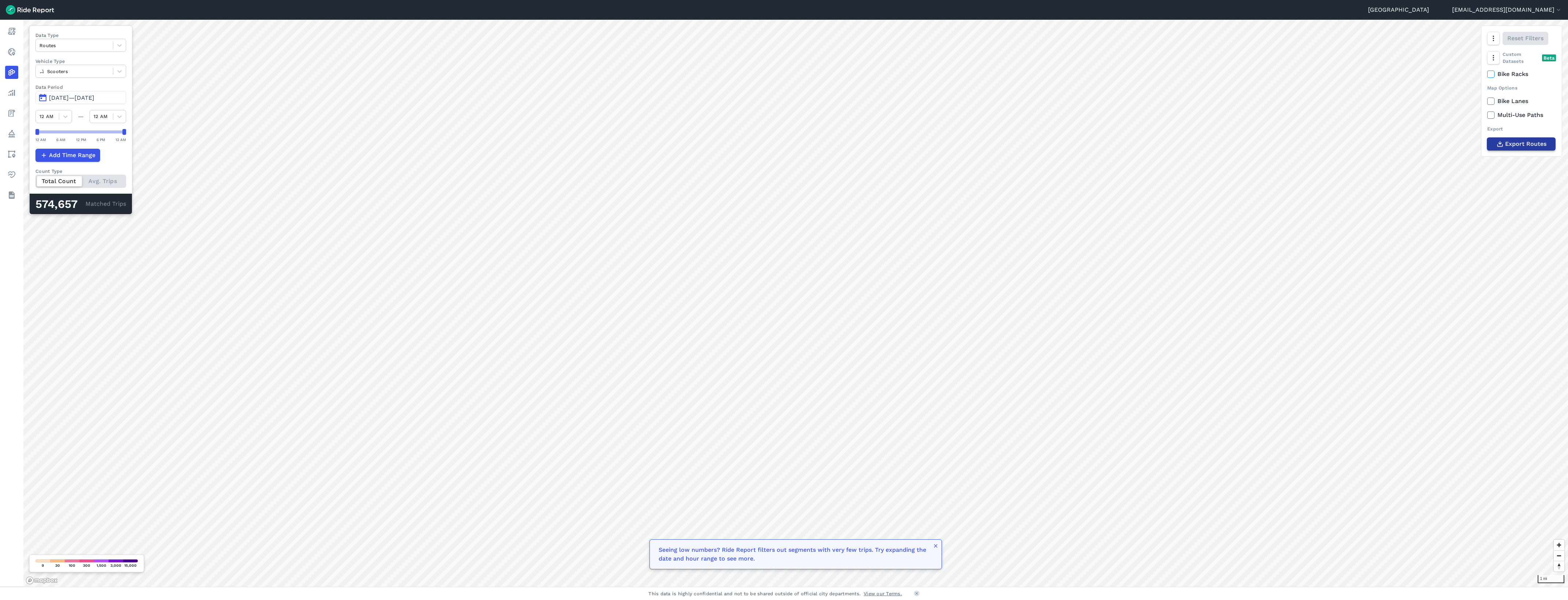
click at [1540, 142] on span "Export Routes" at bounding box center [1526, 144] width 41 height 9
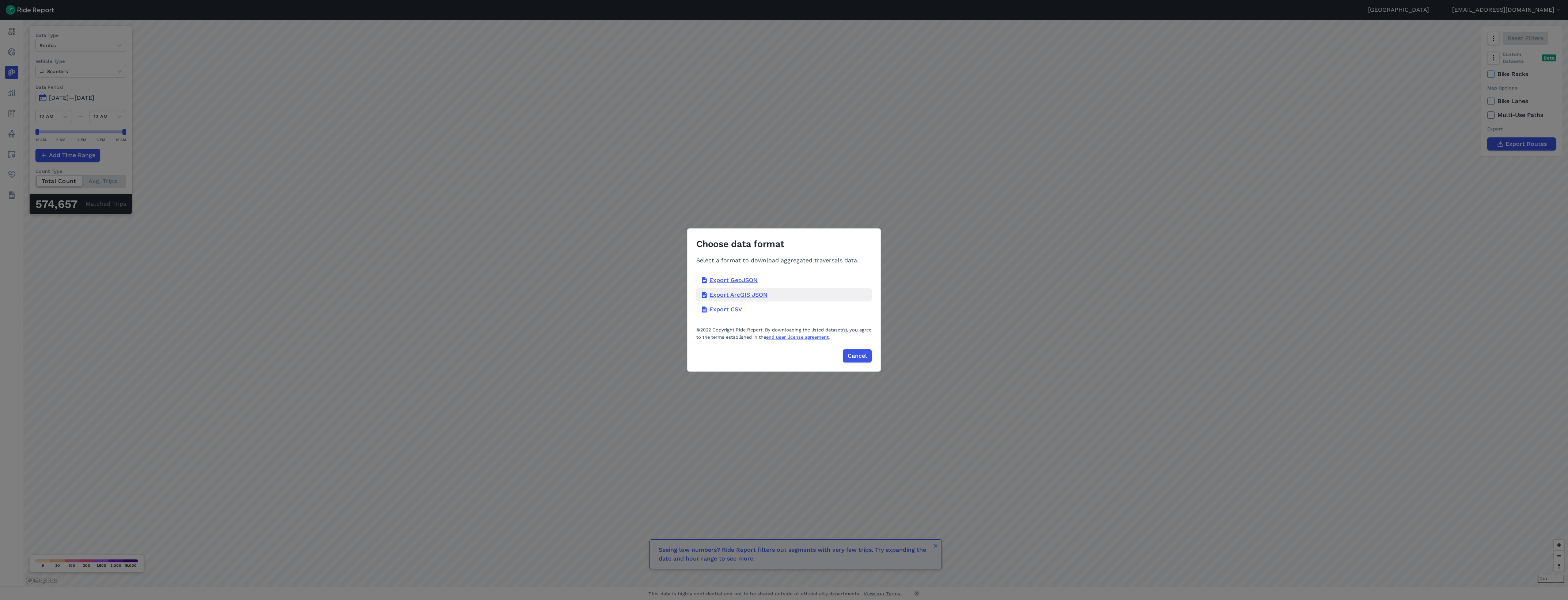
click at [756, 293] on div "Export ArcGIS JSON" at bounding box center [784, 294] width 175 height 13
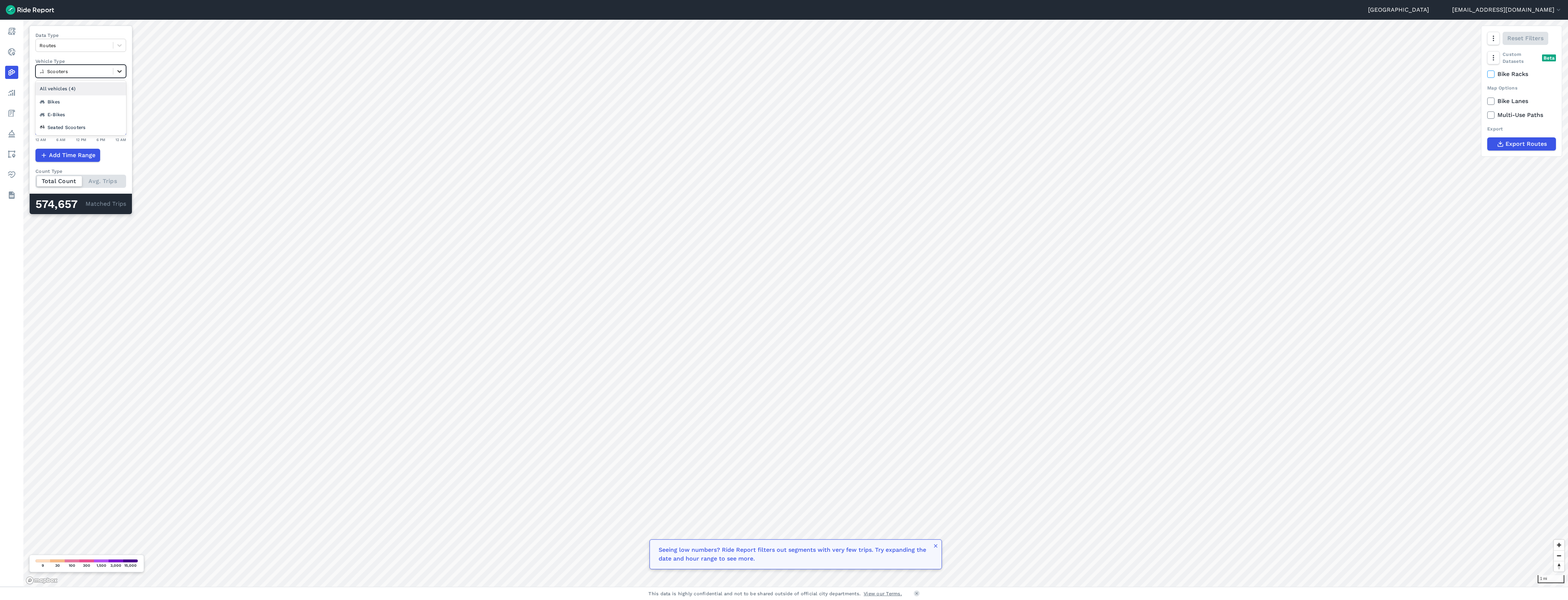
click at [123, 70] on icon at bounding box center [119, 71] width 8 height 8
click at [114, 35] on label "Data Type" at bounding box center [80, 35] width 90 height 7
click at [122, 93] on button "May 22, 2025—Aug 20, 2025" at bounding box center [80, 97] width 90 height 13
click at [45, 99] on button "May 22, 2025—Aug 19, 2025" at bounding box center [80, 97] width 90 height 13
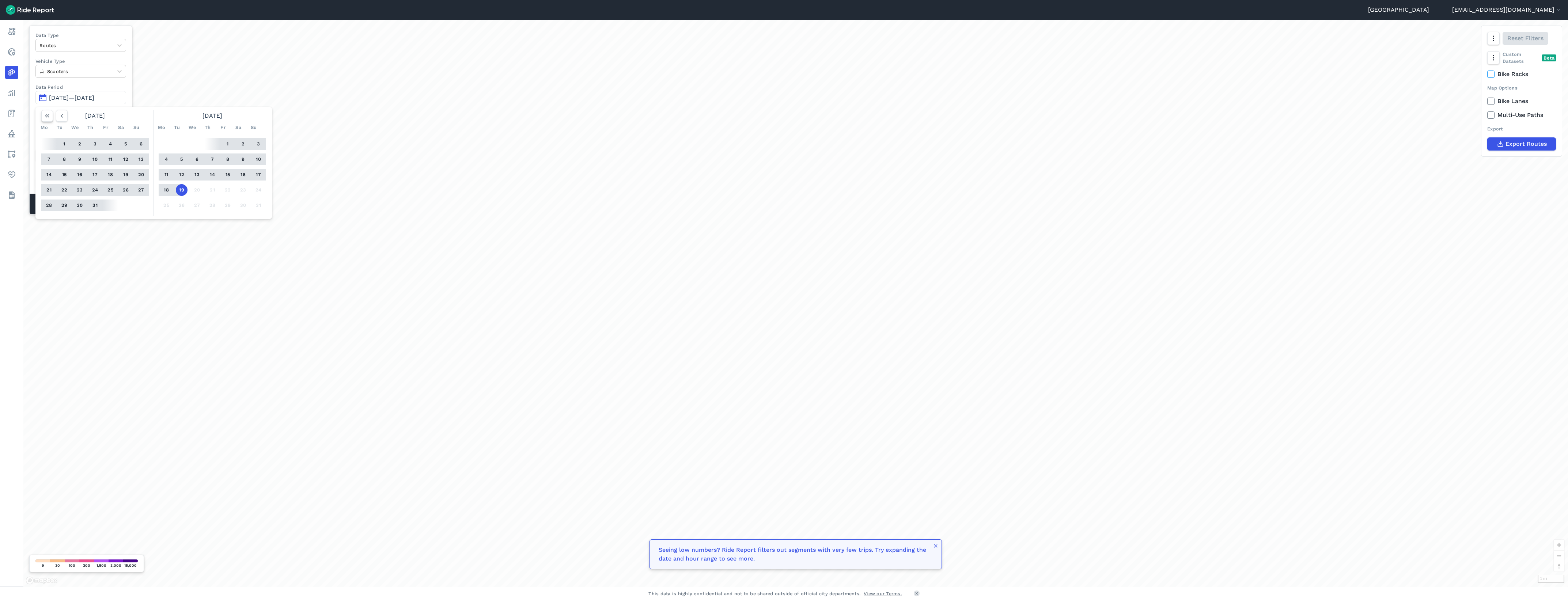
click at [48, 118] on icon "button" at bounding box center [47, 116] width 8 height 8
click at [248, 115] on icon "button" at bounding box center [245, 116] width 8 height 8
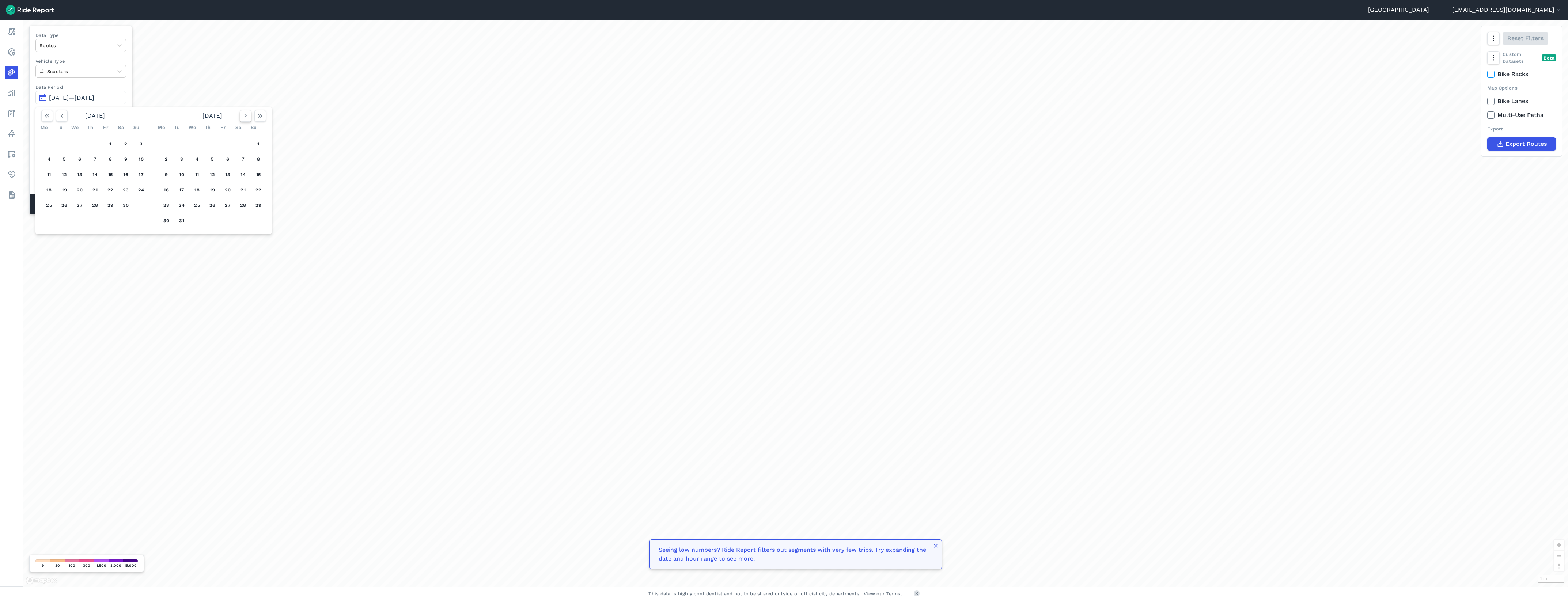
click at [248, 115] on icon "button" at bounding box center [245, 116] width 8 height 8
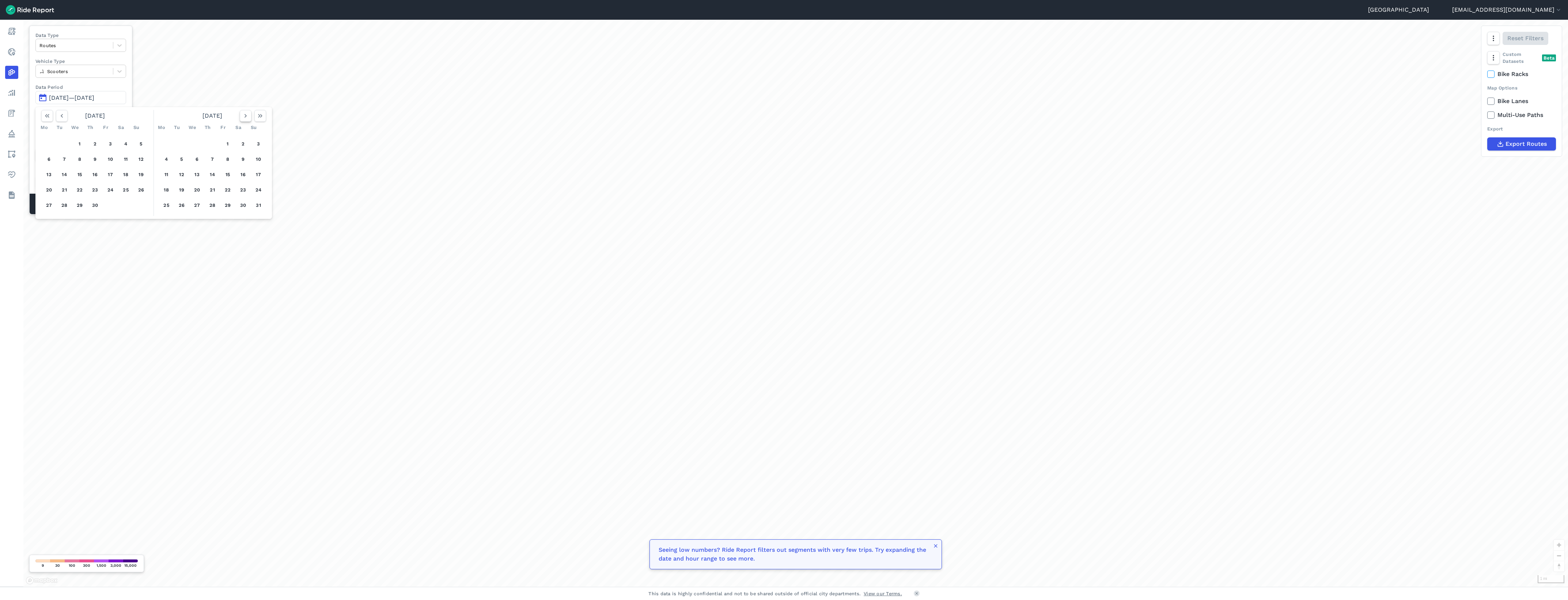
click at [248, 115] on icon "button" at bounding box center [245, 116] width 8 height 8
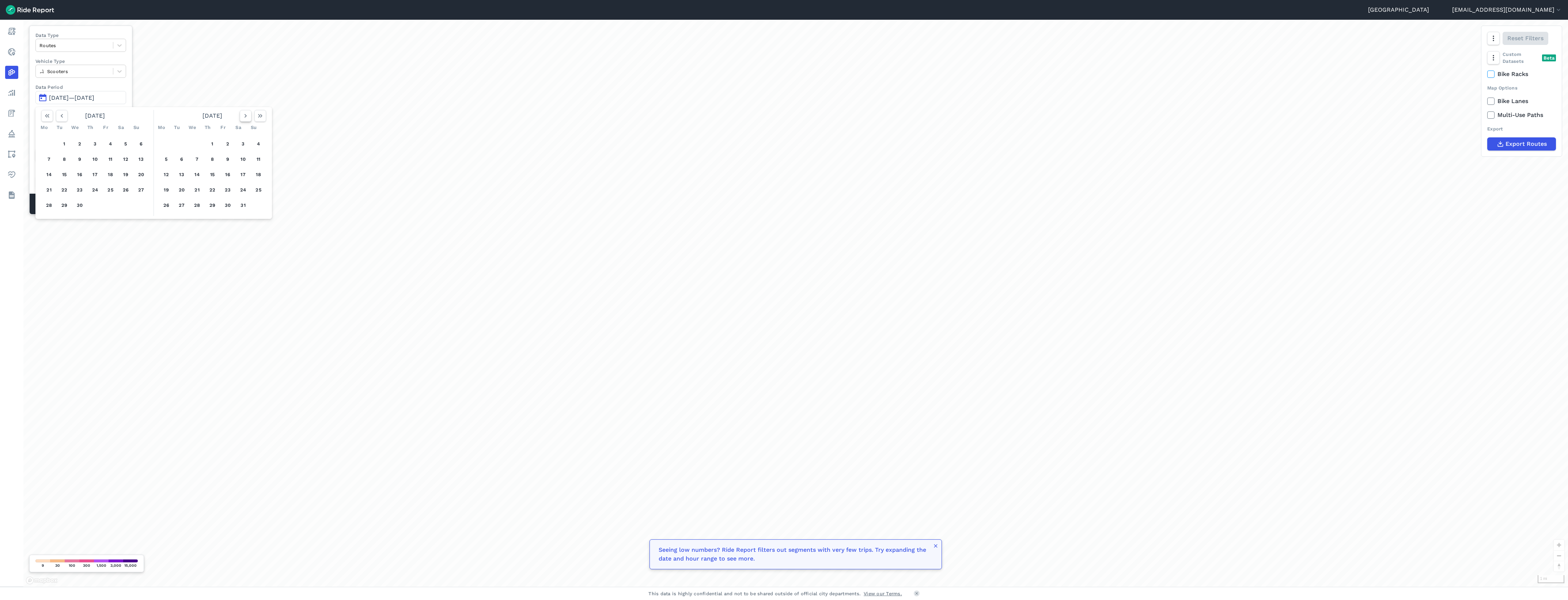
click at [248, 115] on icon "button" at bounding box center [245, 116] width 8 height 8
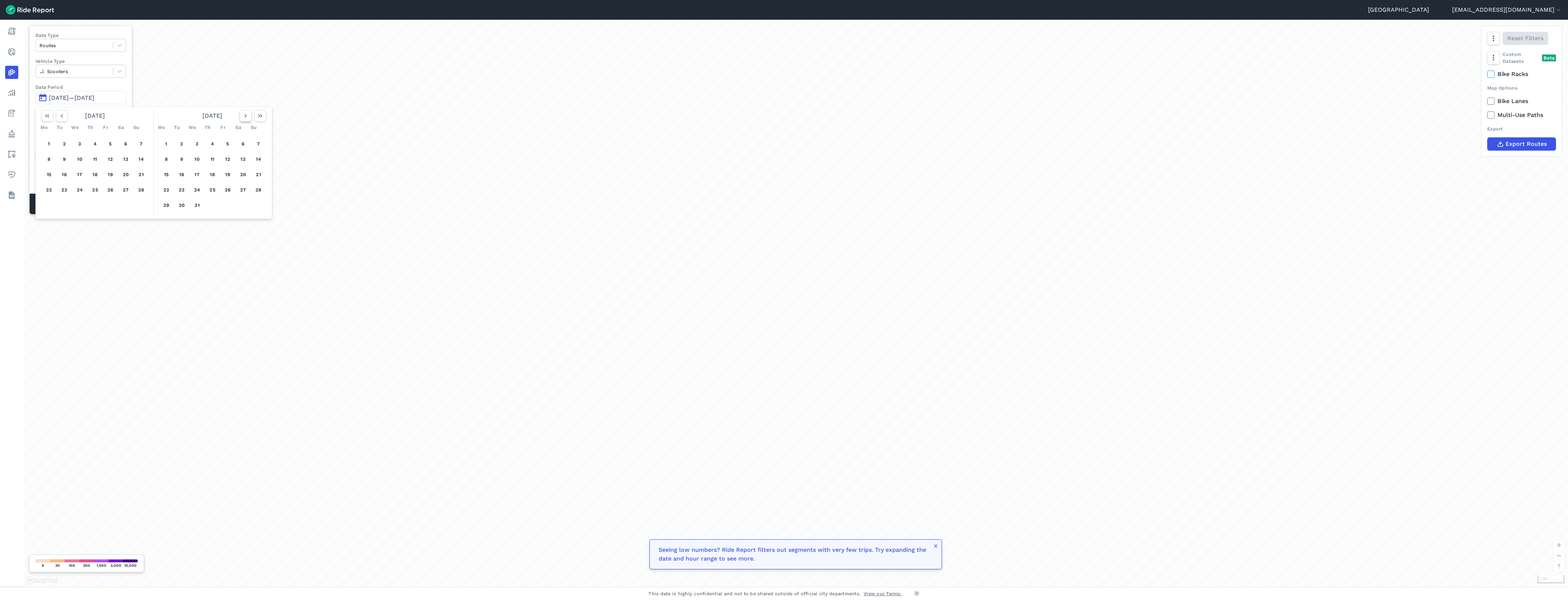
click at [248, 115] on icon "button" at bounding box center [245, 116] width 8 height 8
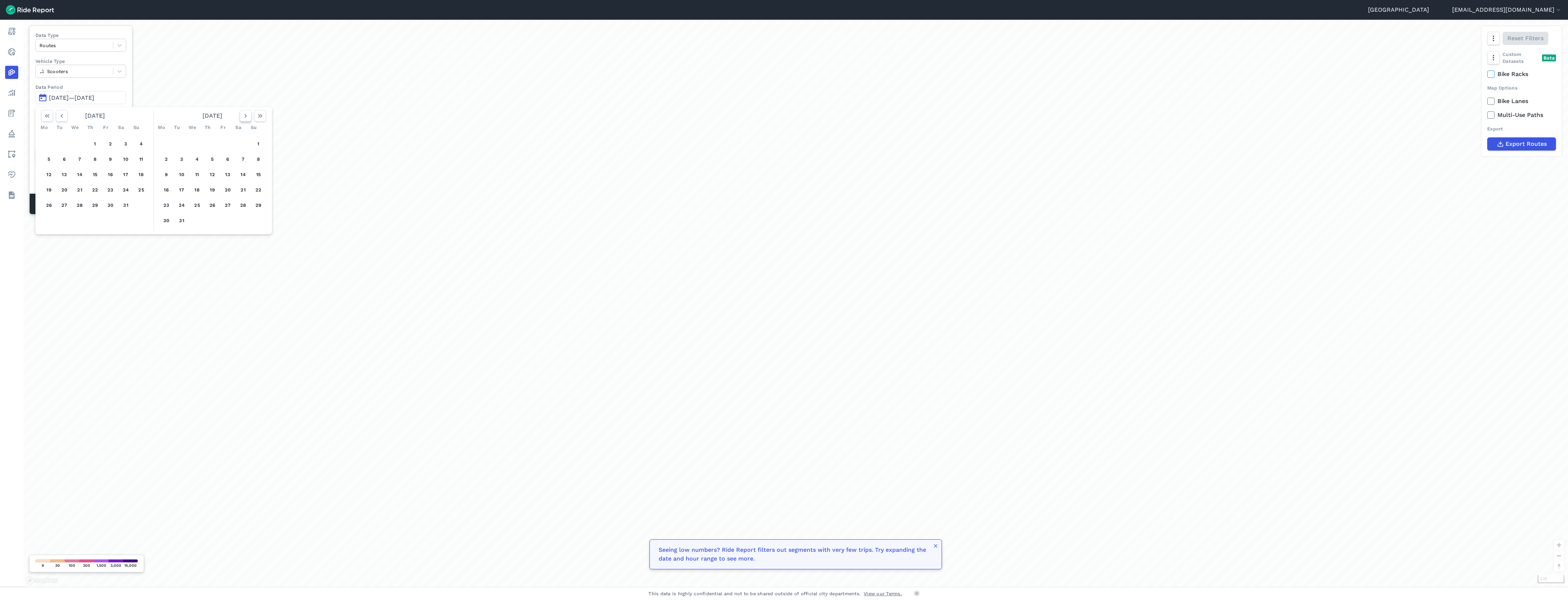
click at [248, 115] on icon "button" at bounding box center [245, 116] width 8 height 8
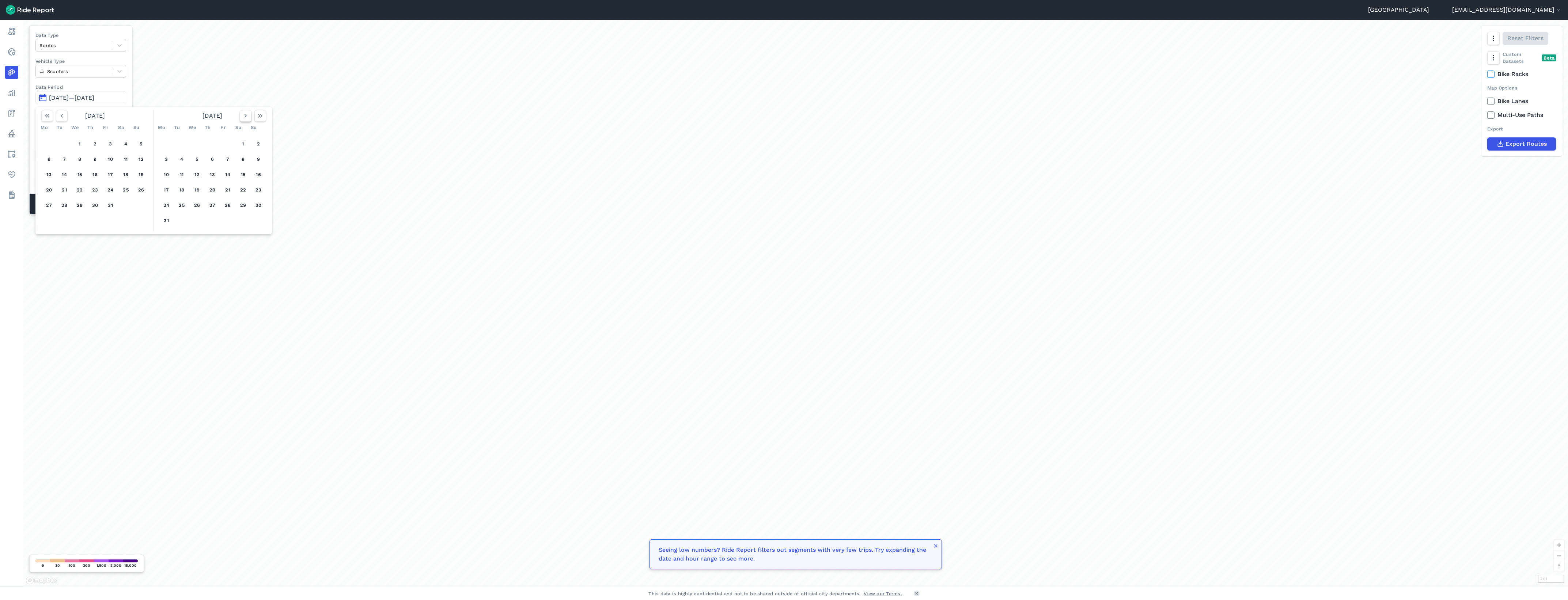
click at [248, 115] on icon "button" at bounding box center [245, 116] width 8 height 8
click at [259, 144] on button "1" at bounding box center [259, 144] width 12 height 12
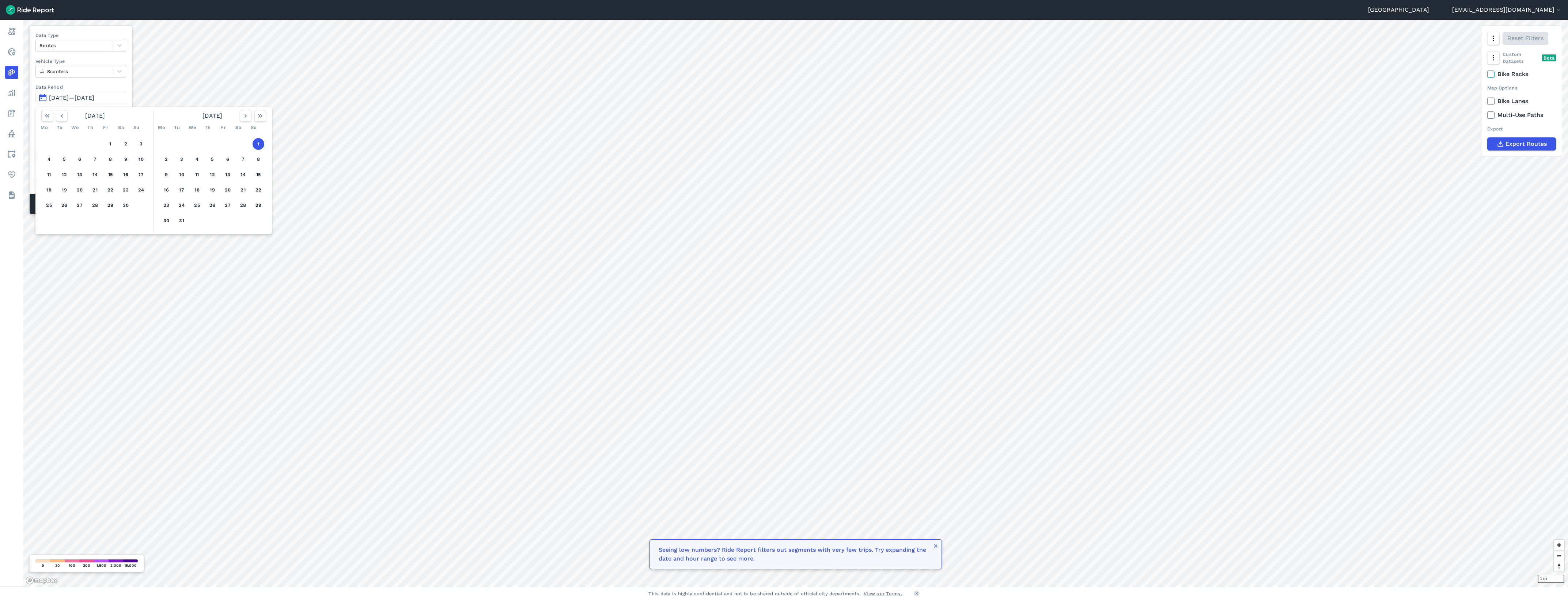
click at [259, 144] on button "1" at bounding box center [259, 144] width 12 height 12
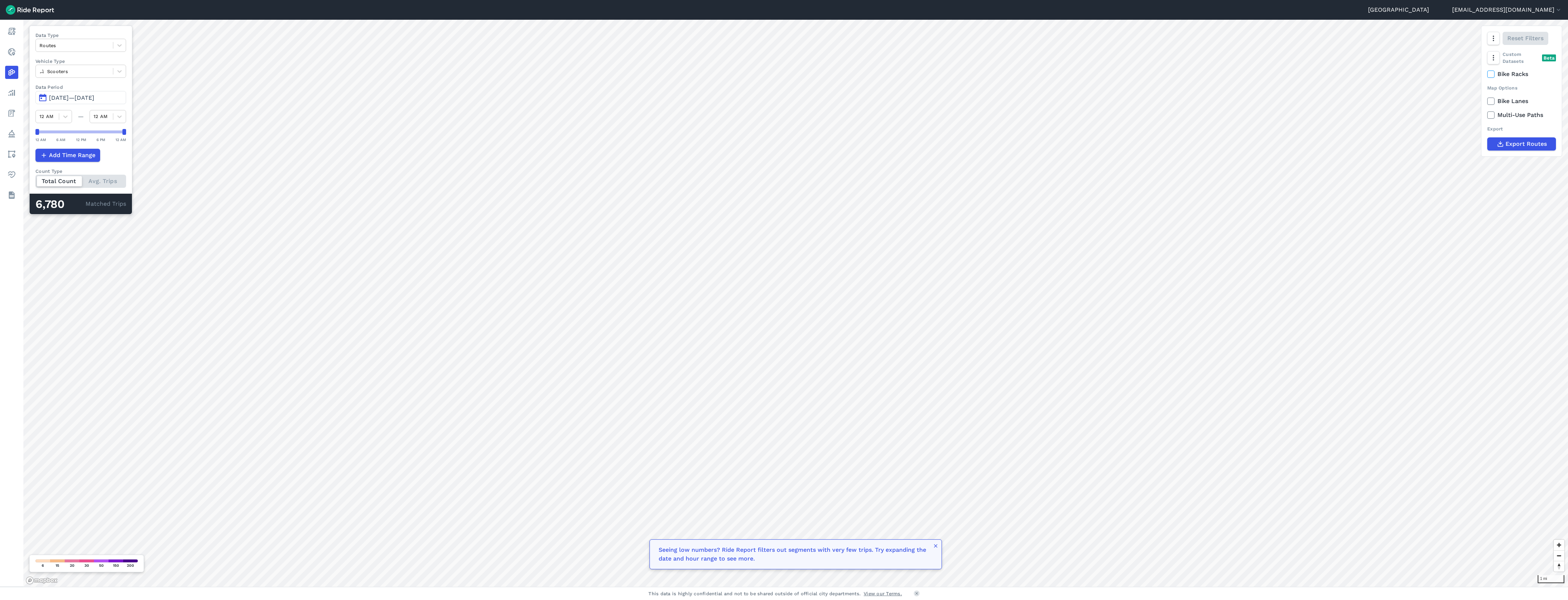
click at [95, 100] on span "May 1, 2022—May 1, 2022" at bounding box center [71, 98] width 46 height 7
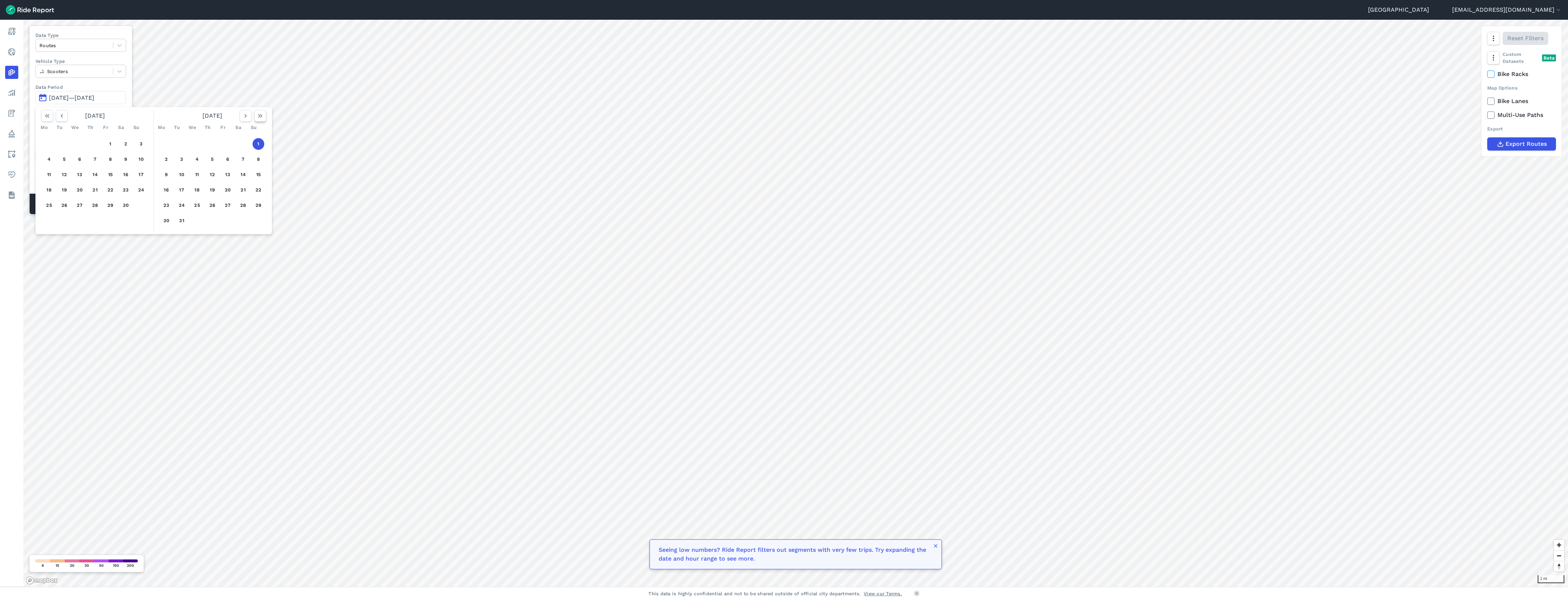
click at [259, 116] on icon "button" at bounding box center [260, 116] width 8 height 8
click at [63, 119] on icon "button" at bounding box center [62, 116] width 8 height 8
click at [128, 207] on button "31" at bounding box center [126, 205] width 12 height 12
click at [127, 88] on div "Data Type Routes Vehicle Type Scooters Data Period May 1, 2022—May 1, 2022 May …" at bounding box center [81, 120] width 103 height 189
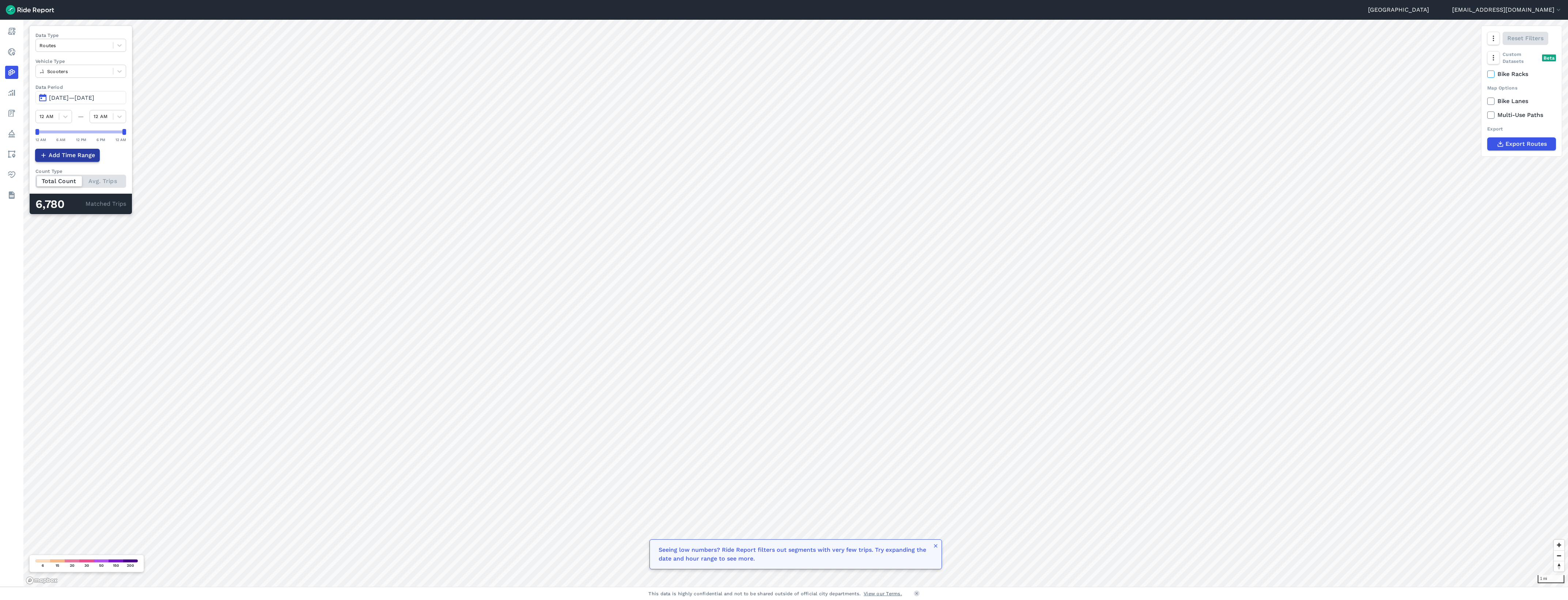
click at [86, 156] on span "Add Time Range" at bounding box center [72, 156] width 46 height 9
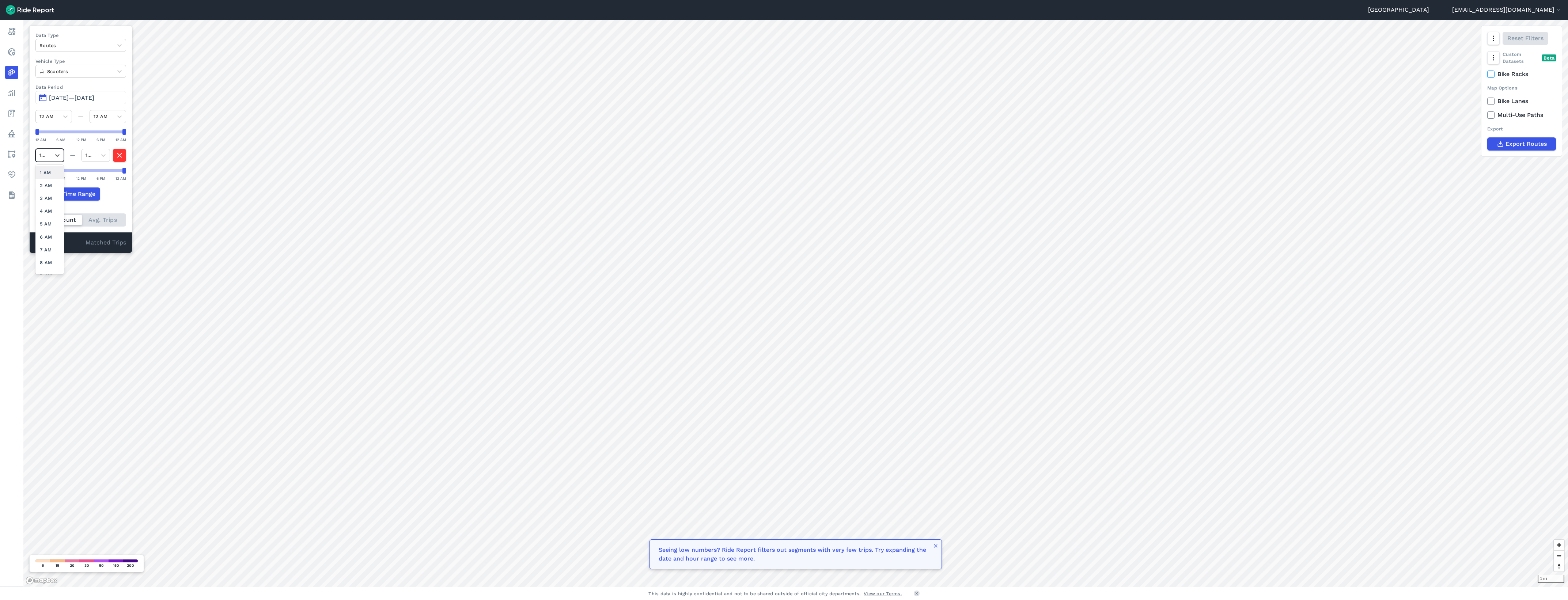
click at [43, 157] on div at bounding box center [43, 156] width 8 height 9
click at [101, 117] on div at bounding box center [101, 117] width 15 height 9
drag, startPoint x: 101, startPoint y: 117, endPoint x: 105, endPoint y: 96, distance: 21.4
click at [105, 96] on div "Data Type Routes Vehicle Type Scooters Data Period May 1, 2022—May 1, 2022 12 A…" at bounding box center [81, 139] width 103 height 228
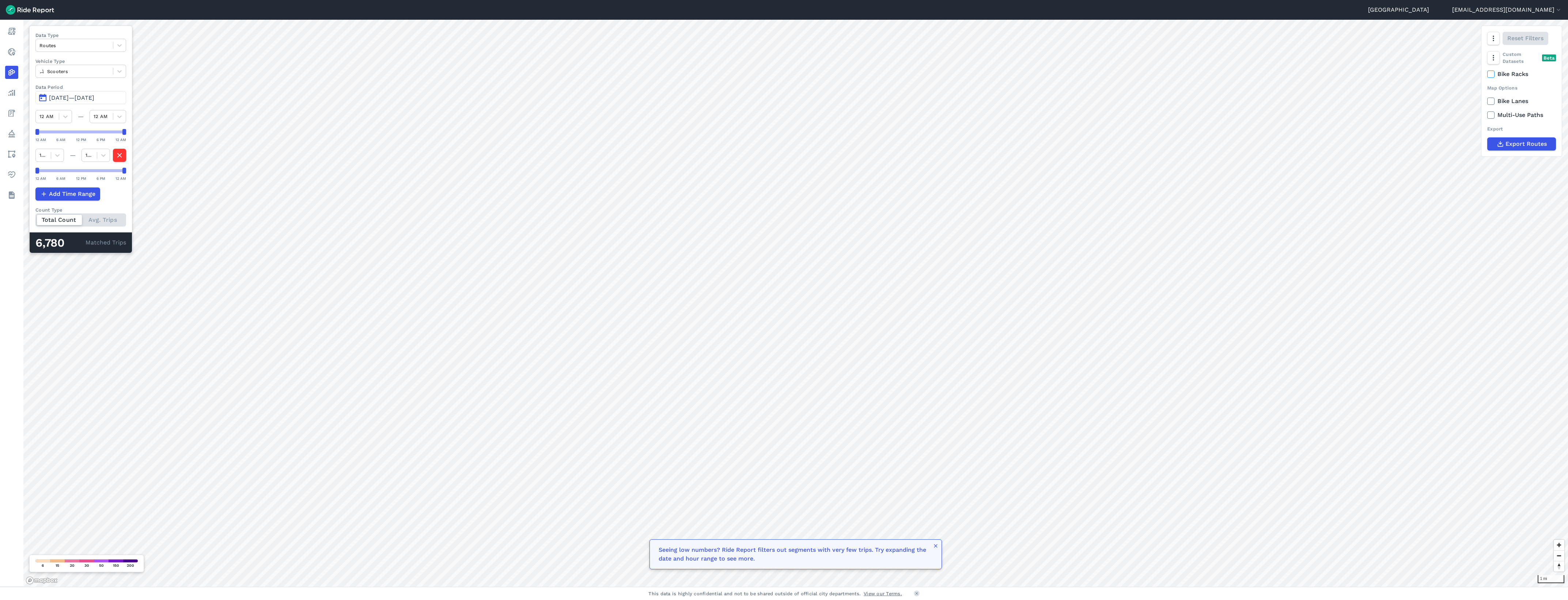
click at [95, 96] on span "May 1, 2022—May 1, 2022" at bounding box center [71, 98] width 46 height 7
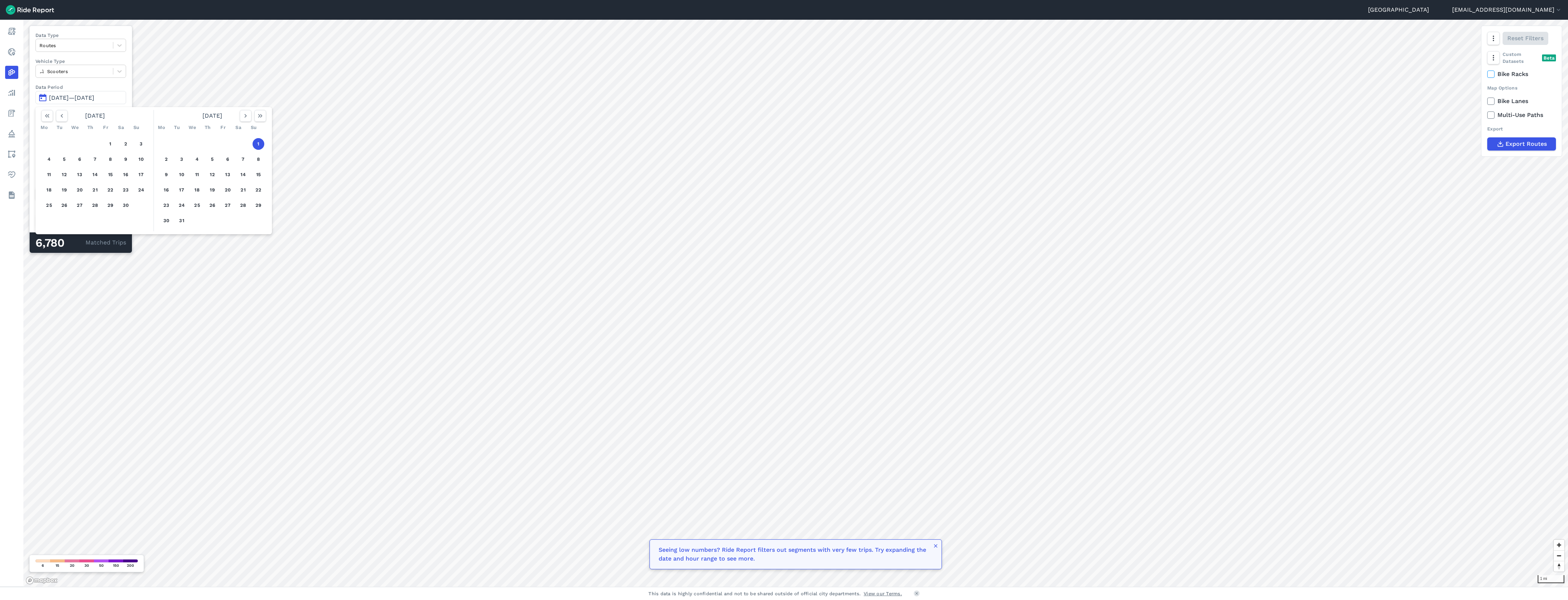
click at [259, 147] on button "1" at bounding box center [259, 144] width 12 height 12
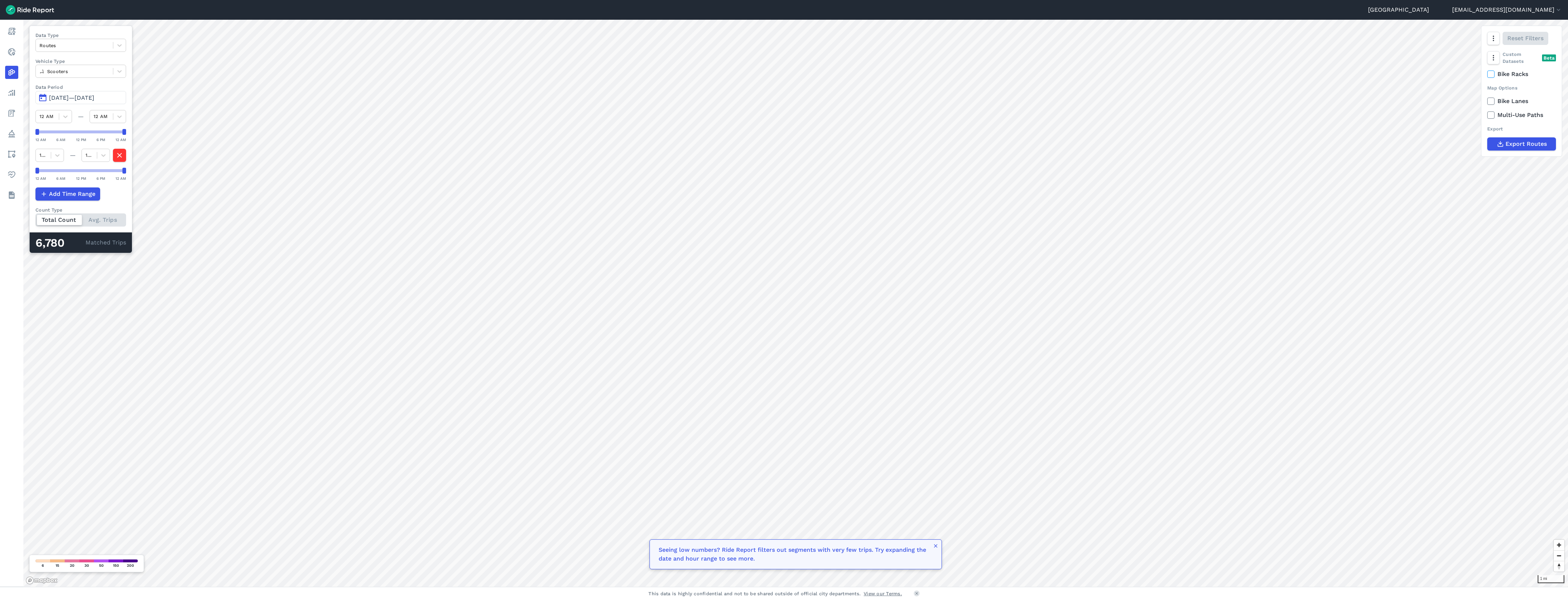
click at [95, 98] on span "May 1, 2022—May 1, 2022" at bounding box center [71, 98] width 46 height 7
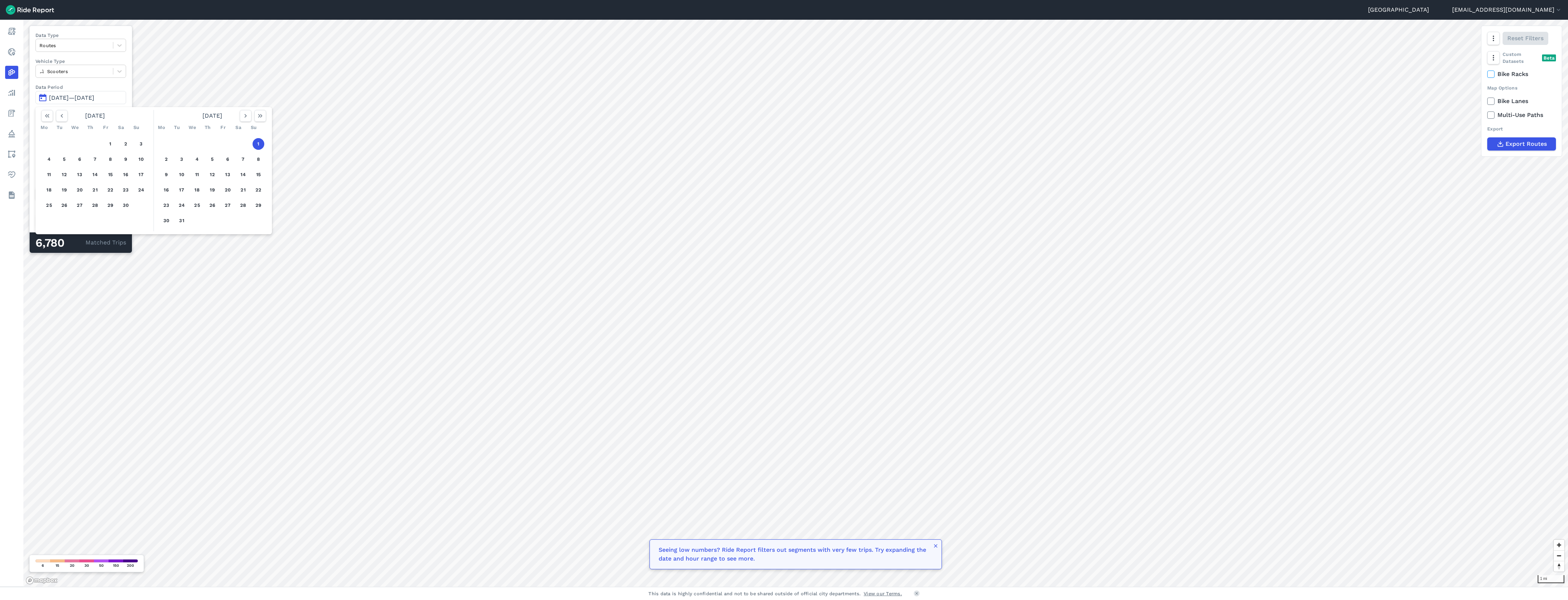
click at [95, 97] on span "May 1, 2022—May 1, 2022" at bounding box center [71, 98] width 46 height 7
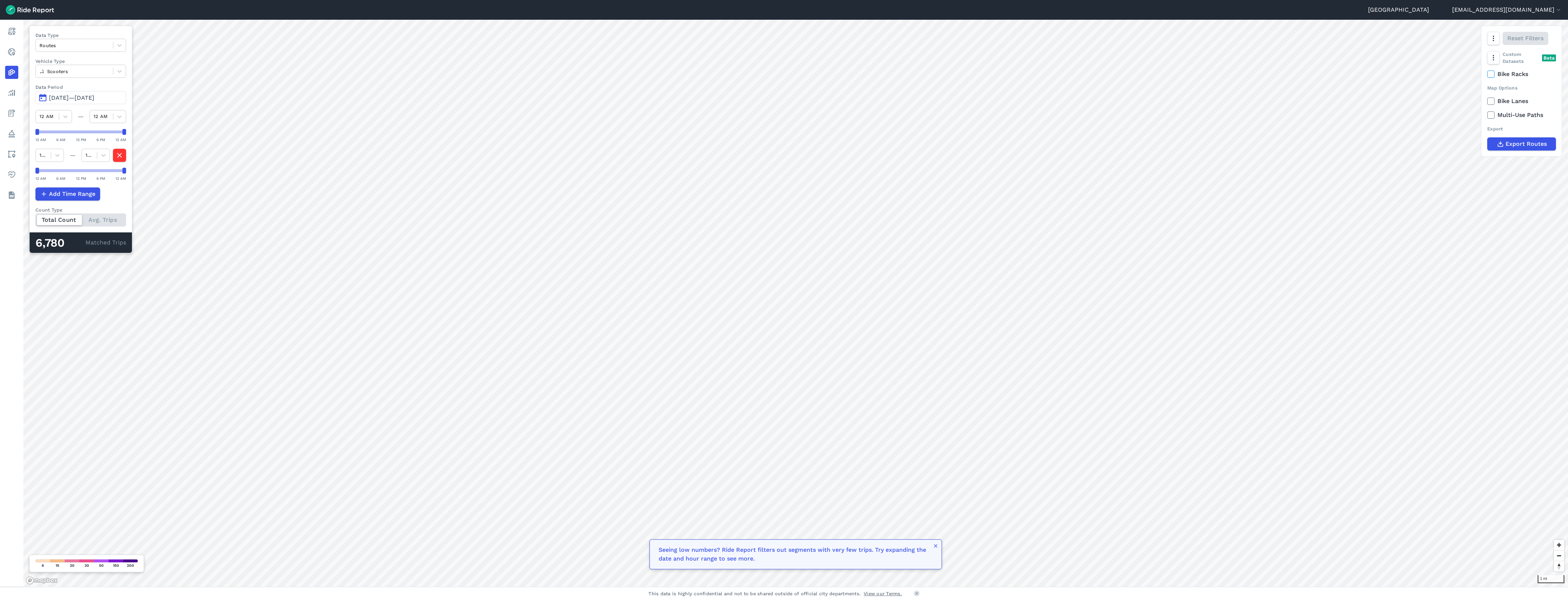
click at [95, 97] on span "May 1, 2022—May 1, 2022" at bounding box center [71, 98] width 46 height 7
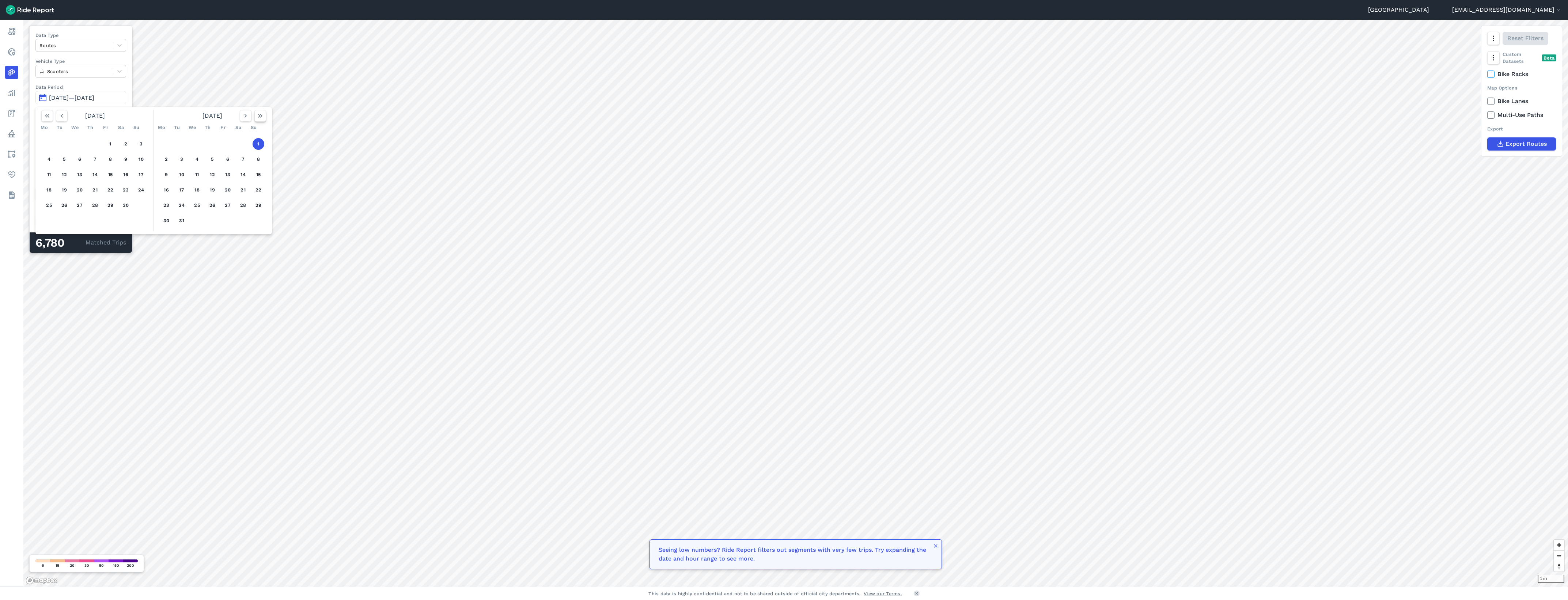
click at [261, 116] on use "button" at bounding box center [260, 116] width 4 height 3
click at [227, 144] on button "1" at bounding box center [228, 144] width 12 height 12
click at [87, 102] on button "Aug 1, 2025—Aug 1, 2025" at bounding box center [80, 97] width 90 height 13
click at [43, 99] on button "Aug 1, 2025—Aug 1, 2025" at bounding box center [80, 97] width 90 height 13
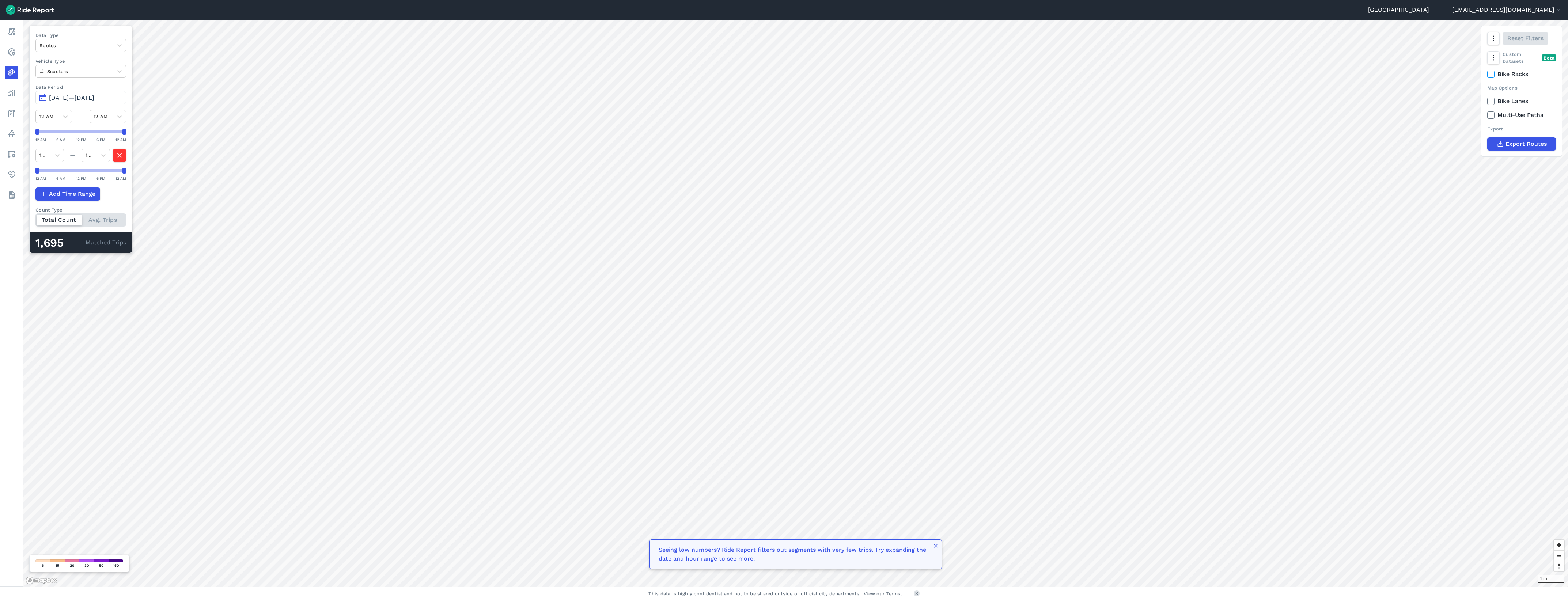
click at [43, 99] on button "Aug 1, 2025—Aug 1, 2025" at bounding box center [80, 97] width 90 height 13
click at [46, 121] on button "button" at bounding box center [47, 116] width 12 height 12
click at [66, 144] on button "1" at bounding box center [64, 144] width 12 height 12
click at [58, 138] on button "1" at bounding box center [64, 144] width 12 height 12
click at [95, 100] on span "Oct 1, 2019—Oct 1, 2019" at bounding box center [71, 98] width 46 height 7
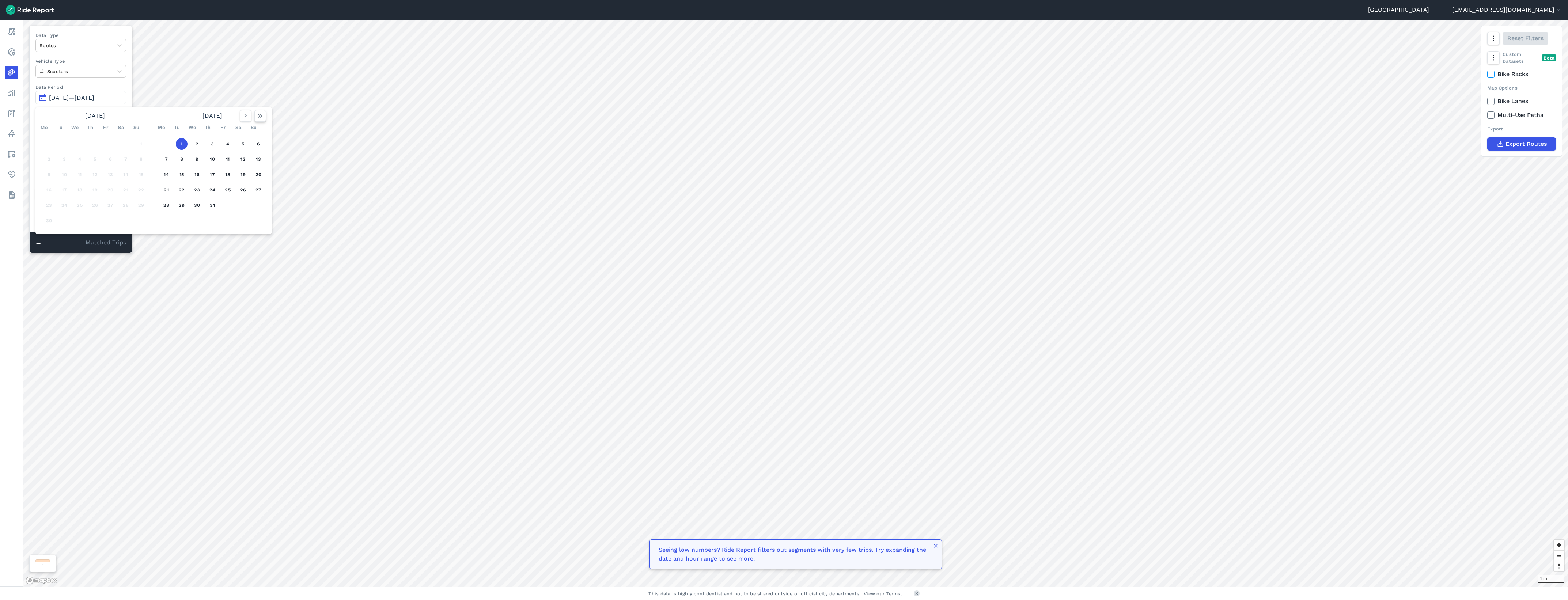
click at [261, 116] on icon "button" at bounding box center [260, 116] width 8 height 8
click at [227, 145] on button "1" at bounding box center [228, 144] width 12 height 12
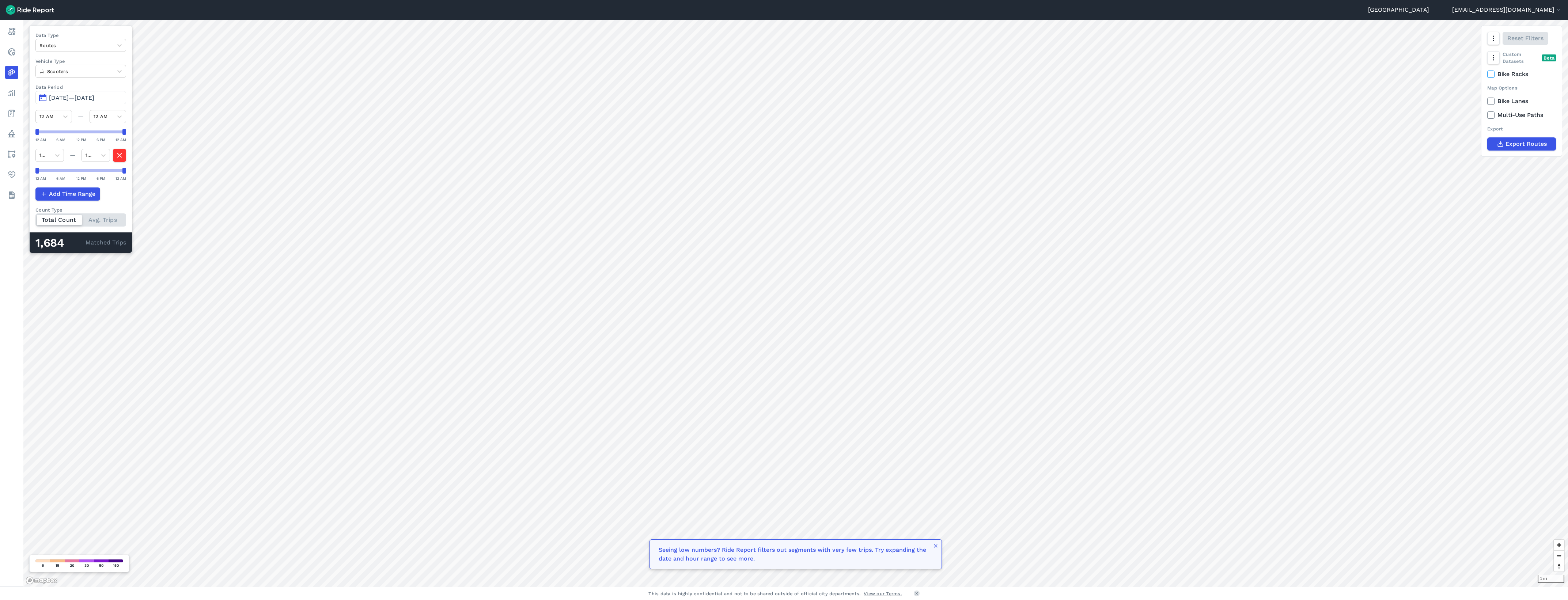
click at [78, 99] on span "Aug 1, 2025—Aug 1, 2025" at bounding box center [71, 98] width 46 height 7
click at [62, 117] on use "button" at bounding box center [62, 116] width 3 height 3
click at [81, 162] on button "4" at bounding box center [80, 160] width 12 height 12
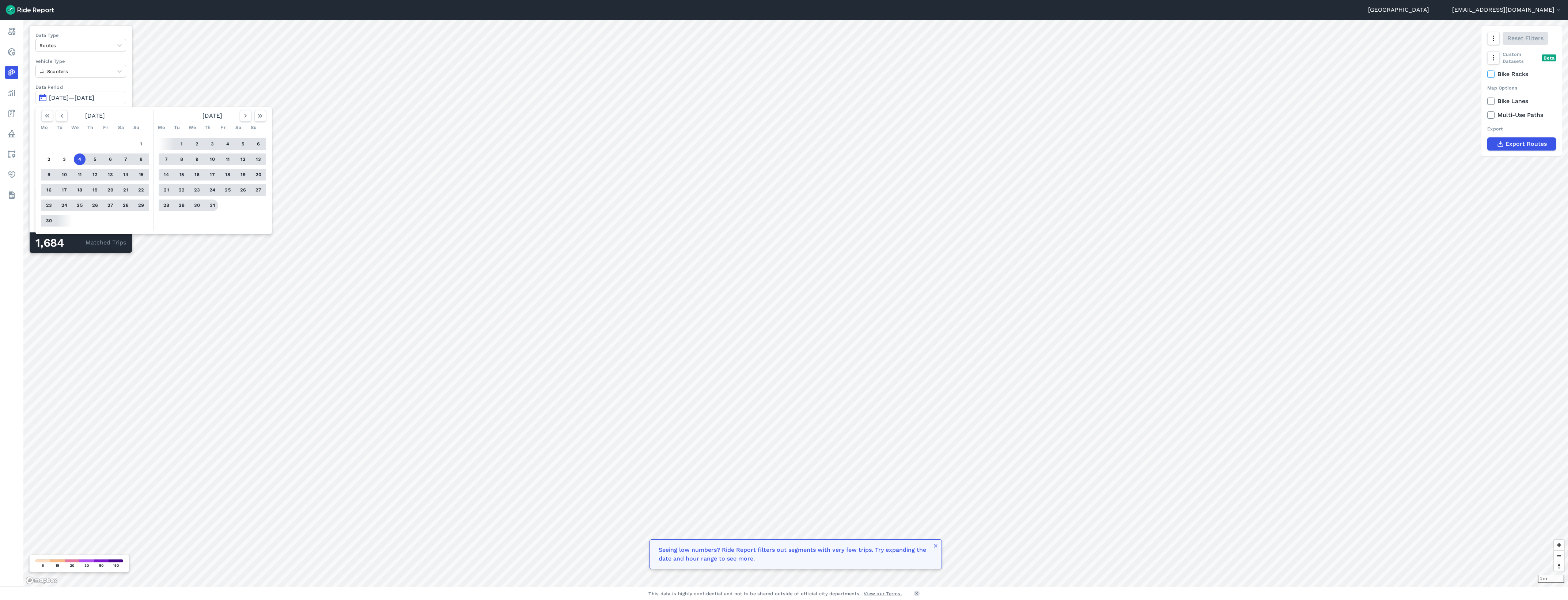
click at [210, 204] on button "31" at bounding box center [212, 205] width 12 height 12
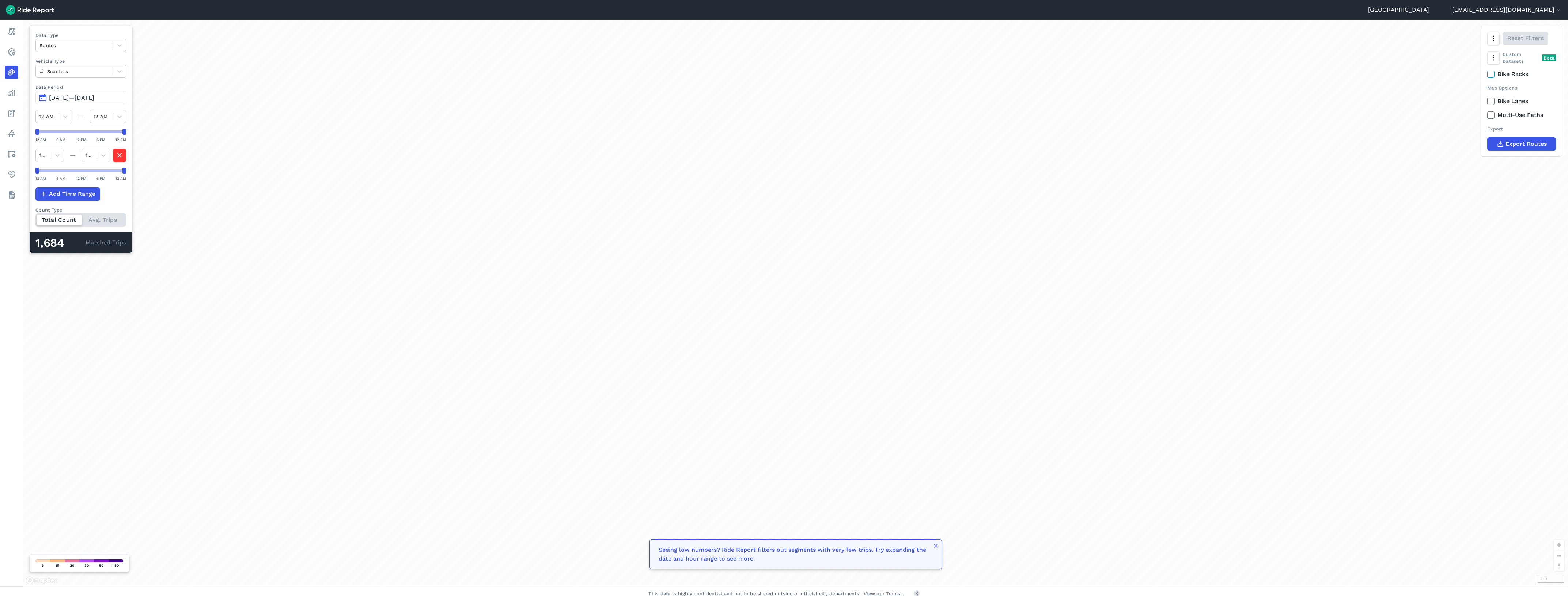
click at [72, 102] on button "Jun 4, 2025—Jul 31, 2025" at bounding box center [80, 97] width 90 height 13
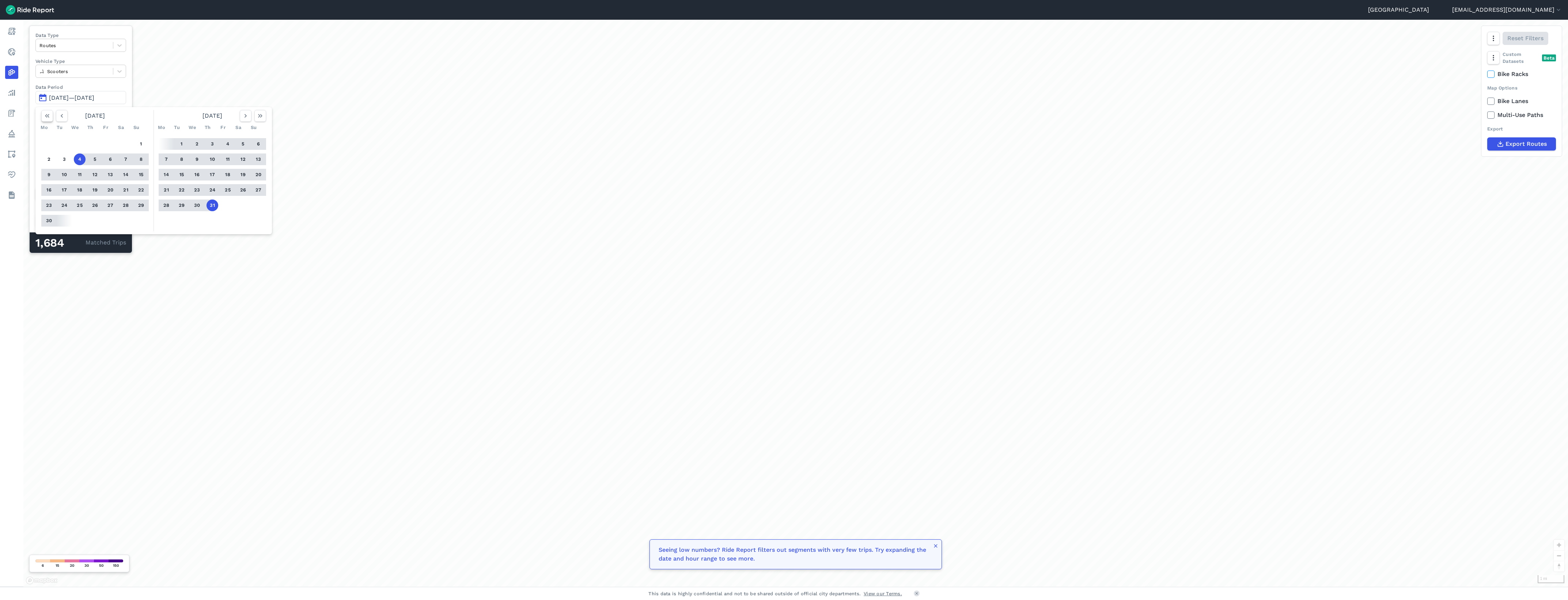
click at [46, 117] on use "button" at bounding box center [46, 116] width 4 height 3
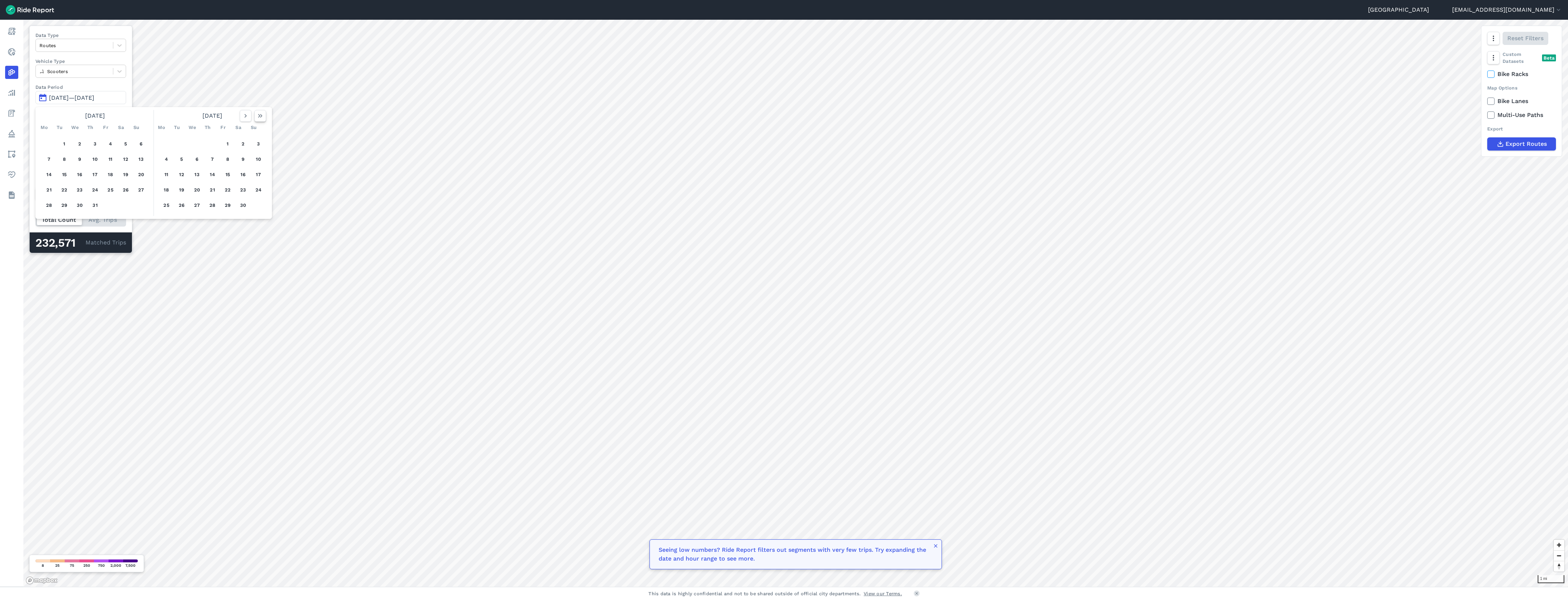
click at [257, 116] on icon "button" at bounding box center [260, 116] width 8 height 8
click at [46, 114] on icon "button" at bounding box center [47, 116] width 8 height 8
click at [247, 119] on icon "button" at bounding box center [245, 116] width 8 height 8
click at [247, 114] on icon "button" at bounding box center [245, 116] width 8 height 8
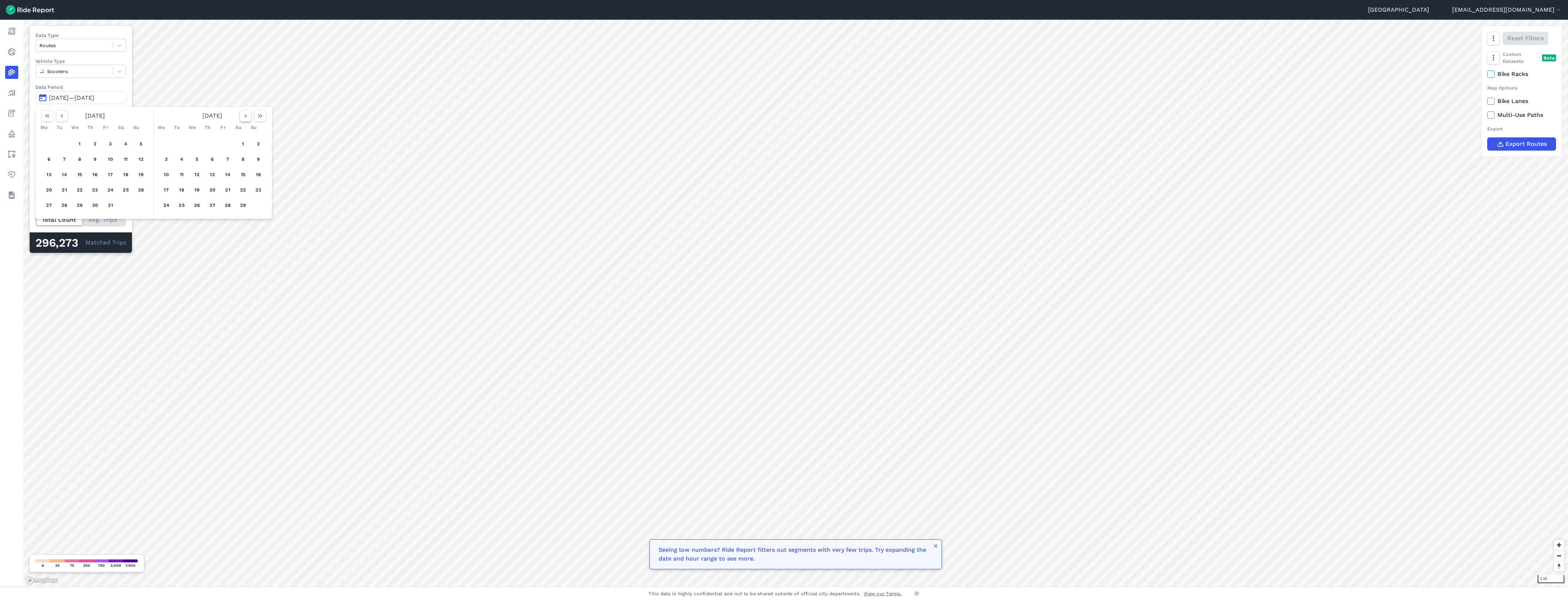
click at [247, 114] on icon "button" at bounding box center [245, 116] width 8 height 8
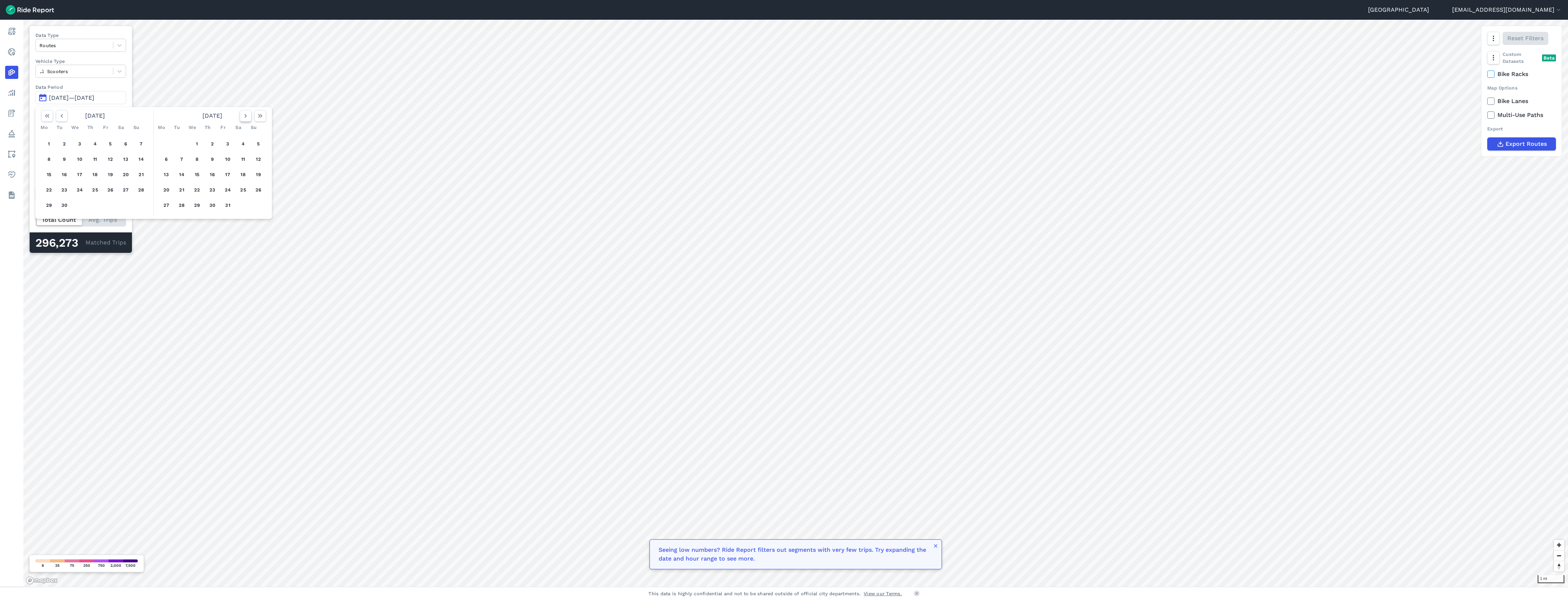
click at [247, 114] on icon "button" at bounding box center [245, 116] width 8 height 8
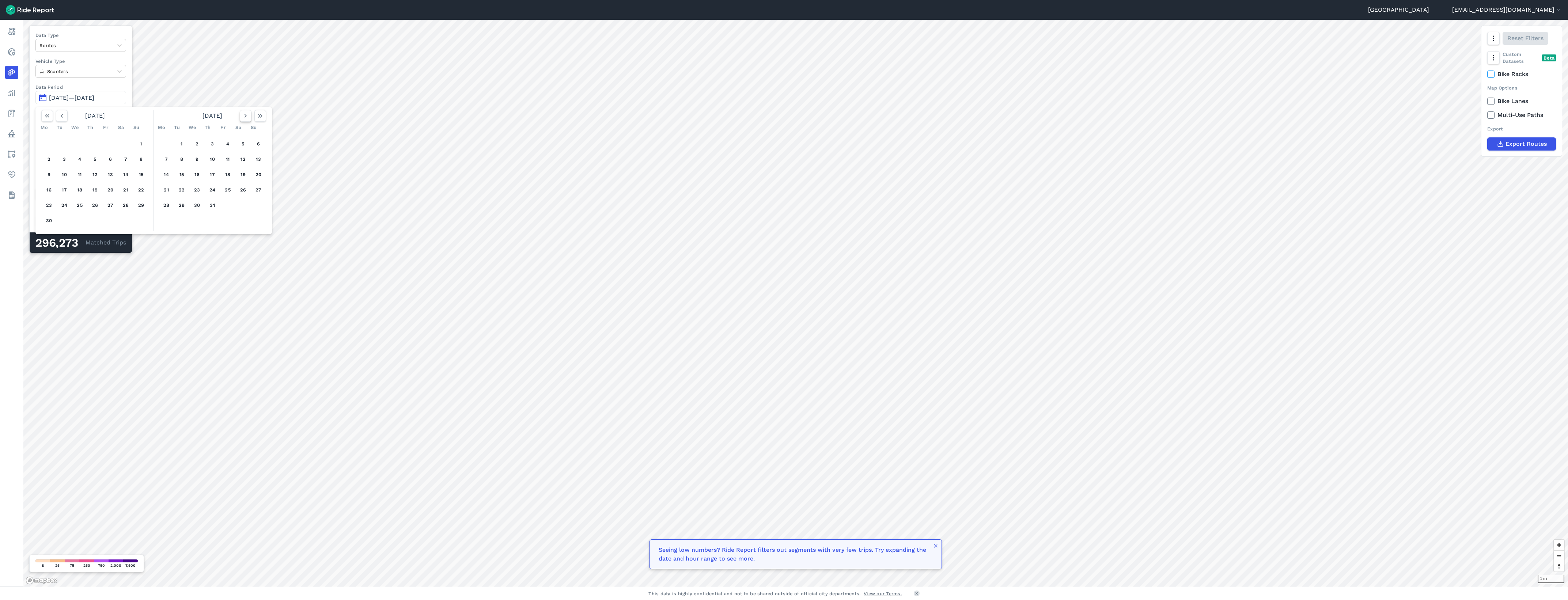
click at [247, 114] on icon "button" at bounding box center [245, 116] width 8 height 8
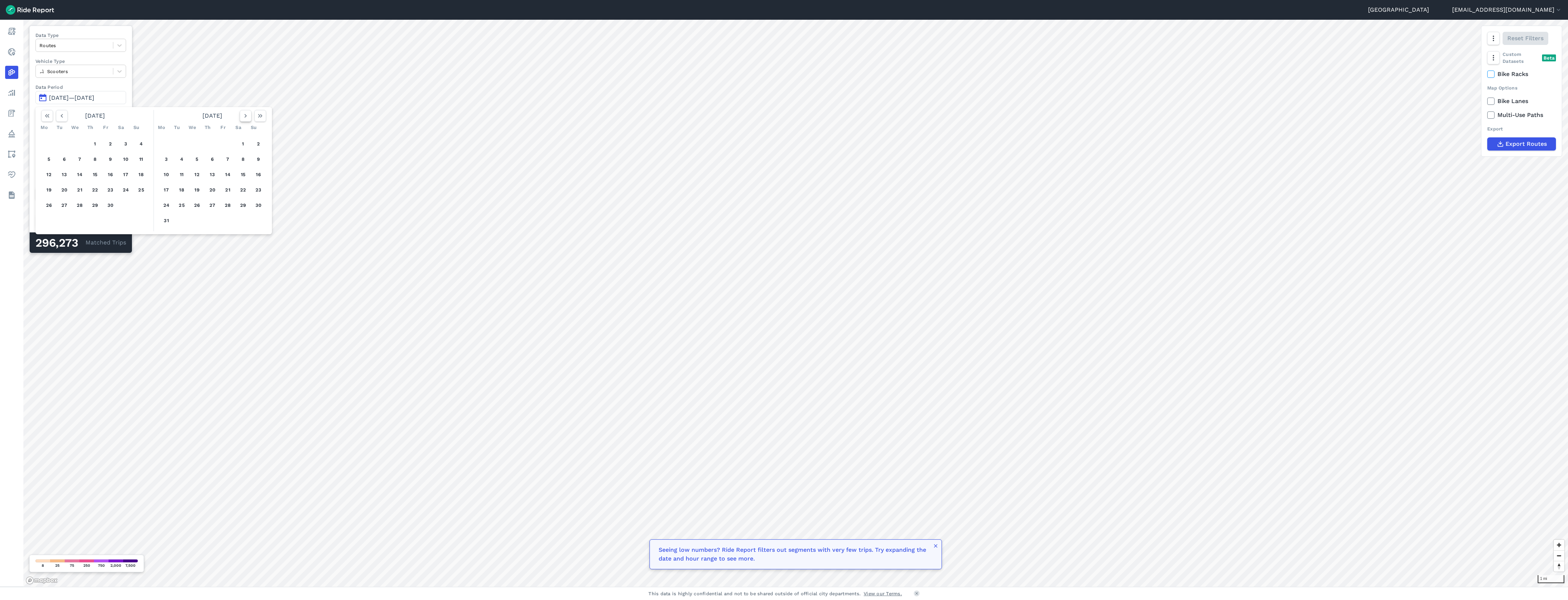
click at [247, 114] on icon "button" at bounding box center [245, 116] width 8 height 8
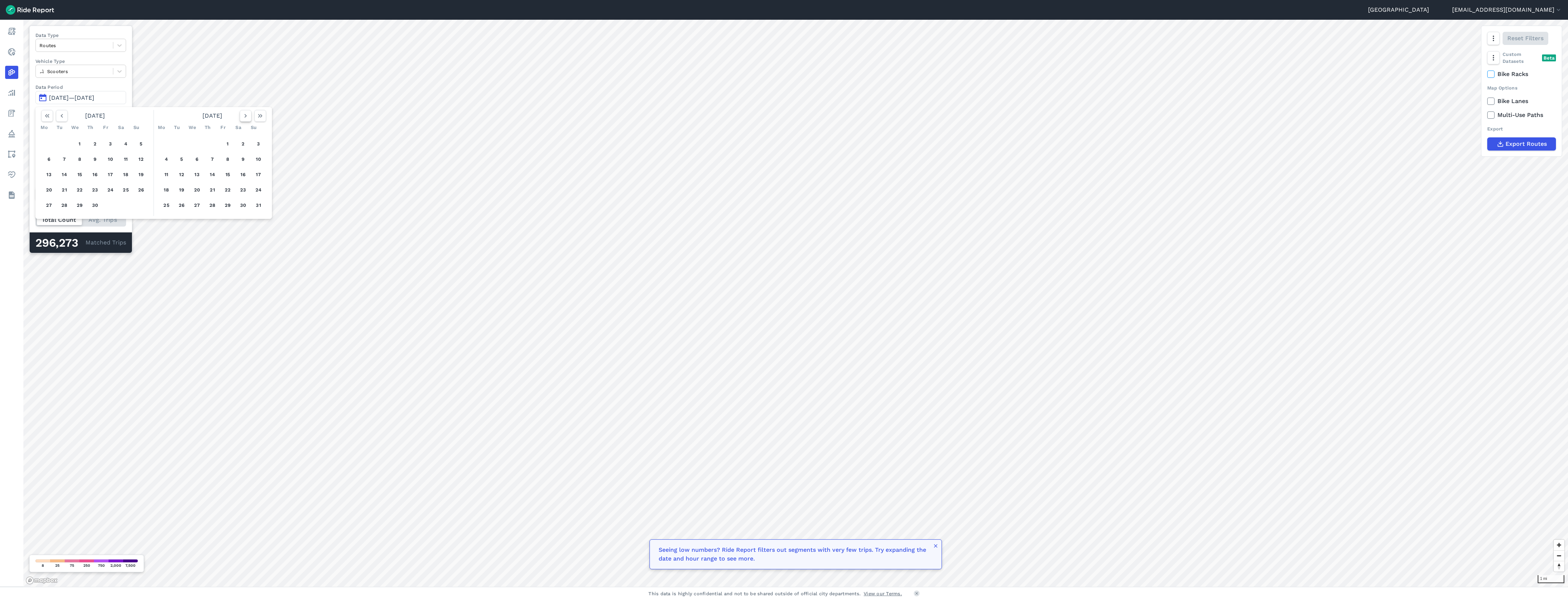
click at [247, 114] on icon "button" at bounding box center [245, 116] width 8 height 8
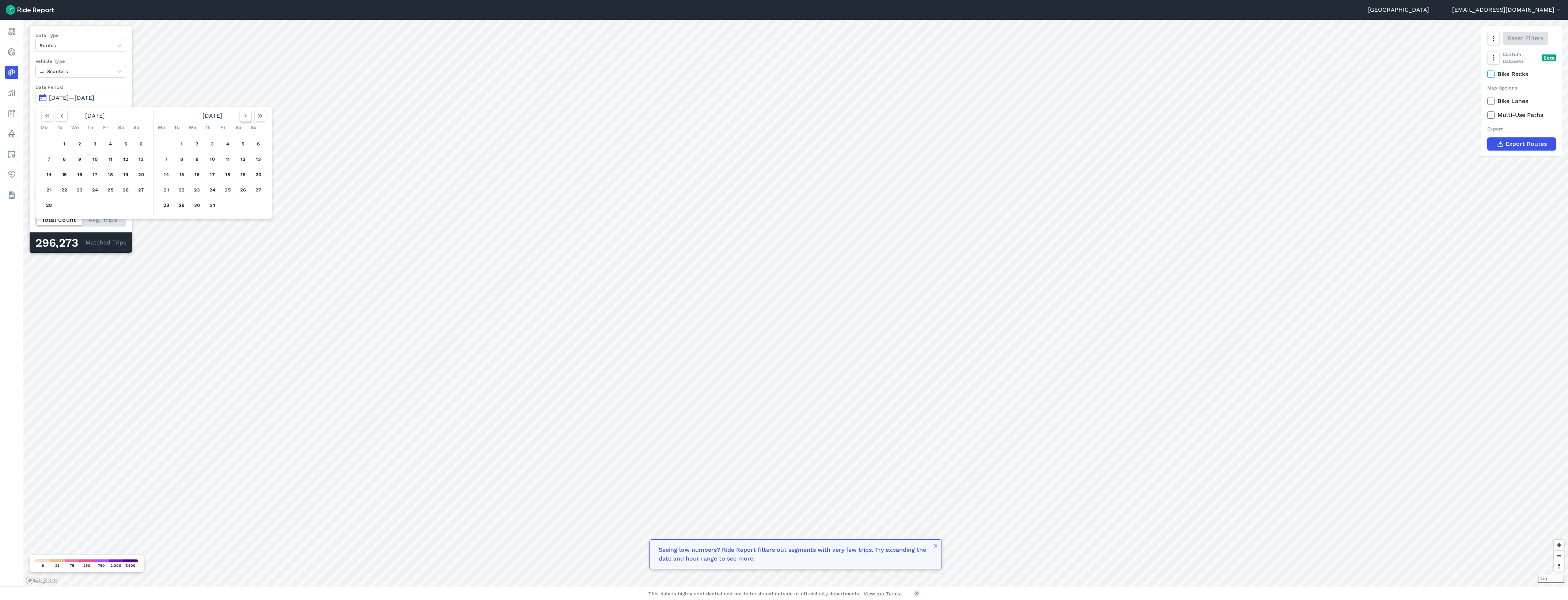
click at [247, 114] on icon "button" at bounding box center [245, 116] width 8 height 8
click at [259, 147] on button "1" at bounding box center [259, 144] width 12 height 12
click at [260, 116] on use "button" at bounding box center [260, 116] width 4 height 3
click at [64, 116] on icon "button" at bounding box center [62, 116] width 8 height 8
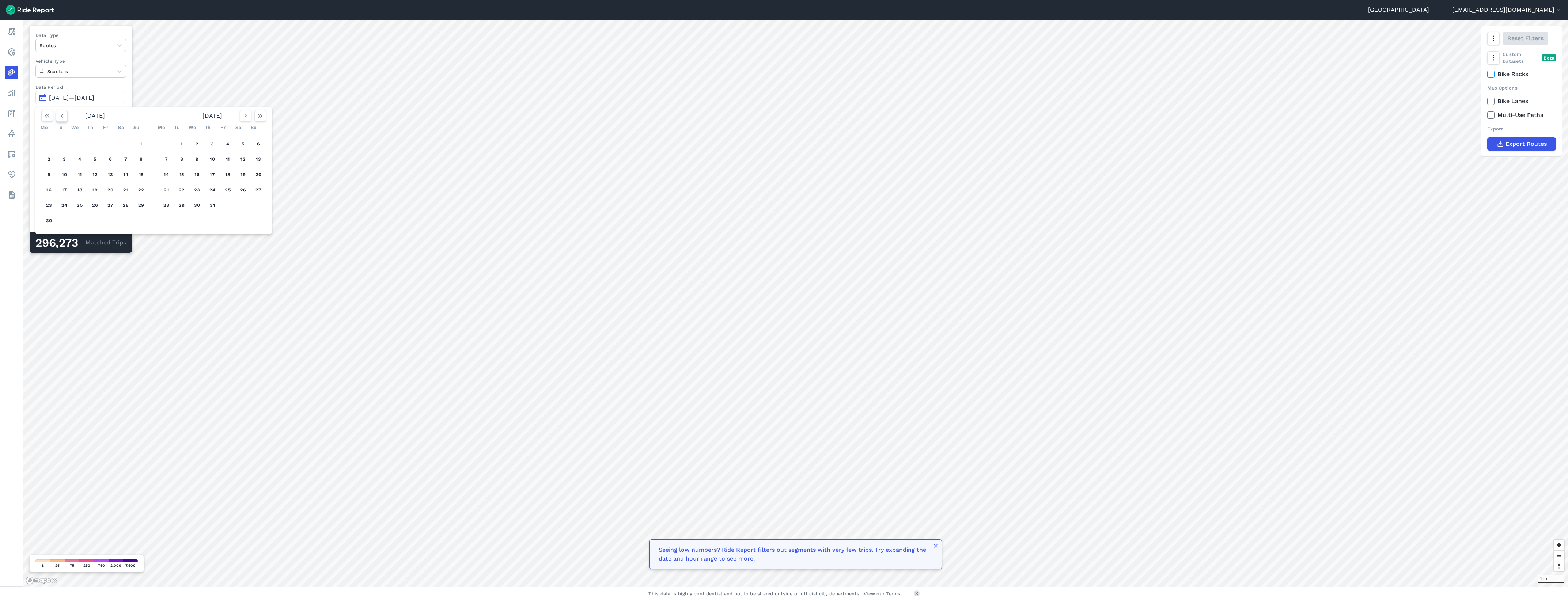
click at [64, 116] on icon "button" at bounding box center [62, 116] width 8 height 8
click at [126, 205] on button "31" at bounding box center [126, 205] width 12 height 12
click at [80, 171] on div at bounding box center [80, 170] width 87 height 3
drag, startPoint x: 124, startPoint y: 172, endPoint x: 105, endPoint y: 173, distance: 19.0
click at [105, 173] on div at bounding box center [106, 170] width 3 height 6
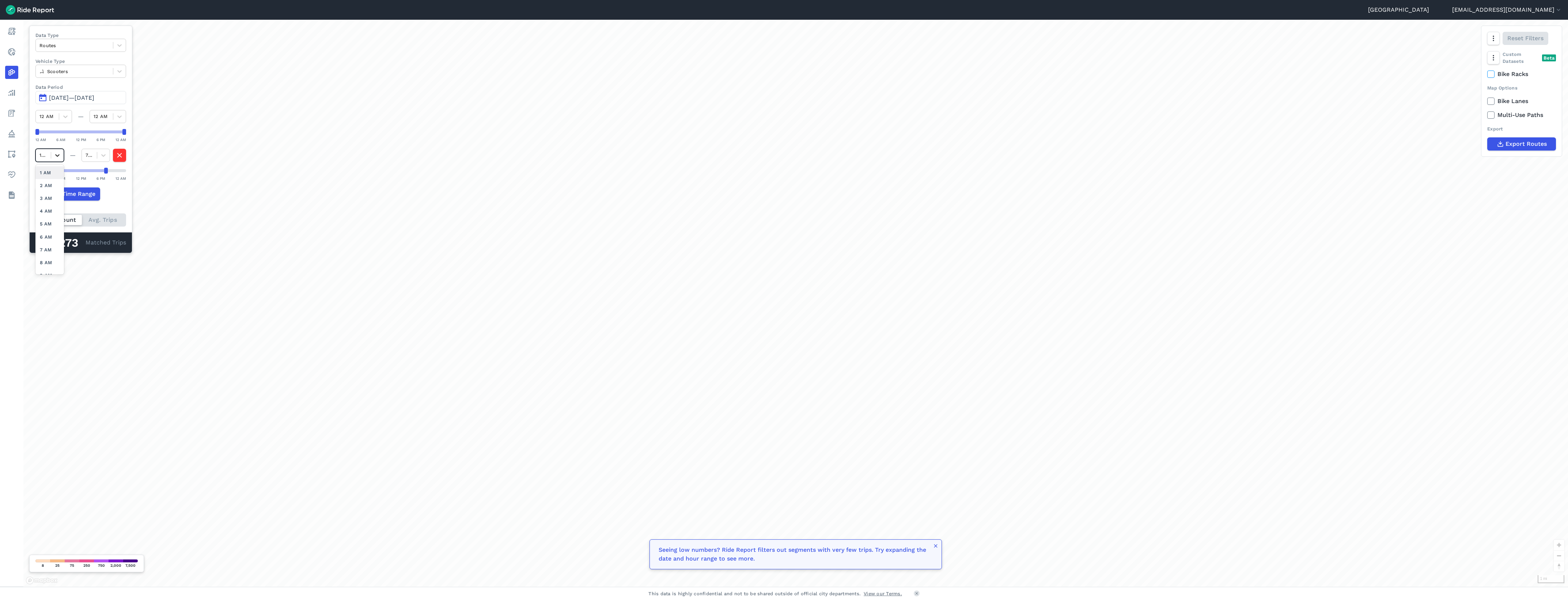
click at [56, 156] on icon at bounding box center [57, 155] width 8 height 8
click at [48, 217] on div "8 AM" at bounding box center [49, 218] width 28 height 13
click at [59, 159] on icon at bounding box center [57, 155] width 8 height 8
click at [48, 254] on div "6 AM" at bounding box center [49, 249] width 28 height 13
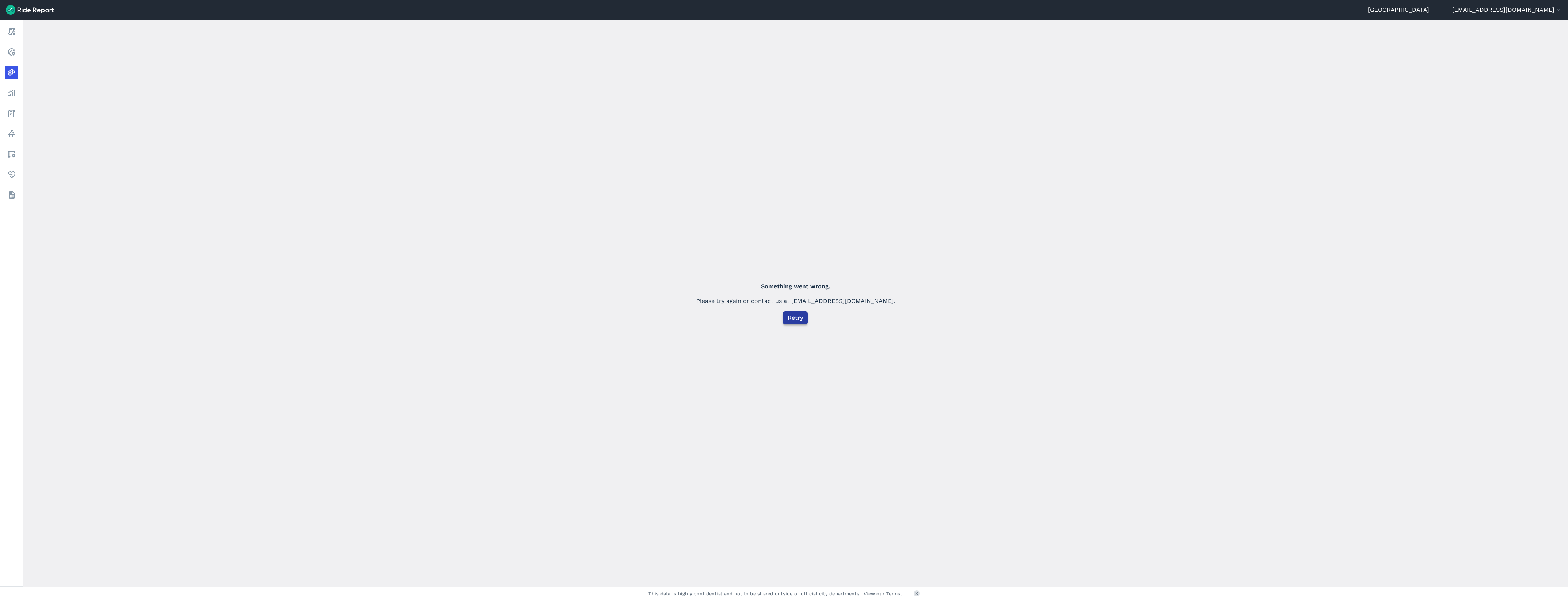
click at [795, 316] on span "Retry" at bounding box center [795, 318] width 15 height 9
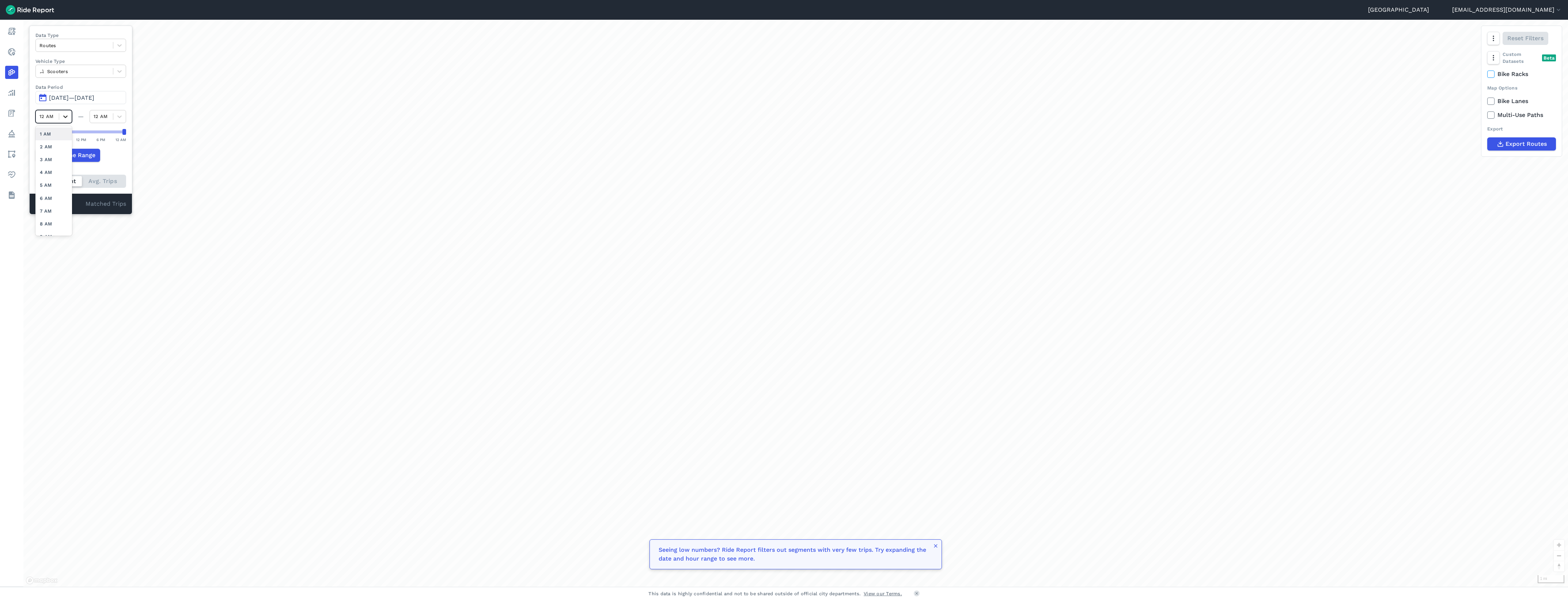
click at [61, 119] on div at bounding box center [65, 116] width 12 height 12
drag, startPoint x: 106, startPoint y: 147, endPoint x: 83, endPoint y: 156, distance: 24.7
click at [83, 156] on div "Data Type Routes Vehicle Type Scooters Data Period May 1, 2022—May 31, 2025 12 …" at bounding box center [81, 120] width 103 height 189
click at [83, 156] on span "Add Time Range" at bounding box center [72, 156] width 46 height 9
drag, startPoint x: 36, startPoint y: 172, endPoint x: 59, endPoint y: 175, distance: 23.2
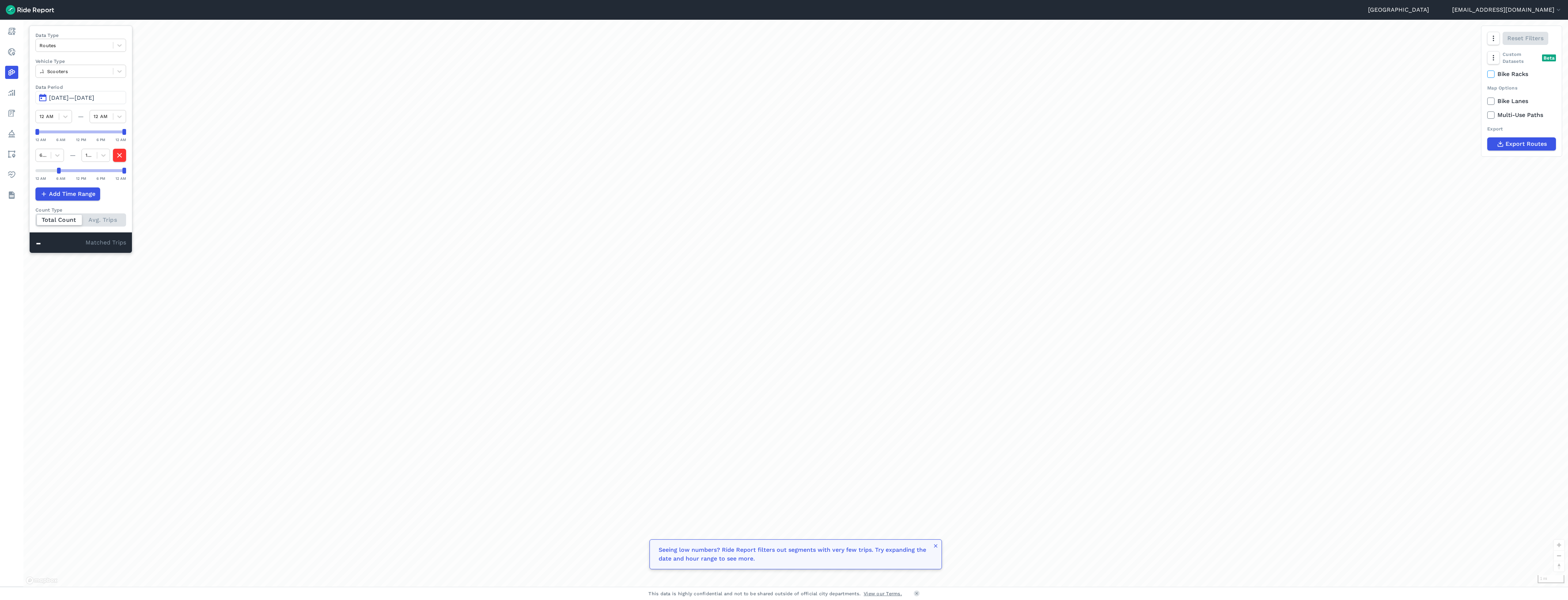
click at [59, 175] on div "12 AM 6 AM 12 PM 6 PM 12 AM" at bounding box center [80, 174] width 90 height 14
drag, startPoint x: 123, startPoint y: 174, endPoint x: 98, endPoint y: 175, distance: 25.0
click at [98, 175] on div "12 AM 6 AM 12 PM 6 PM 12 AM" at bounding box center [80, 174] width 90 height 14
click at [81, 194] on span "Add Time Range" at bounding box center [72, 194] width 46 height 9
drag, startPoint x: 37, startPoint y: 212, endPoint x: 102, endPoint y: 214, distance: 65.0
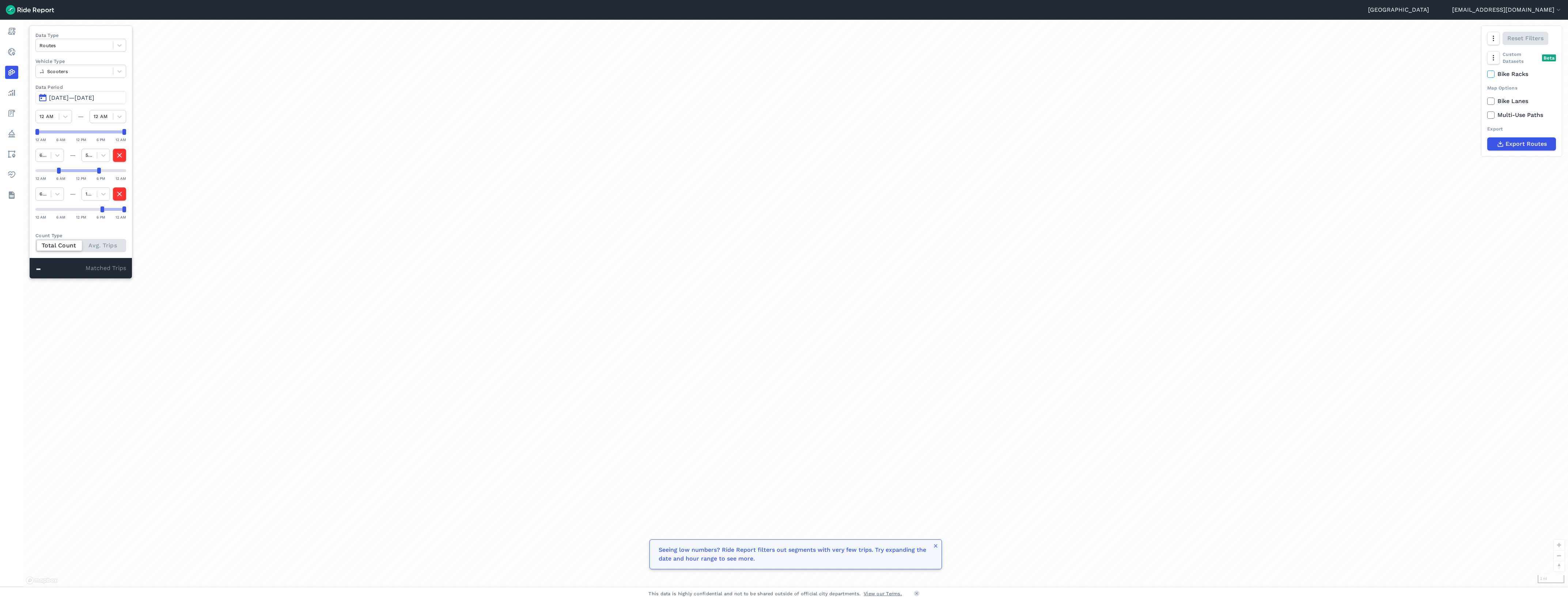
click at [102, 214] on div "12 AM 6 AM 12 PM 6 PM 12 AM" at bounding box center [80, 213] width 90 height 14
click at [78, 8] on header "Seattle siman.ning@seattle.gov Settings Terms Sign Out" at bounding box center [784, 9] width 1568 height 20
drag, startPoint x: 124, startPoint y: 131, endPoint x: 59, endPoint y: 139, distance: 65.5
click at [59, 139] on div "12 AM 6 AM 12 PM 6 PM 12 AM" at bounding box center [80, 136] width 90 height 14
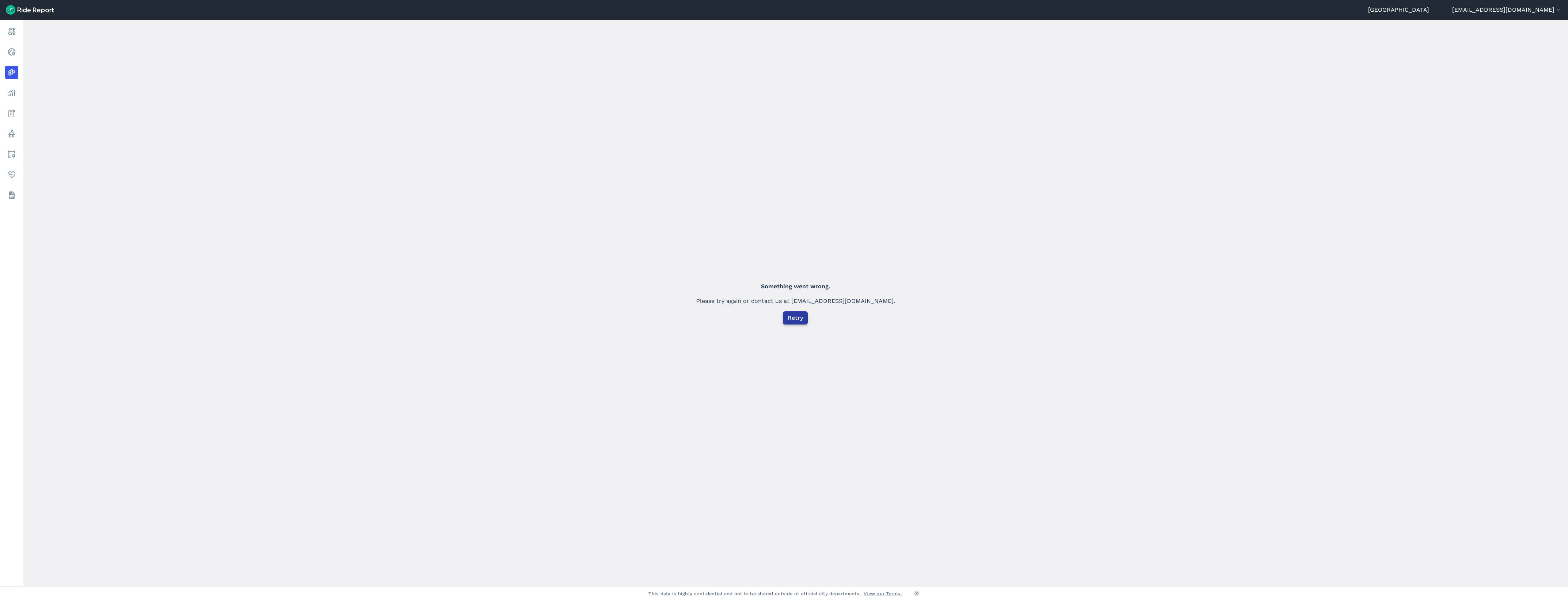
click at [799, 317] on span "Retry" at bounding box center [795, 318] width 15 height 9
drag, startPoint x: 807, startPoint y: 303, endPoint x: 876, endPoint y: 305, distance: 69.0
click at [876, 305] on div "Something went wrong. Please try again or contact us at support@ridereport.com.…" at bounding box center [795, 303] width 211 height 54
copy div "[EMAIL_ADDRESS][DOMAIN_NAME]"
